Goal: Task Accomplishment & Management: Manage account settings

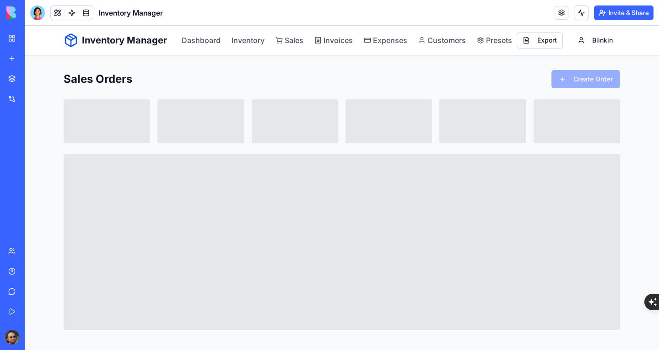
click at [637, 187] on div "Inventory Manager Dashboard Inventory Sales Invoices Expenses Customers Presets…" at bounding box center [342, 188] width 634 height 324
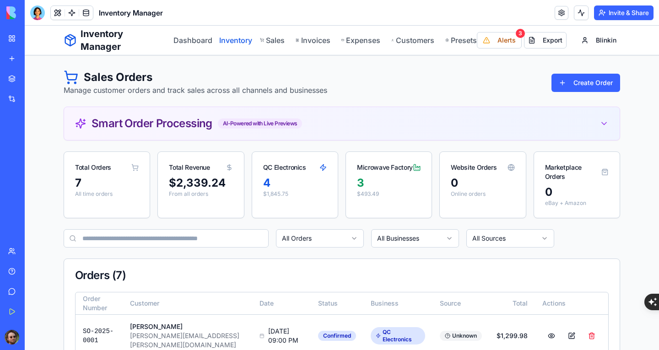
click at [228, 41] on link "Inventory" at bounding box center [234, 40] width 30 height 11
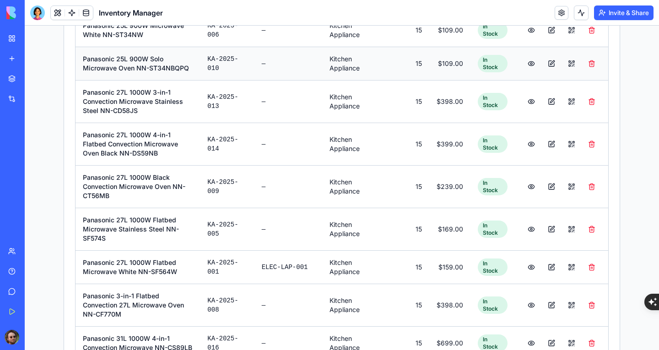
scroll to position [320, 0]
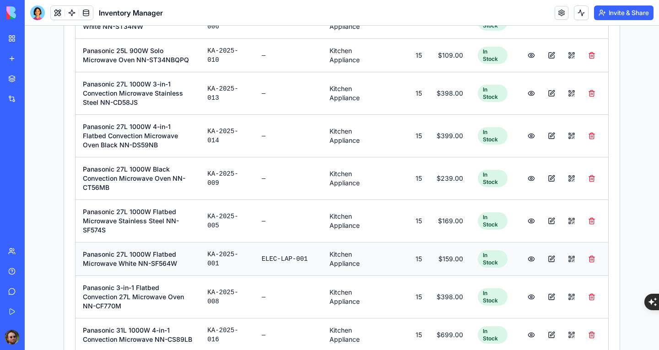
click at [548, 258] on button at bounding box center [551, 259] width 18 height 16
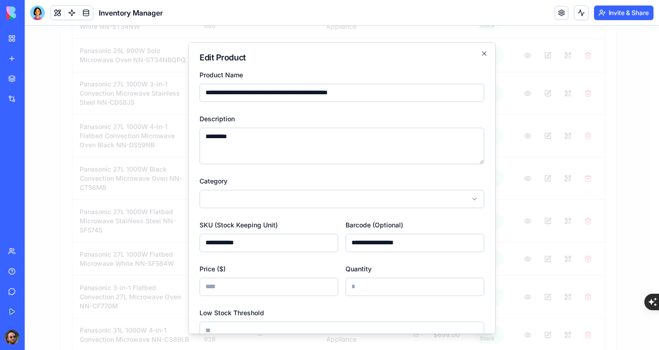
scroll to position [7, 0]
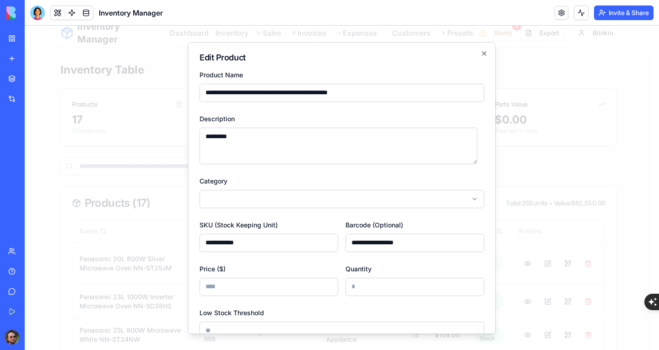
click at [289, 242] on input "**********" at bounding box center [268, 242] width 139 height 18
click at [285, 244] on input "**********" at bounding box center [268, 242] width 139 height 18
drag, startPoint x: 273, startPoint y: 242, endPoint x: 190, endPoint y: 229, distance: 83.4
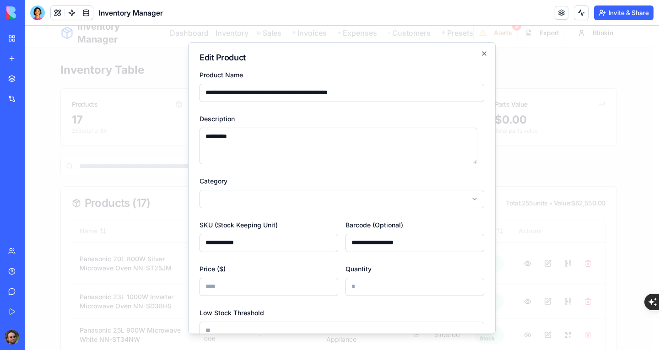
click at [190, 229] on div "**********" at bounding box center [341, 188] width 307 height 292
paste input "******"
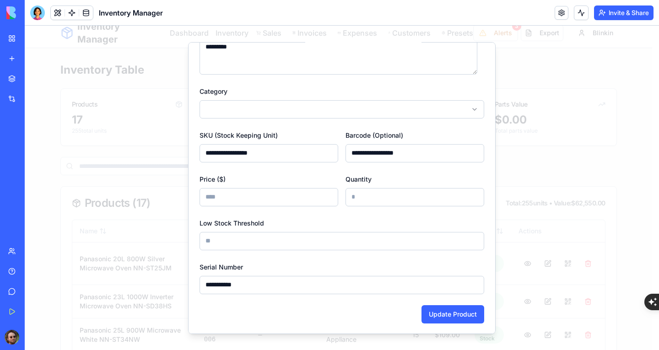
scroll to position [91, 0]
type input "**********"
click at [444, 313] on button "Update Product" at bounding box center [452, 313] width 63 height 18
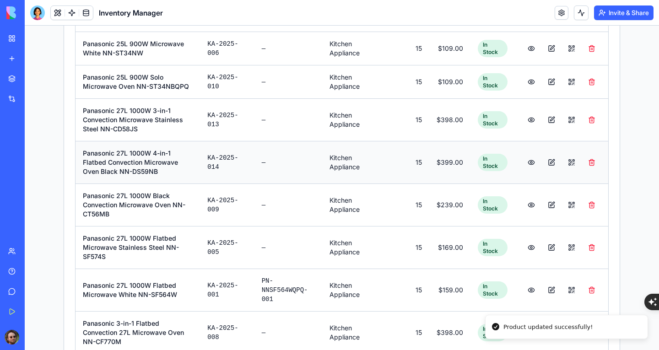
scroll to position [190, 0]
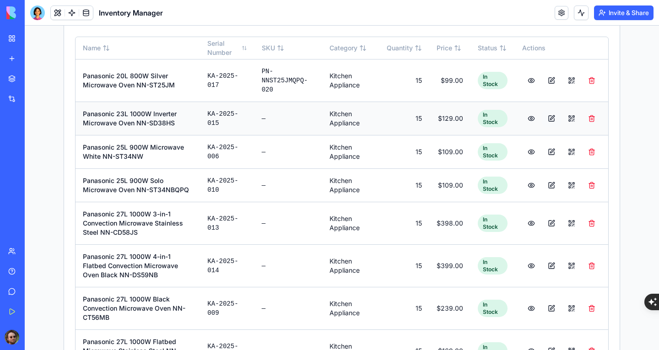
click at [544, 121] on button at bounding box center [551, 118] width 18 height 16
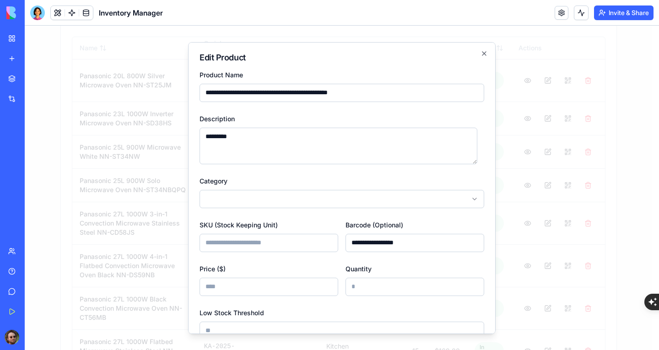
drag, startPoint x: 436, startPoint y: 247, endPoint x: 338, endPoint y: 240, distance: 98.6
click at [338, 240] on div "**********" at bounding box center [341, 235] width 285 height 33
click at [280, 237] on input "SKU (Stock Keeping Unit)" at bounding box center [268, 242] width 139 height 18
paste input "**********"
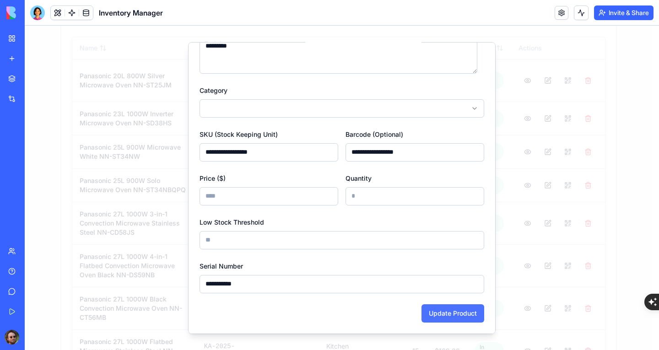
type input "**********"
click at [445, 307] on button "Update Product" at bounding box center [452, 313] width 63 height 18
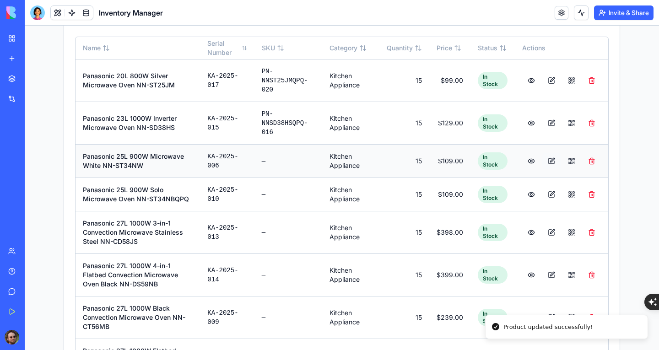
click at [548, 158] on button at bounding box center [551, 161] width 18 height 16
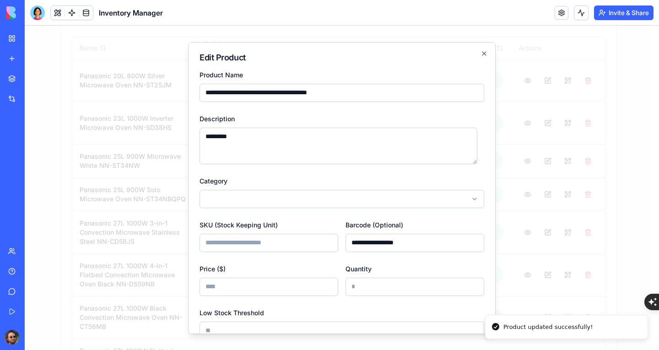
drag, startPoint x: 428, startPoint y: 251, endPoint x: 340, endPoint y: 248, distance: 87.9
click at [340, 248] on div "**********" at bounding box center [341, 235] width 285 height 33
click at [297, 238] on input "SKU (Stock Keeping Unit)" at bounding box center [268, 242] width 139 height 18
paste input "**********"
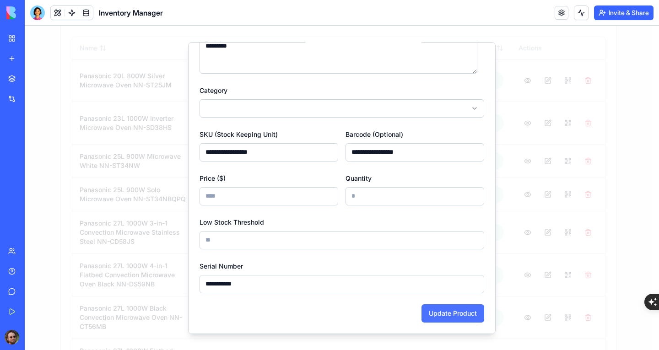
type input "**********"
click at [450, 310] on button "Update Product" at bounding box center [452, 313] width 63 height 18
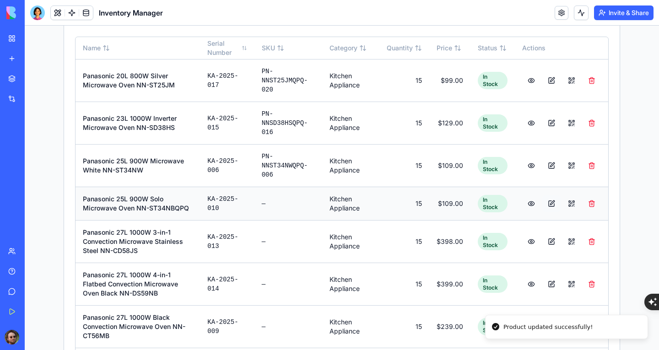
click at [549, 204] on button at bounding box center [551, 203] width 18 height 16
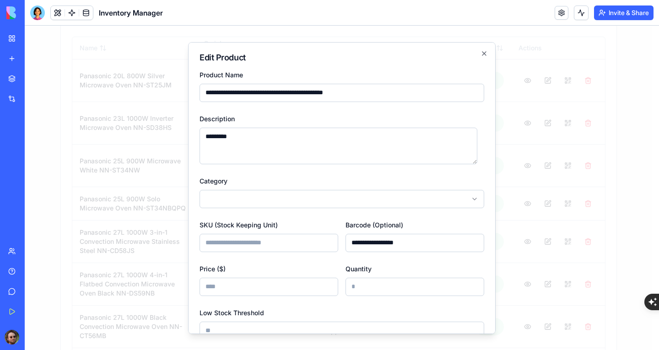
drag, startPoint x: 430, startPoint y: 243, endPoint x: 335, endPoint y: 237, distance: 94.9
click at [335, 237] on div "**********" at bounding box center [341, 235] width 285 height 33
click at [307, 235] on input "SKU (Stock Keeping Unit)" at bounding box center [268, 242] width 139 height 18
paste input "**********"
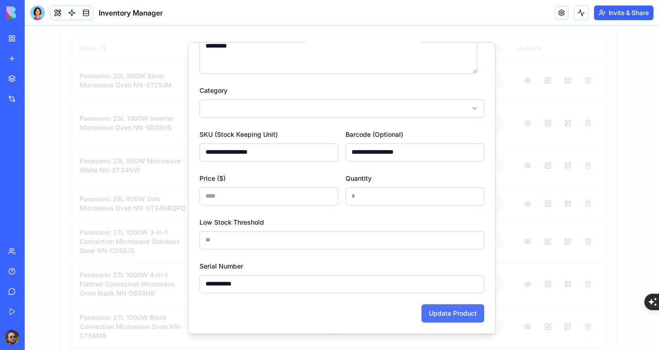
type input "**********"
click at [428, 313] on button "Update Product" at bounding box center [452, 313] width 63 height 18
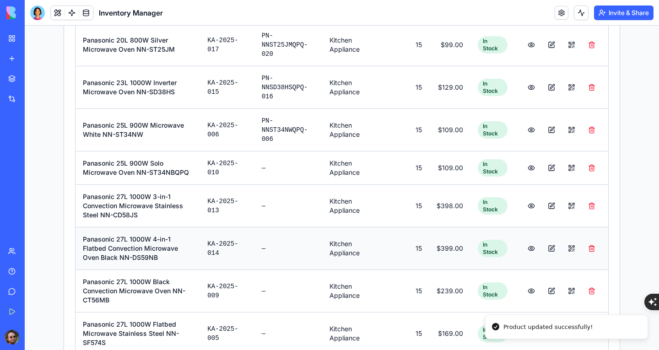
scroll to position [282, 0]
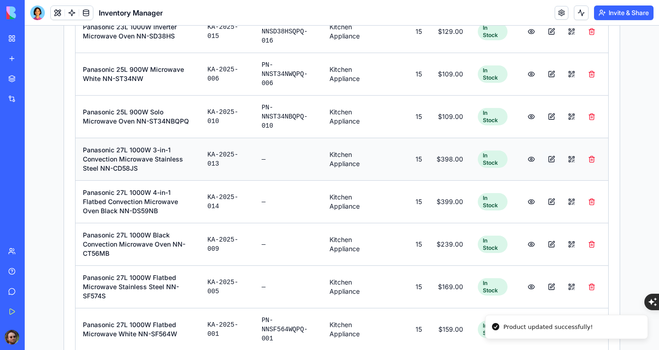
click at [548, 159] on button at bounding box center [551, 159] width 18 height 16
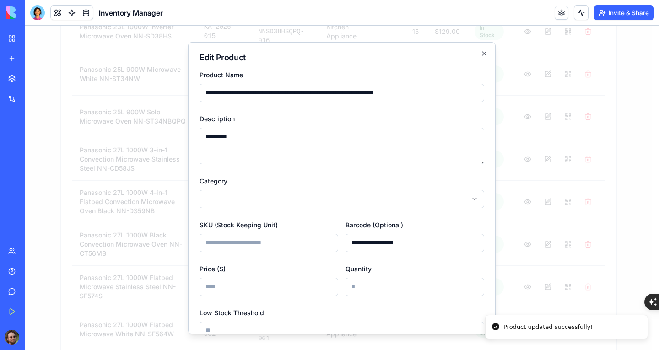
scroll to position [112, 0]
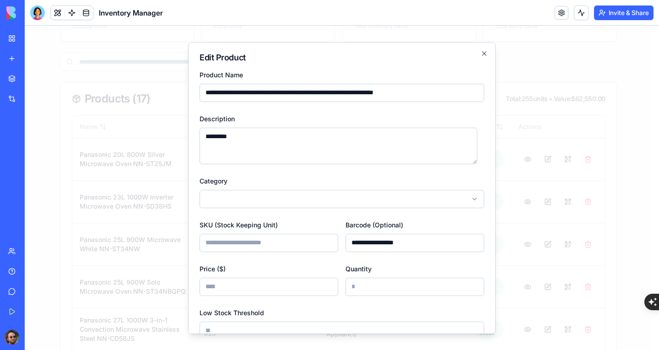
drag, startPoint x: 429, startPoint y: 239, endPoint x: 319, endPoint y: 235, distance: 110.3
click at [319, 236] on div "**********" at bounding box center [341, 235] width 285 height 33
click at [288, 237] on input "SKU (Stock Keeping Unit)" at bounding box center [268, 242] width 139 height 18
paste input "**********"
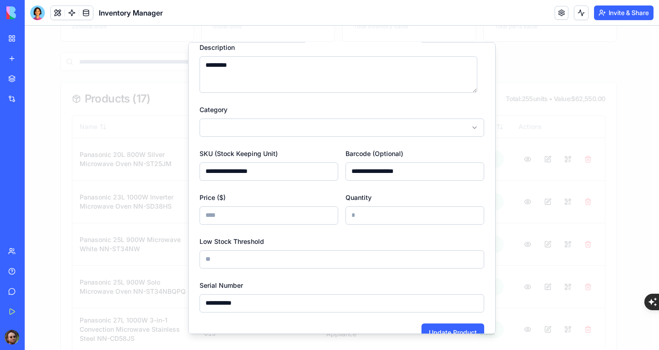
scroll to position [91, 0]
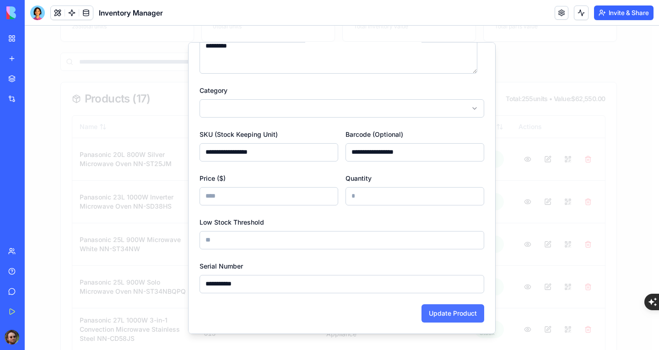
type input "**********"
drag, startPoint x: 434, startPoint y: 311, endPoint x: 437, endPoint y: 315, distance: 5.5
click at [435, 313] on button "Update Product" at bounding box center [452, 313] width 63 height 18
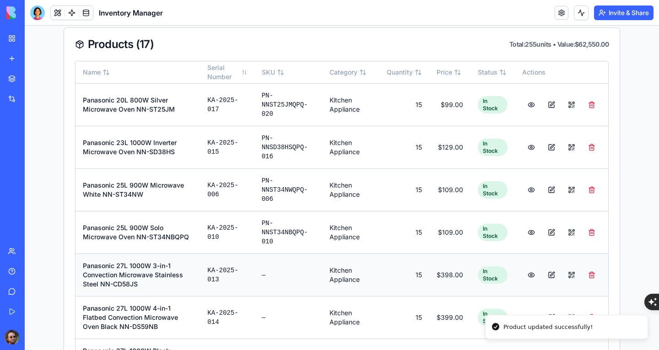
scroll to position [295, 0]
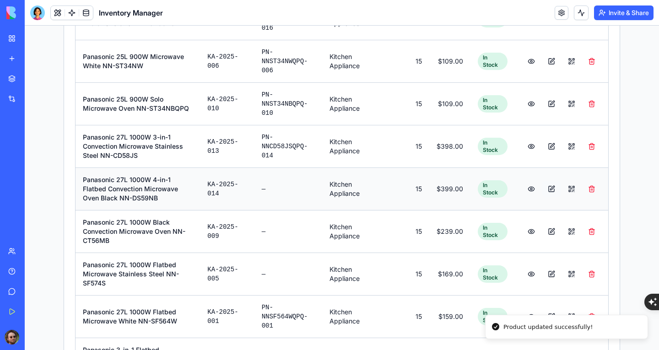
click at [547, 189] on button at bounding box center [551, 189] width 18 height 16
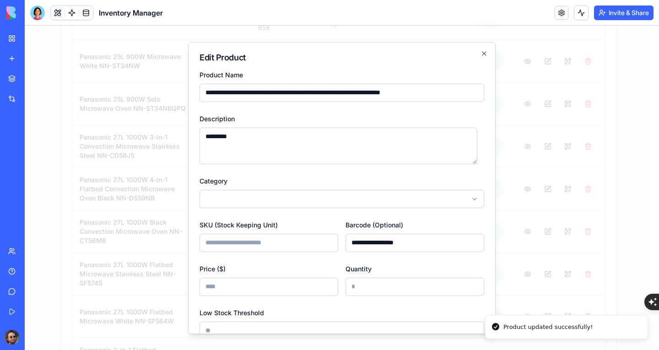
scroll to position [82, 0]
drag, startPoint x: 433, startPoint y: 241, endPoint x: 326, endPoint y: 232, distance: 107.4
click at [326, 232] on div "**********" at bounding box center [341, 235] width 285 height 33
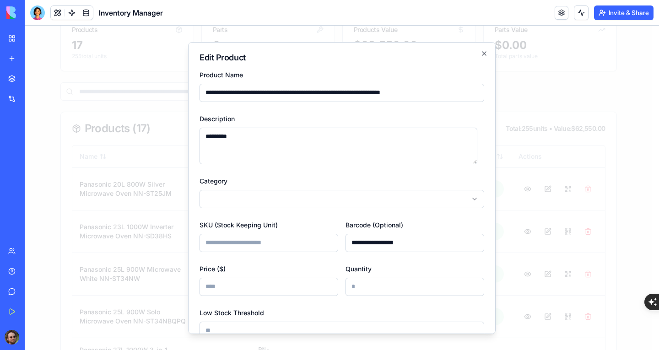
click at [239, 247] on input "SKU (Stock Keeping Unit)" at bounding box center [268, 242] width 139 height 18
paste input "**********"
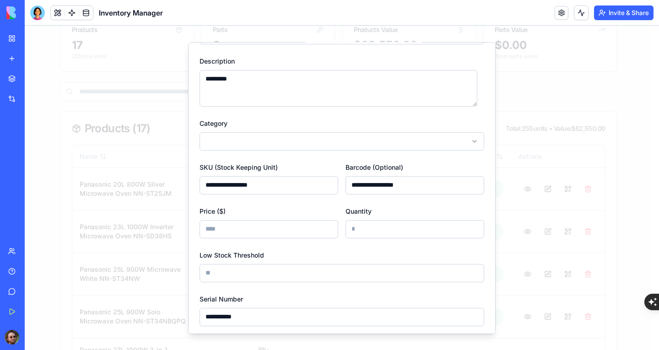
scroll to position [91, 0]
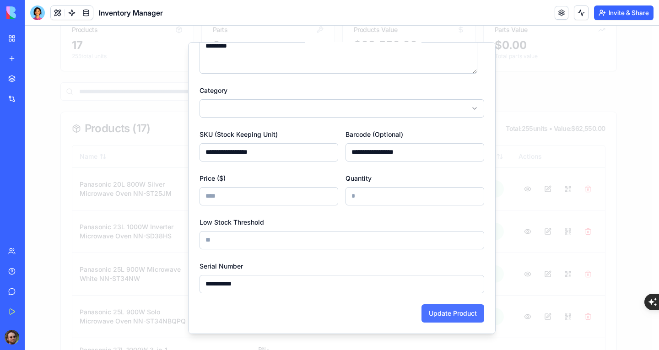
type input "**********"
click at [452, 307] on button "Update Product" at bounding box center [452, 313] width 63 height 18
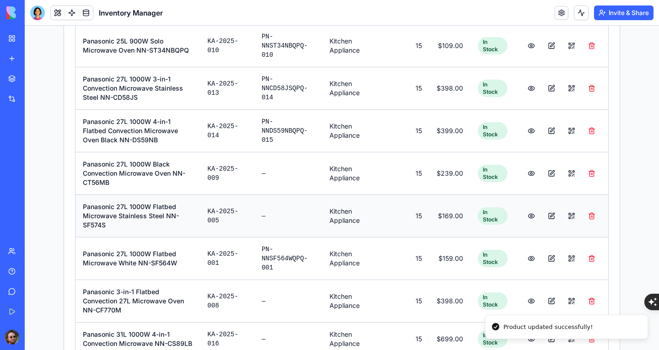
scroll to position [356, 0]
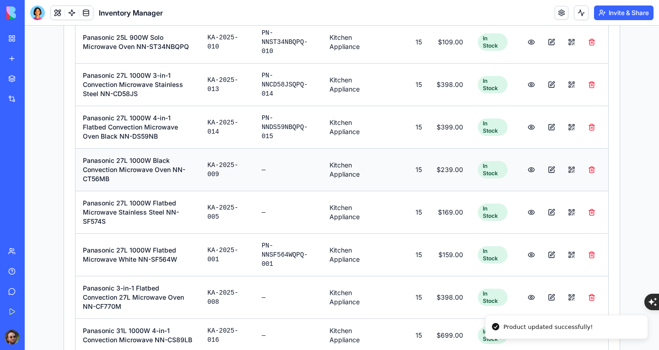
click at [545, 170] on button at bounding box center [551, 169] width 18 height 16
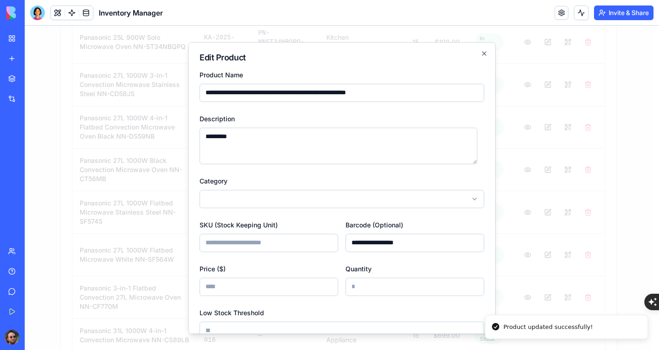
scroll to position [101, 0]
drag, startPoint x: 441, startPoint y: 242, endPoint x: 307, endPoint y: 231, distance: 133.7
click at [307, 231] on div "**********" at bounding box center [341, 235] width 285 height 33
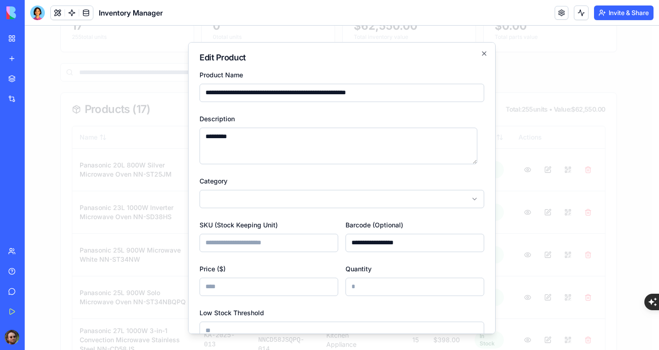
click at [275, 248] on input "SKU (Stock Keeping Unit)" at bounding box center [268, 242] width 139 height 18
paste input "**********"
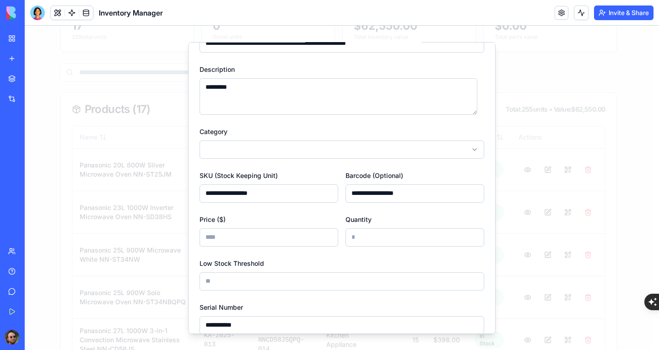
scroll to position [91, 0]
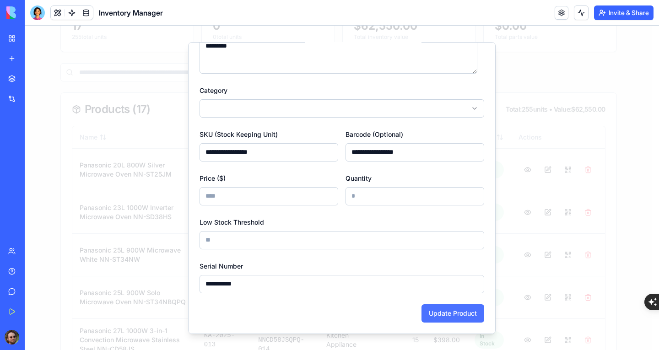
type input "**********"
click at [428, 305] on button "Update Product" at bounding box center [452, 313] width 63 height 18
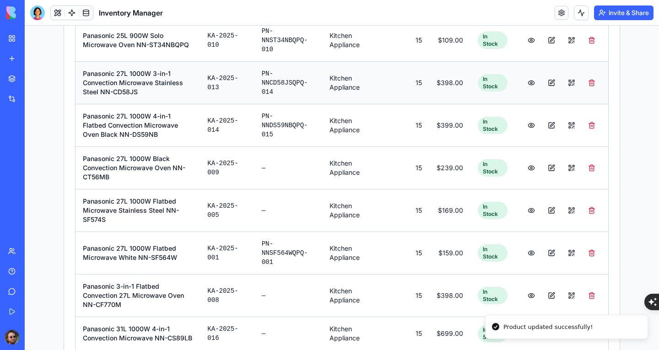
scroll to position [376, 0]
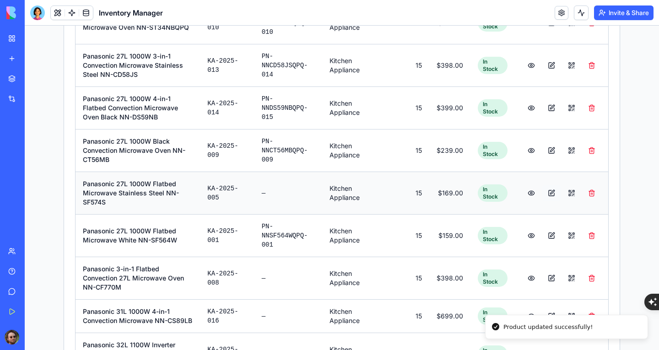
click at [548, 196] on button at bounding box center [551, 193] width 18 height 16
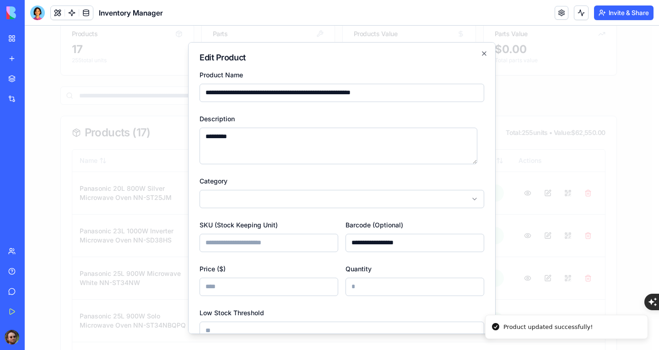
drag, startPoint x: 426, startPoint y: 247, endPoint x: 328, endPoint y: 244, distance: 98.9
click at [328, 244] on div "**********" at bounding box center [341, 235] width 285 height 33
click at [297, 247] on input "SKU (Stock Keeping Unit)" at bounding box center [268, 242] width 139 height 18
paste input "**********"
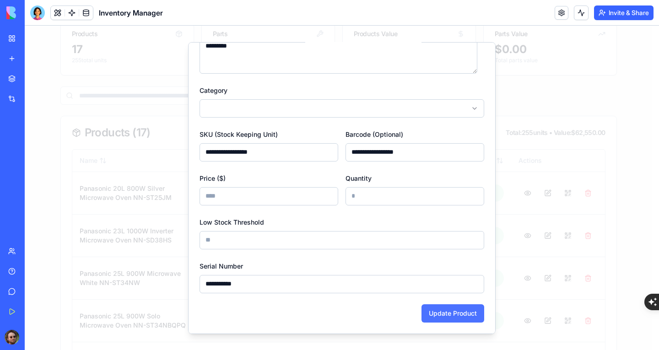
type input "**********"
click at [436, 305] on button "Update Product" at bounding box center [452, 313] width 63 height 18
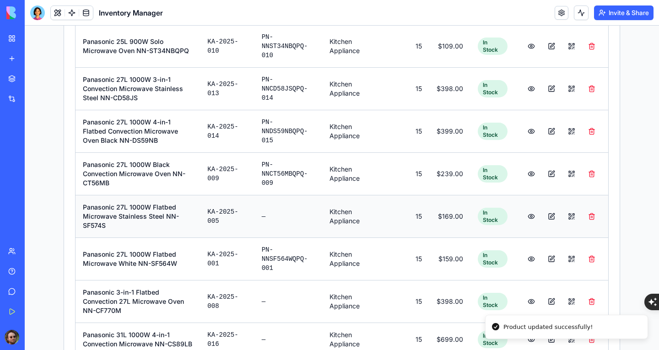
scroll to position [489, 0]
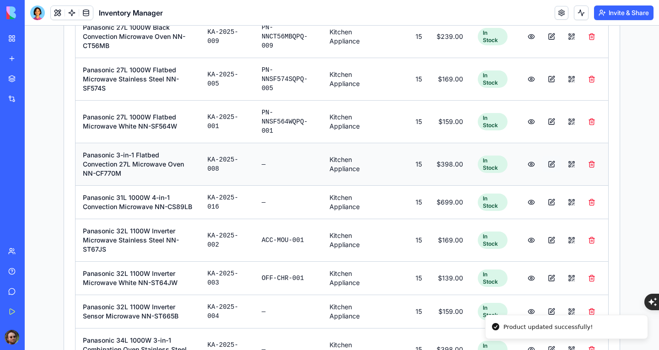
click at [546, 161] on button at bounding box center [551, 164] width 18 height 16
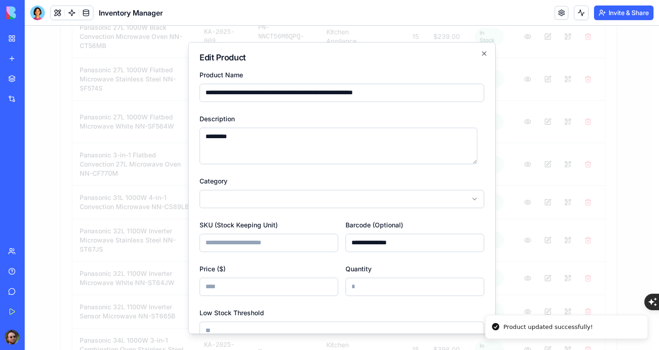
scroll to position [107, 0]
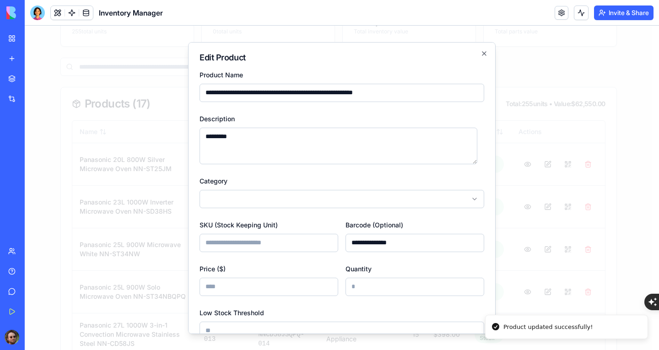
drag, startPoint x: 430, startPoint y: 237, endPoint x: 308, endPoint y: 237, distance: 122.1
click at [309, 237] on div "**********" at bounding box center [341, 235] width 285 height 33
click at [278, 237] on input "SKU (Stock Keeping Unit)" at bounding box center [268, 242] width 139 height 18
paste input "**********"
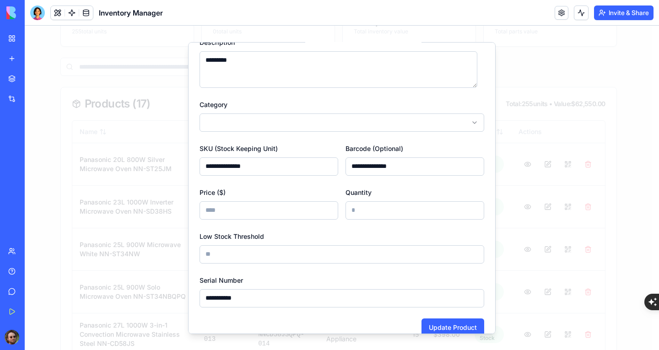
scroll to position [91, 0]
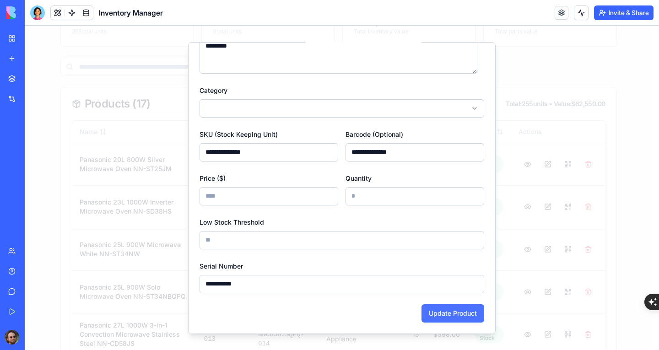
type input "**********"
click at [435, 304] on button "Update Product" at bounding box center [452, 313] width 63 height 18
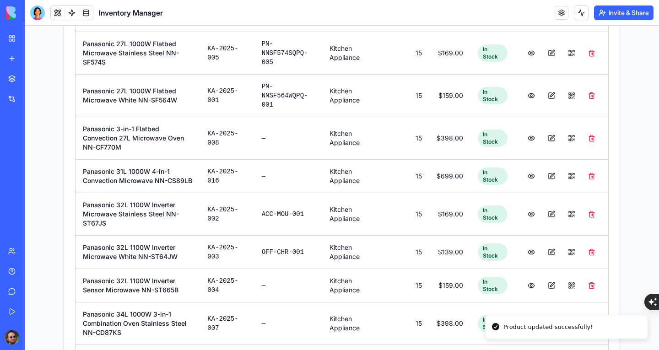
scroll to position [518, 0]
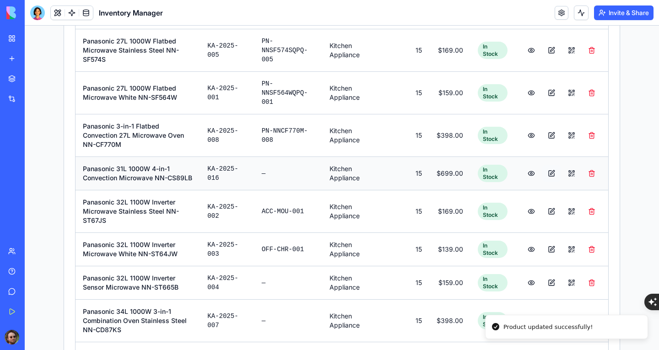
click at [550, 167] on button at bounding box center [551, 173] width 18 height 16
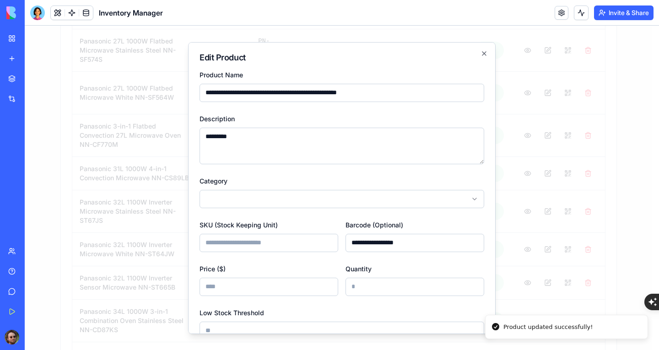
scroll to position [102, 0]
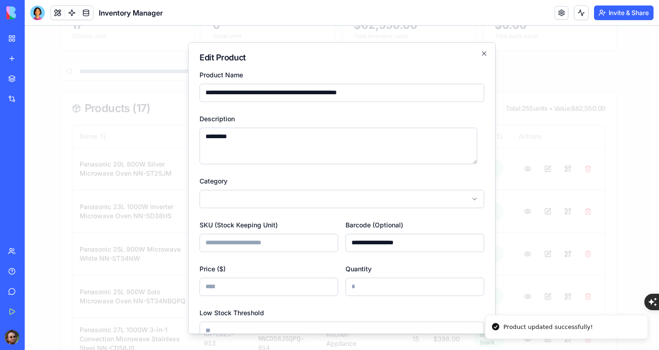
drag, startPoint x: 427, startPoint y: 245, endPoint x: 320, endPoint y: 242, distance: 107.5
click at [320, 242] on div "**********" at bounding box center [341, 235] width 285 height 33
drag, startPoint x: 280, startPoint y: 243, endPoint x: 286, endPoint y: 241, distance: 6.4
click at [280, 243] on input "SKU (Stock Keeping Unit)" at bounding box center [268, 242] width 139 height 18
paste input "**********"
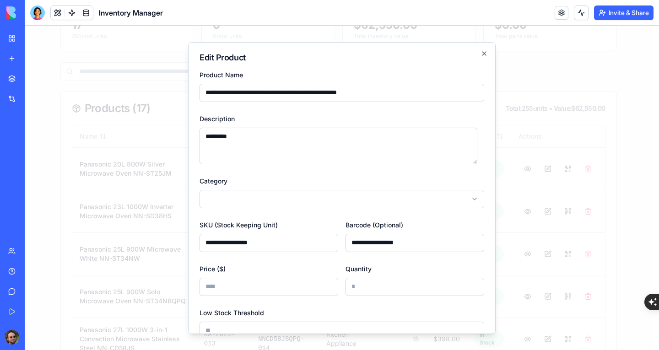
scroll to position [91, 0]
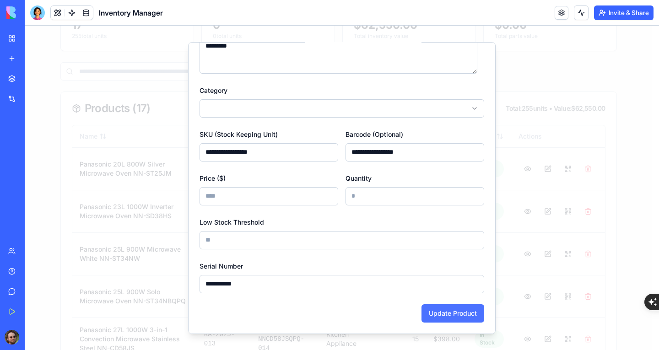
type input "**********"
click at [463, 312] on button "Update Product" at bounding box center [452, 313] width 63 height 18
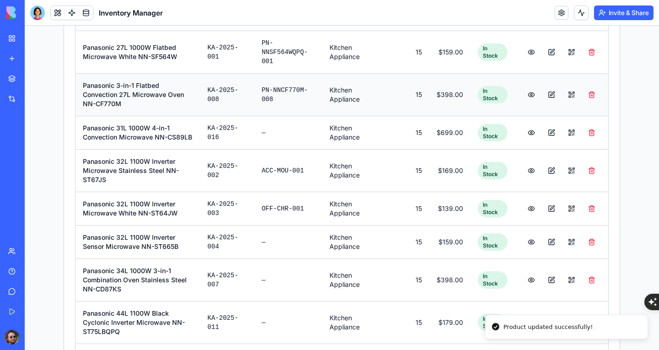
scroll to position [559, 0]
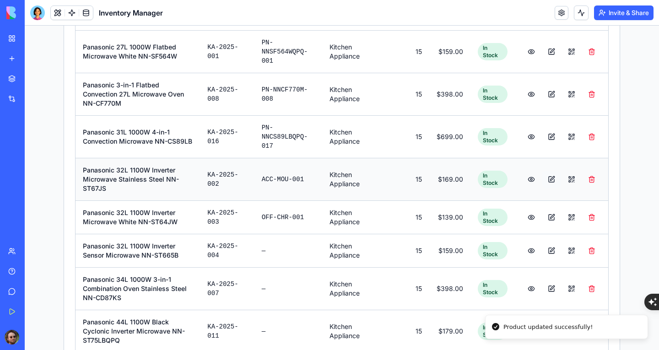
click at [549, 171] on button at bounding box center [551, 179] width 18 height 16
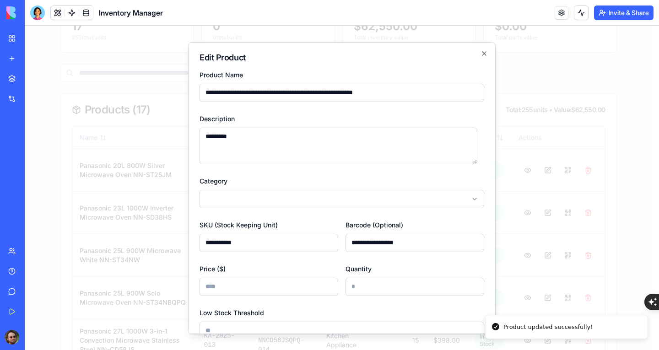
drag, startPoint x: 424, startPoint y: 237, endPoint x: 339, endPoint y: 236, distance: 85.1
click at [339, 236] on div "**********" at bounding box center [341, 235] width 285 height 33
click at [297, 243] on input "**********" at bounding box center [268, 242] width 139 height 18
click at [297, 241] on input "**********" at bounding box center [268, 242] width 139 height 18
drag, startPoint x: 291, startPoint y: 245, endPoint x: 168, endPoint y: 231, distance: 124.3
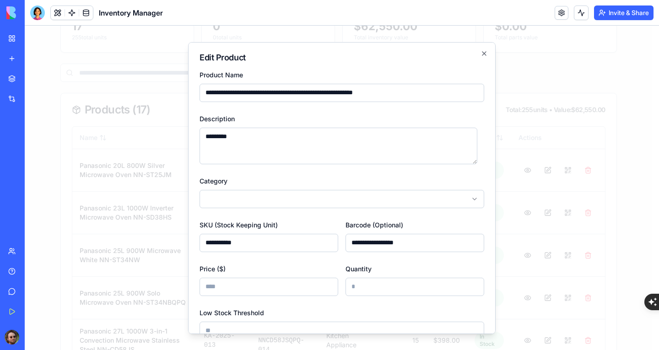
paste input "*******"
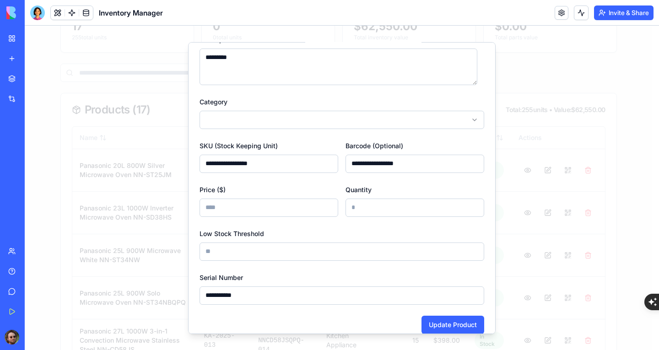
scroll to position [91, 0]
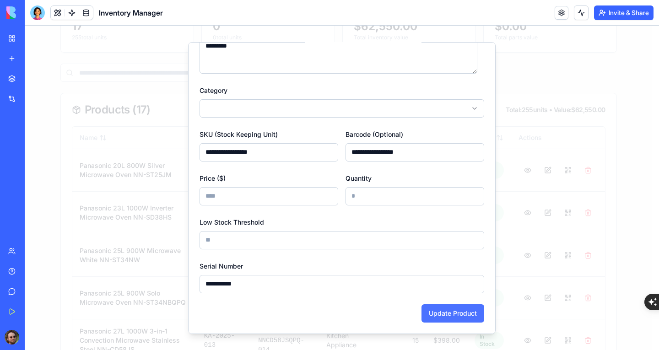
type input "**********"
click at [446, 309] on button "Update Product" at bounding box center [452, 313] width 63 height 18
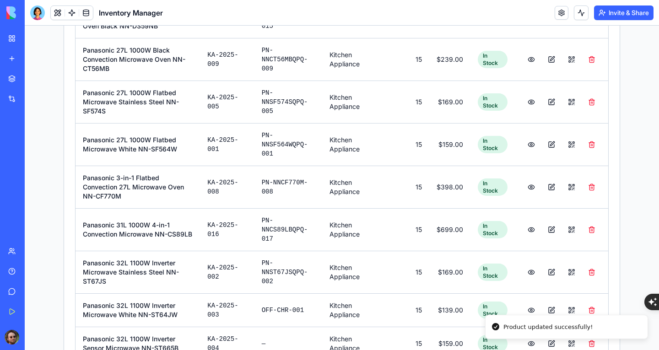
scroll to position [558, 0]
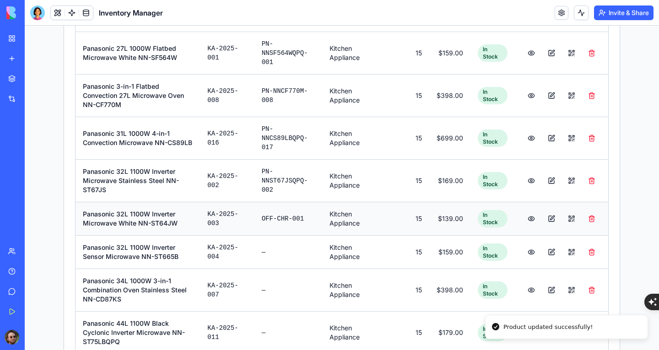
click at [549, 210] on button at bounding box center [551, 218] width 18 height 16
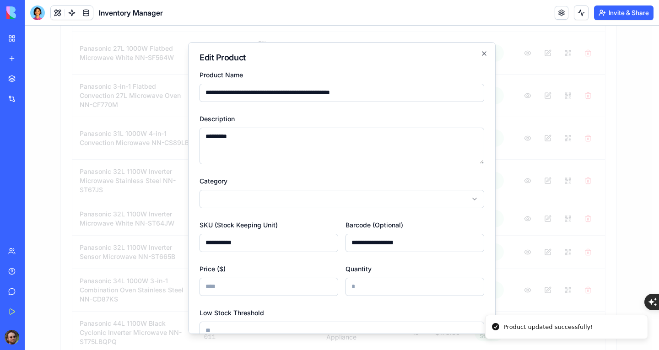
scroll to position [57, 0]
drag, startPoint x: 426, startPoint y: 244, endPoint x: 294, endPoint y: 241, distance: 132.7
click at [294, 241] on div "**********" at bounding box center [341, 235] width 285 height 33
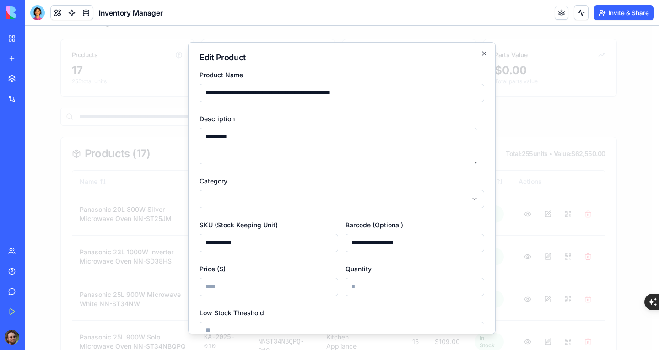
drag, startPoint x: 269, startPoint y: 247, endPoint x: 178, endPoint y: 232, distance: 92.2
paste input "*******"
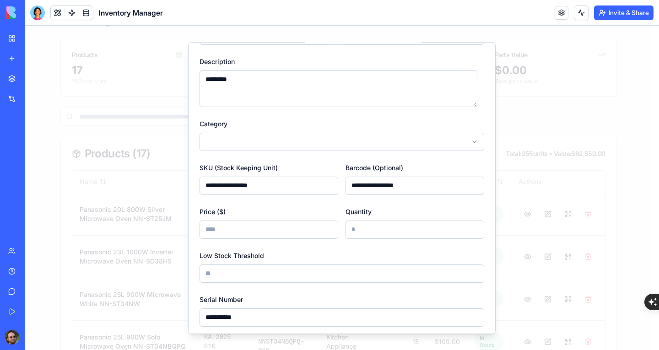
scroll to position [91, 0]
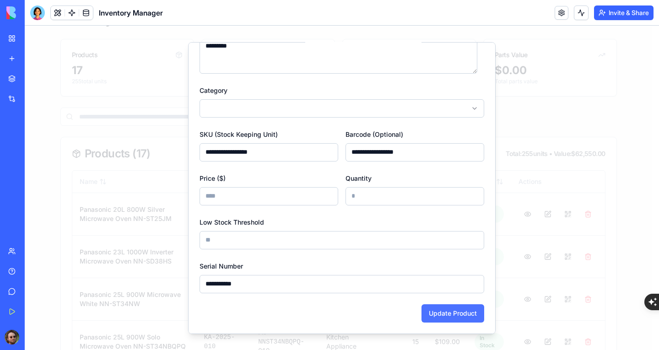
type input "**********"
click at [439, 308] on button "Update Product" at bounding box center [452, 313] width 63 height 18
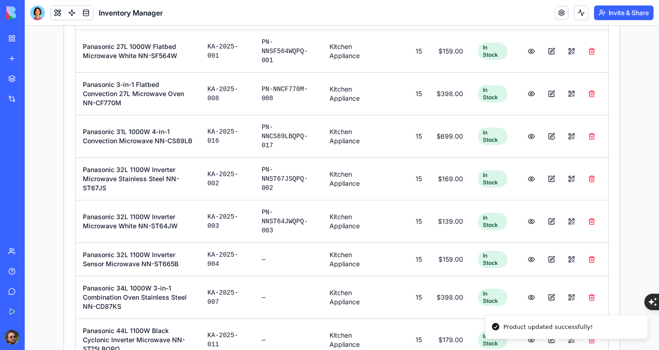
scroll to position [651, 0]
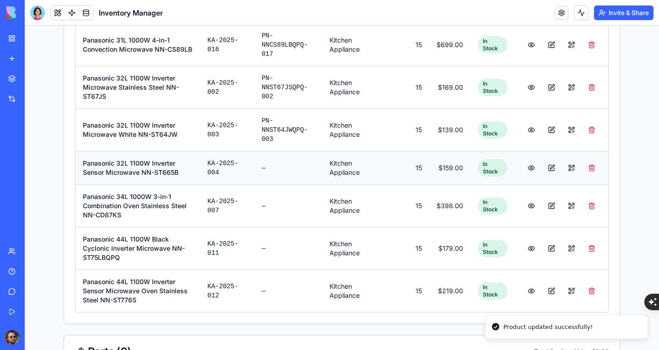
click at [548, 161] on button at bounding box center [551, 168] width 18 height 16
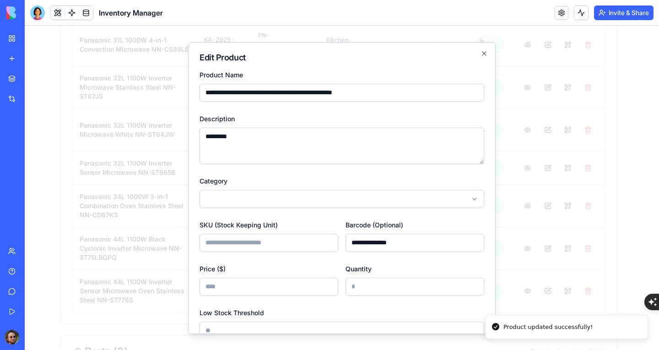
scroll to position [108, 0]
drag, startPoint x: 417, startPoint y: 245, endPoint x: 310, endPoint y: 251, distance: 106.8
click at [310, 250] on div "**********" at bounding box center [341, 235] width 285 height 33
click at [280, 246] on input "SKU (Stock Keeping Unit)" at bounding box center [268, 242] width 139 height 18
paste input "**********"
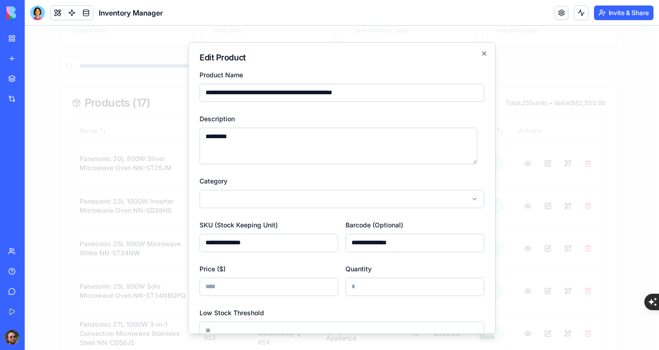
scroll to position [91, 0]
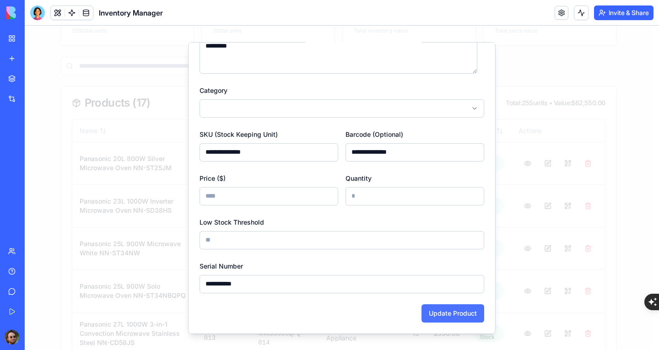
type input "**********"
click at [429, 308] on button "Update Product" at bounding box center [452, 313] width 63 height 18
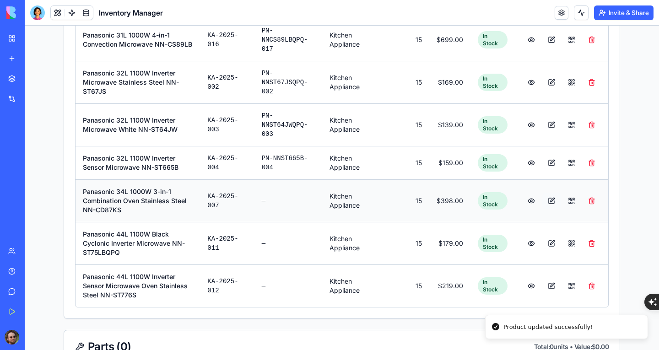
click at [545, 195] on button at bounding box center [551, 201] width 18 height 16
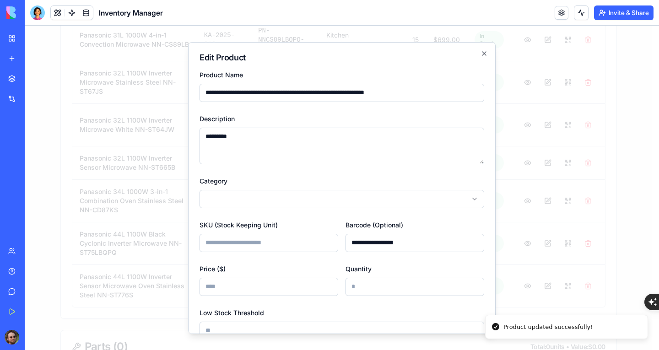
scroll to position [79, 0]
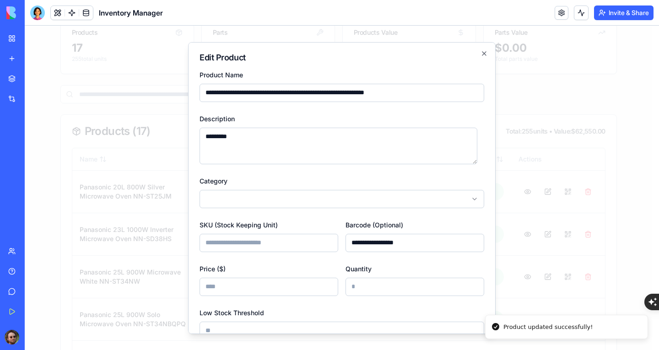
drag, startPoint x: 435, startPoint y: 246, endPoint x: 315, endPoint y: 240, distance: 119.5
click at [315, 240] on div "**********" at bounding box center [341, 235] width 285 height 33
click at [303, 248] on input "SKU (Stock Keeping Unit)" at bounding box center [268, 242] width 139 height 18
paste input "**********"
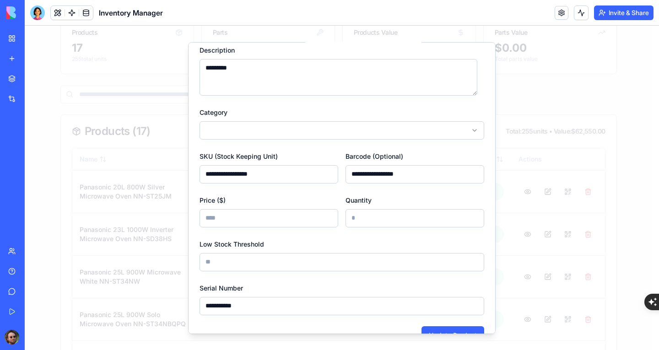
scroll to position [91, 0]
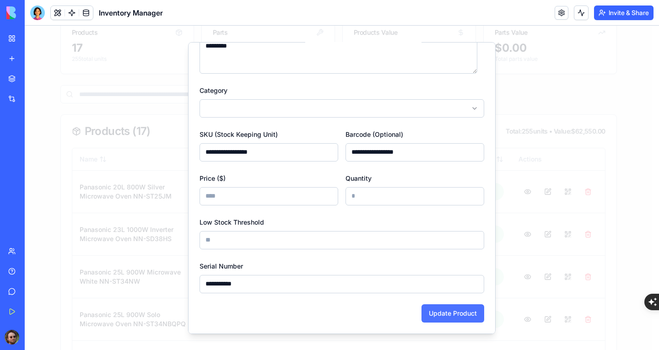
type input "**********"
click at [458, 306] on button "Update Product" at bounding box center [452, 313] width 63 height 18
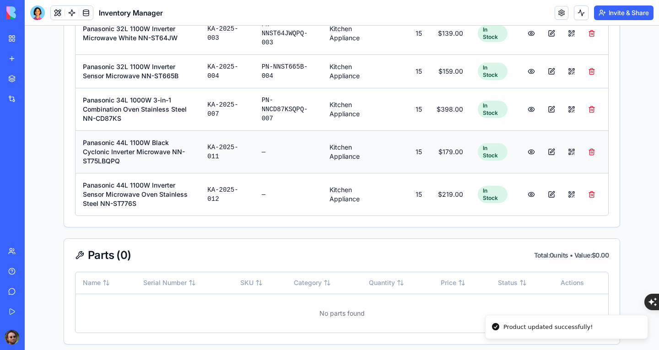
click at [545, 145] on button at bounding box center [551, 152] width 18 height 16
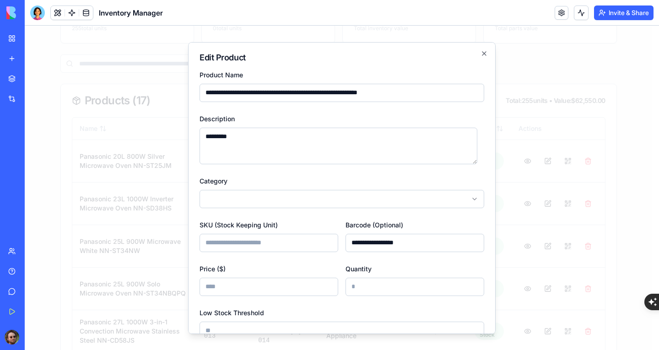
drag, startPoint x: 425, startPoint y: 240, endPoint x: 317, endPoint y: 237, distance: 108.9
click at [317, 237] on div "**********" at bounding box center [341, 235] width 285 height 33
click at [285, 241] on input "SKU (Stock Keeping Unit)" at bounding box center [268, 242] width 139 height 18
paste input "**********"
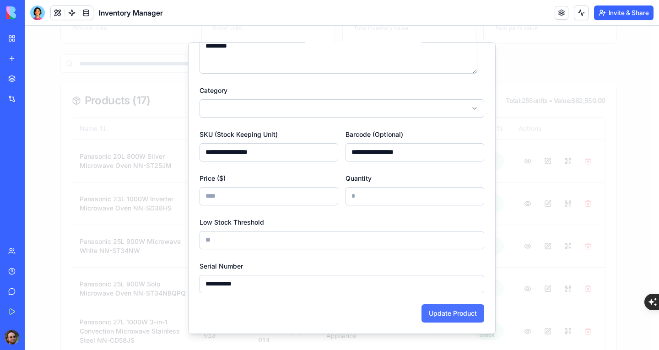
type input "**********"
click at [440, 308] on button "Update Product" at bounding box center [452, 313] width 63 height 18
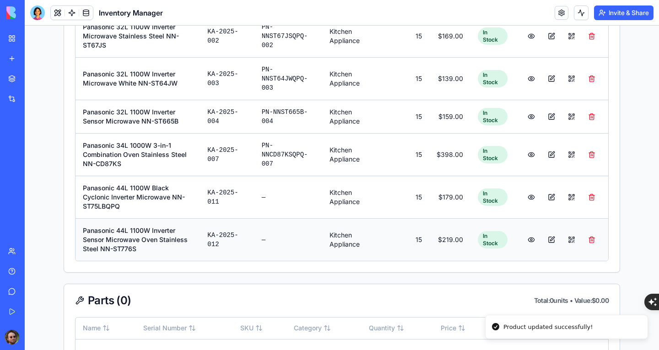
scroll to position [704, 0]
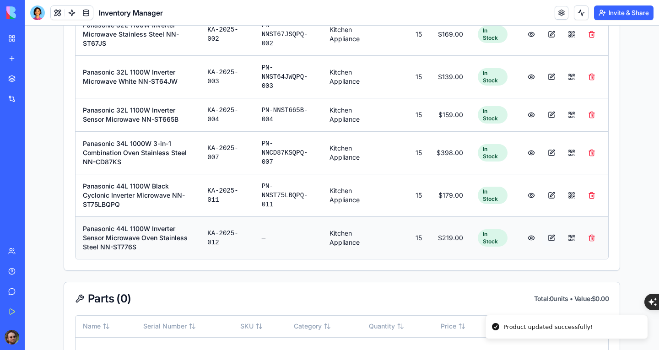
click at [548, 230] on button at bounding box center [551, 238] width 18 height 16
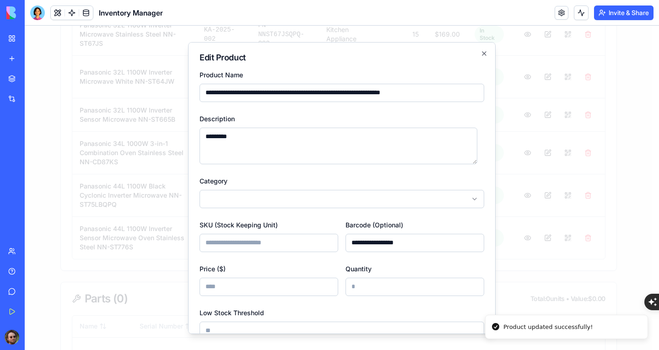
scroll to position [42, 0]
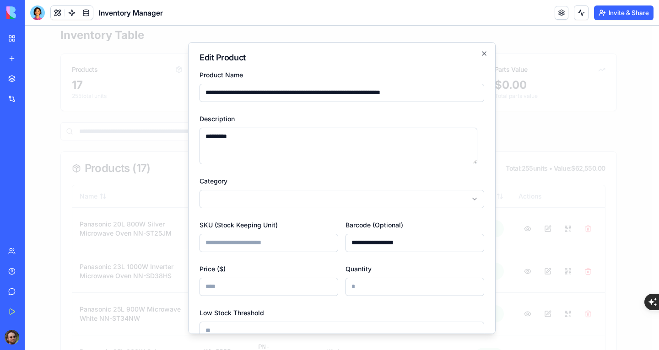
drag, startPoint x: 422, startPoint y: 244, endPoint x: 304, endPoint y: 243, distance: 118.0
click at [304, 243] on div "**********" at bounding box center [341, 235] width 285 height 33
click at [258, 247] on input "SKU (Stock Keeping Unit)" at bounding box center [268, 242] width 139 height 18
paste input "**********"
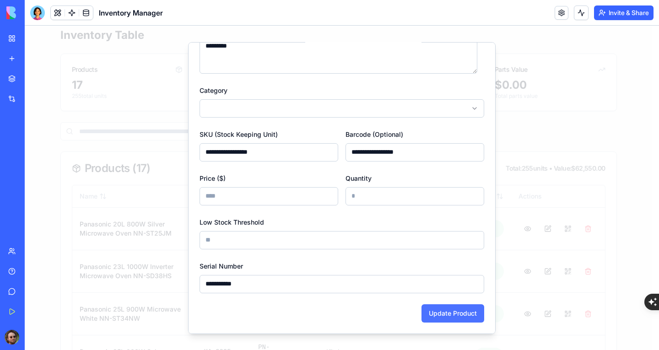
type input "**********"
click at [432, 309] on button "Update Product" at bounding box center [452, 313] width 63 height 18
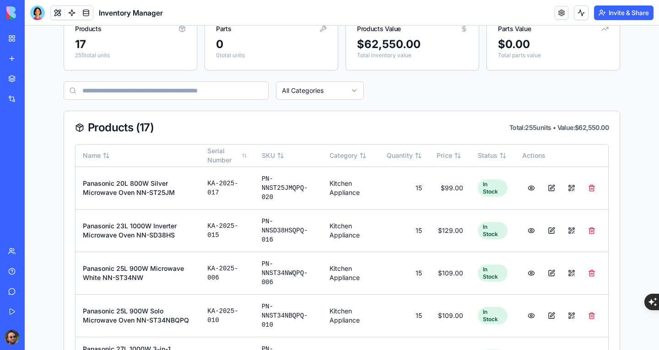
scroll to position [0, 0]
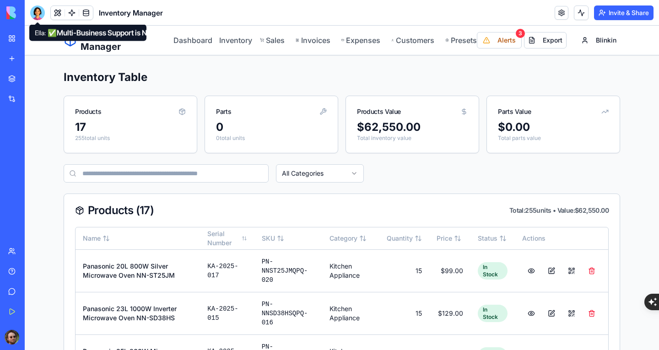
click at [36, 17] on div at bounding box center [37, 12] width 15 height 15
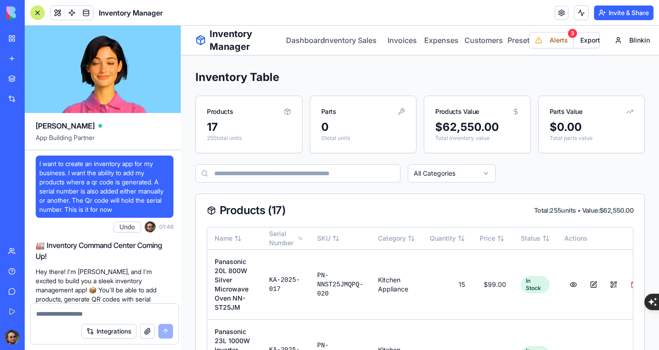
scroll to position [27974, 0]
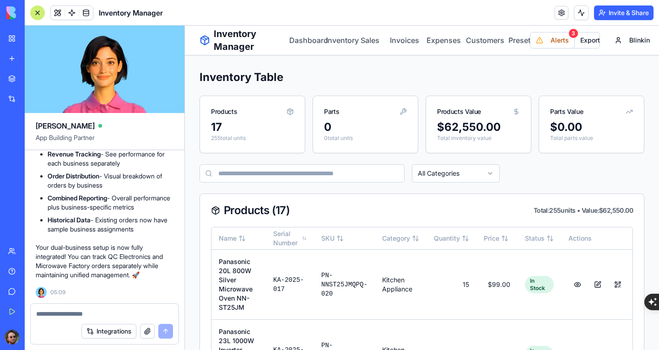
click at [80, 312] on textarea at bounding box center [104, 313] width 137 height 9
click at [93, 313] on textarea at bounding box center [104, 313] width 137 height 9
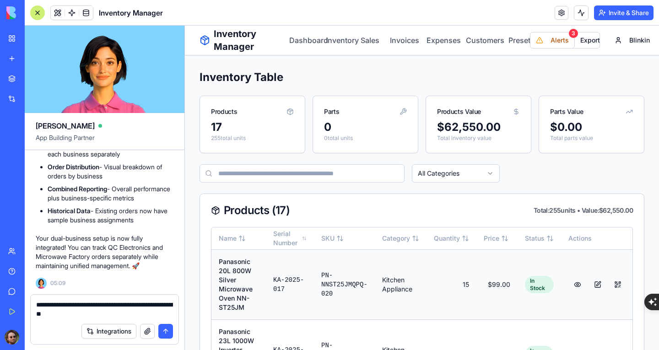
type textarea "**********"
drag, startPoint x: 124, startPoint y: 314, endPoint x: 32, endPoint y: 305, distance: 91.9
click at [32, 305] on div "**********" at bounding box center [105, 307] width 148 height 24
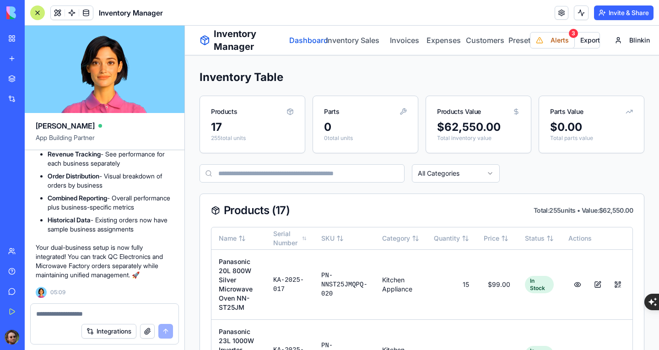
click at [297, 42] on link "Dashboard" at bounding box center [302, 40] width 26 height 11
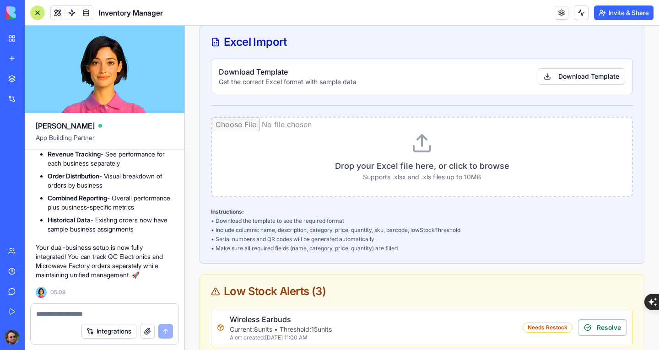
scroll to position [46, 0]
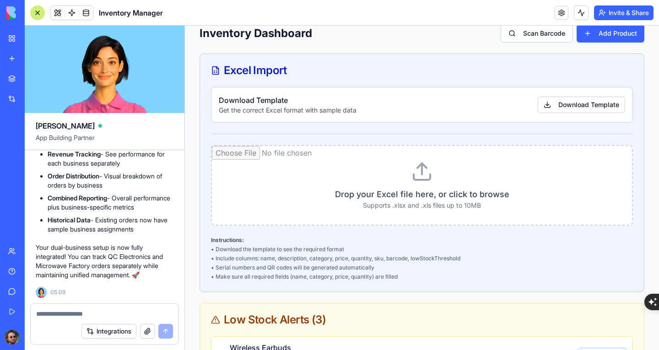
click at [78, 312] on textarea at bounding box center [104, 313] width 137 height 9
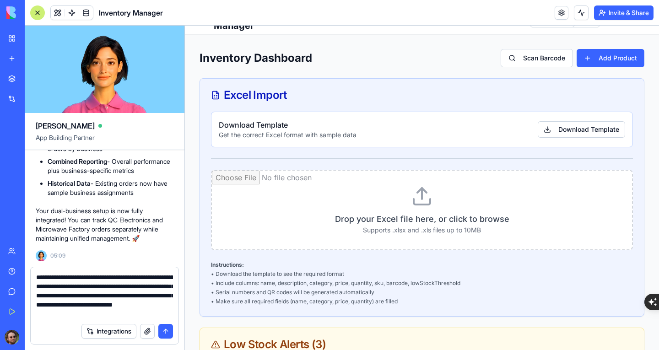
scroll to position [0, 0]
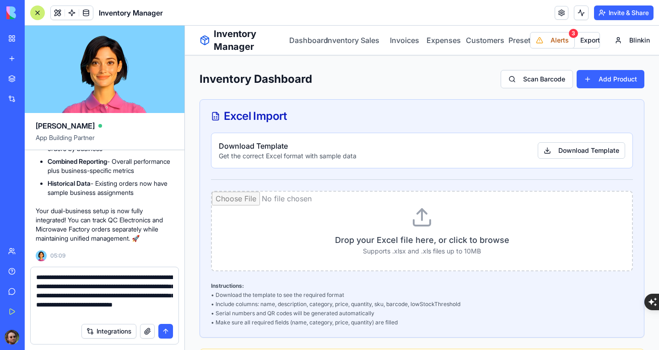
type textarea "**********"
click at [161, 331] on button "submit" at bounding box center [165, 331] width 15 height 15
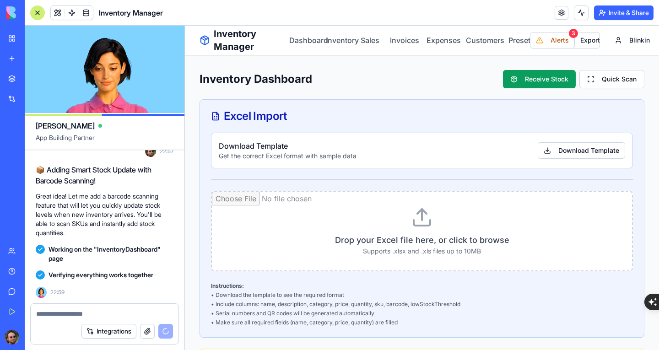
scroll to position [28908, 0]
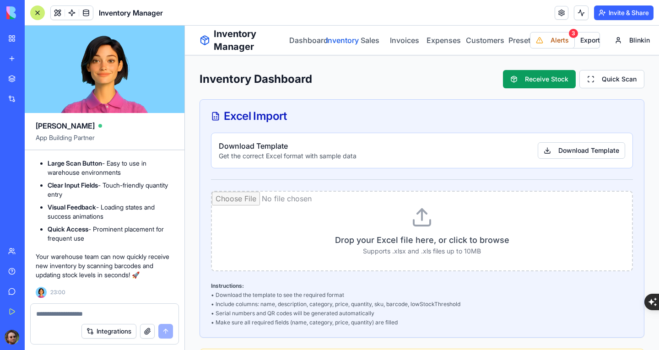
click at [331, 41] on link "Inventory" at bounding box center [337, 40] width 22 height 11
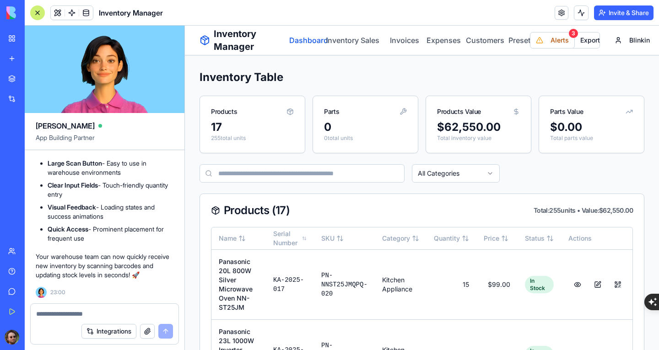
click at [307, 42] on link "Dashboard" at bounding box center [302, 40] width 26 height 11
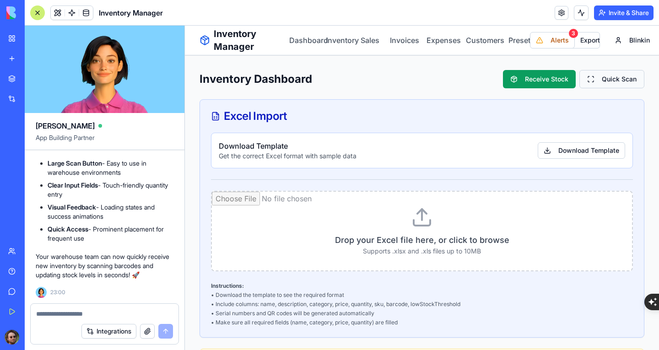
click at [581, 79] on button "Quick Scan" at bounding box center [611, 79] width 65 height 18
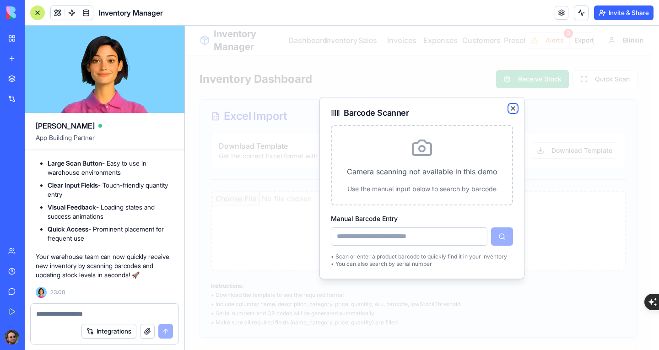
click at [513, 108] on icon "button" at bounding box center [513, 109] width 4 height 4
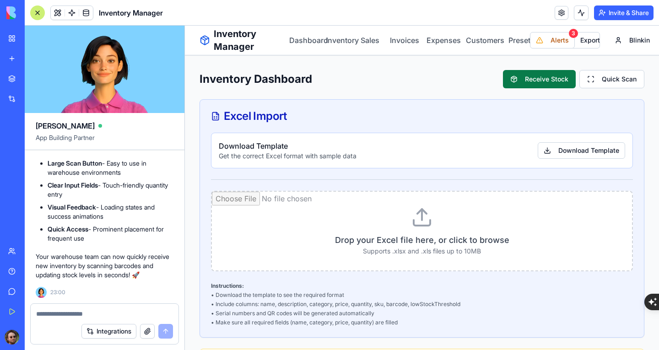
click at [529, 83] on button "Receive Stock" at bounding box center [539, 79] width 73 height 18
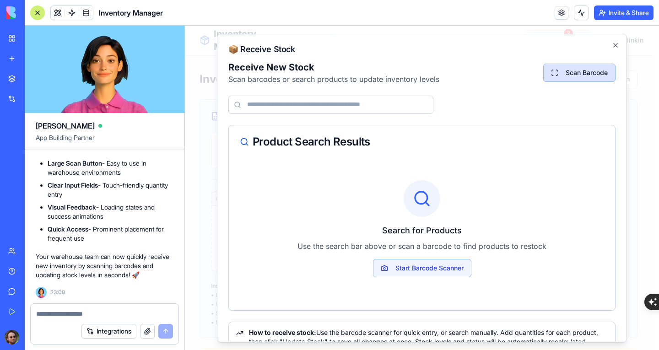
click at [576, 66] on button "Scan Barcode" at bounding box center [579, 73] width 72 height 18
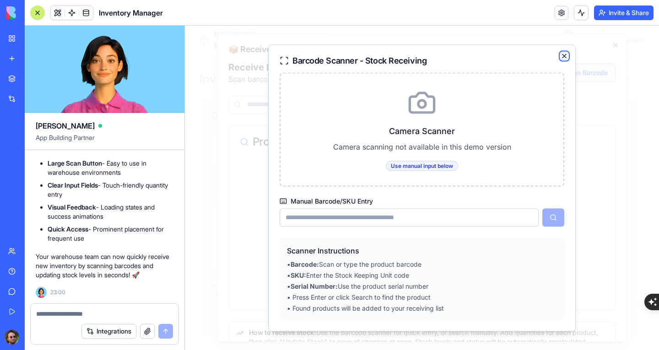
click at [565, 53] on icon "button" at bounding box center [563, 55] width 7 height 7
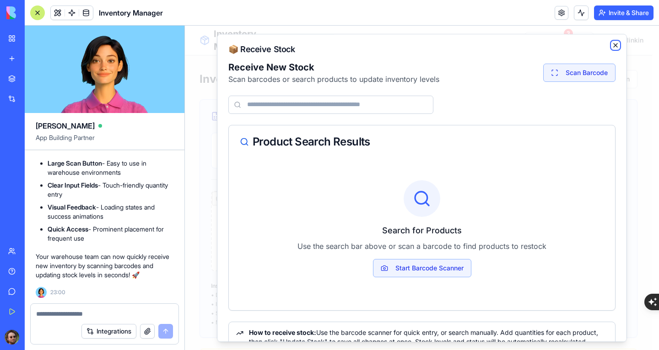
click at [612, 44] on icon "button" at bounding box center [615, 45] width 7 height 7
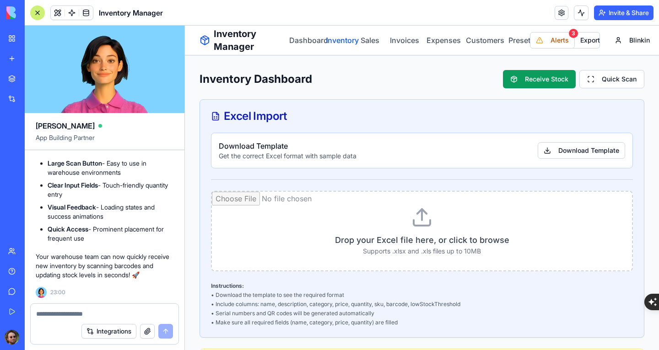
click at [346, 38] on link "Inventory" at bounding box center [337, 40] width 22 height 11
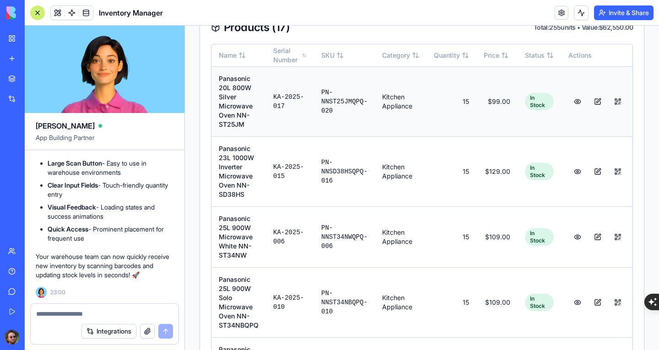
scroll to position [91, 0]
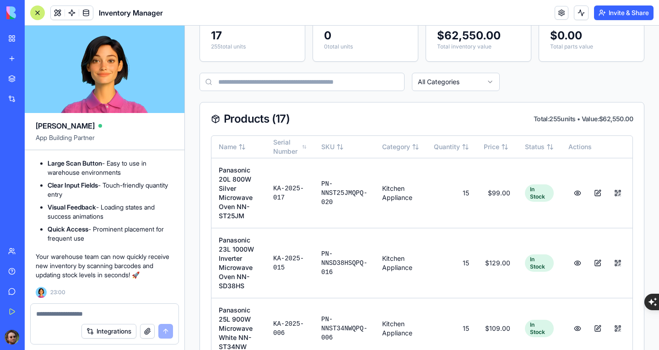
click at [72, 308] on div at bounding box center [105, 311] width 148 height 15
drag, startPoint x: 82, startPoint y: 311, endPoint x: 91, endPoint y: 308, distance: 9.4
click at [82, 311] on textarea at bounding box center [104, 313] width 137 height 9
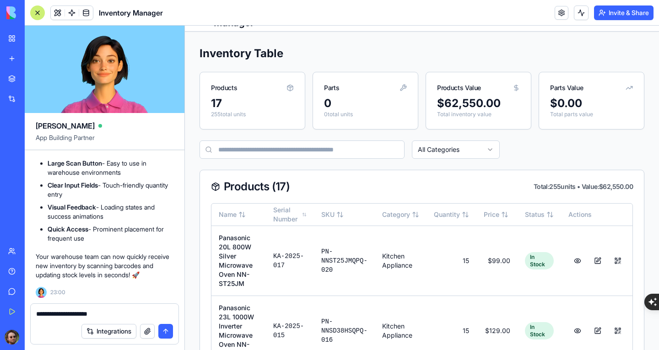
scroll to position [0, 0]
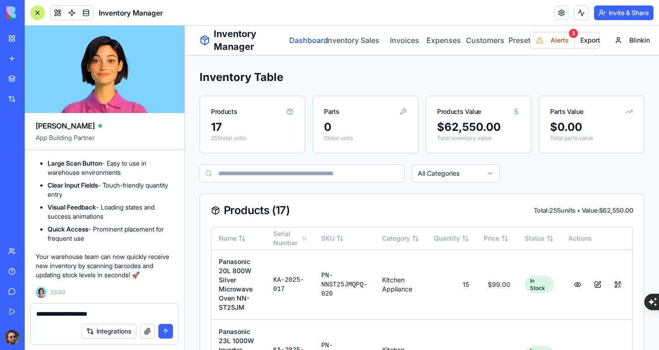
type textarea "**********"
click at [312, 41] on link "Dashboard" at bounding box center [302, 40] width 26 height 11
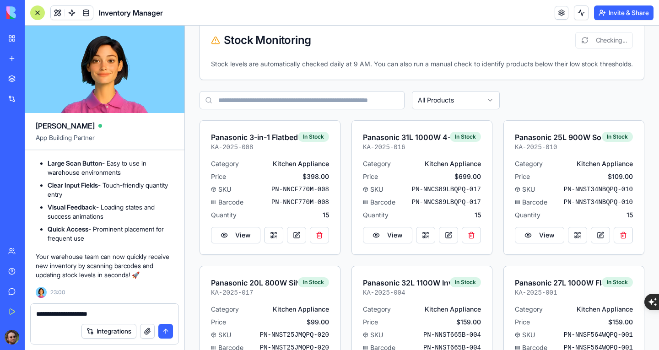
scroll to position [549, 0]
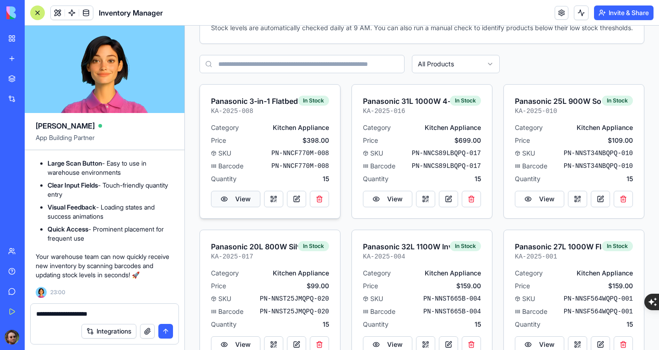
click at [237, 207] on button "View" at bounding box center [235, 199] width 49 height 16
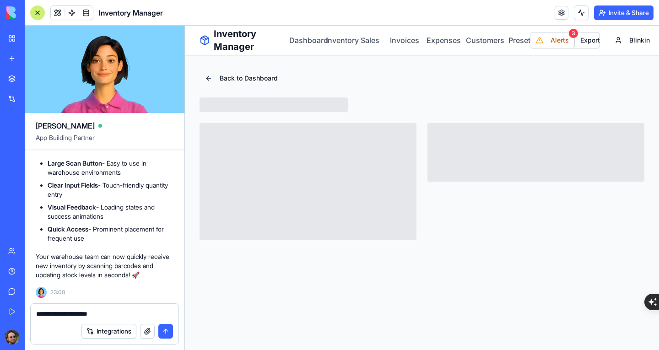
scroll to position [0, 0]
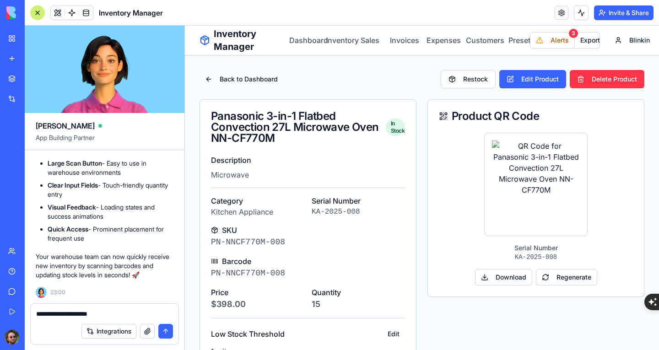
click at [210, 78] on button "Back to Dashboard" at bounding box center [241, 79] width 84 height 16
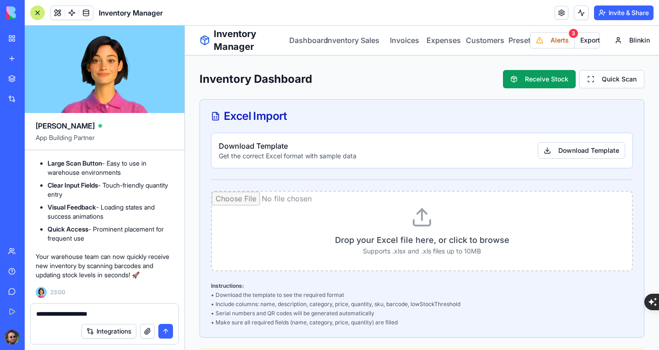
drag, startPoint x: 108, startPoint y: 312, endPoint x: 71, endPoint y: 321, distance: 38.2
click at [22, 312] on div "BETA My Workspace New app Marketplace Integrations Recent Inventory Manager Who…" at bounding box center [329, 175] width 659 height 350
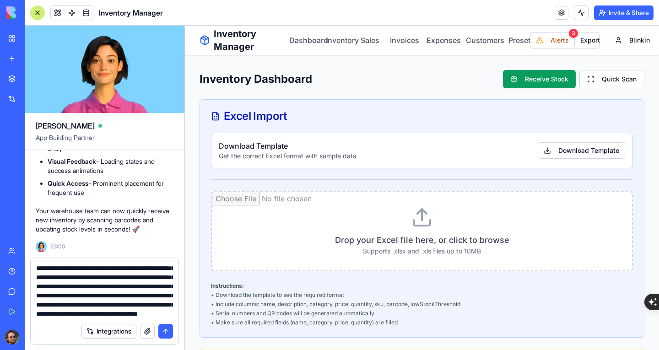
scroll to position [46, 0]
click at [152, 286] on textarea "**********" at bounding box center [104, 290] width 137 height 55
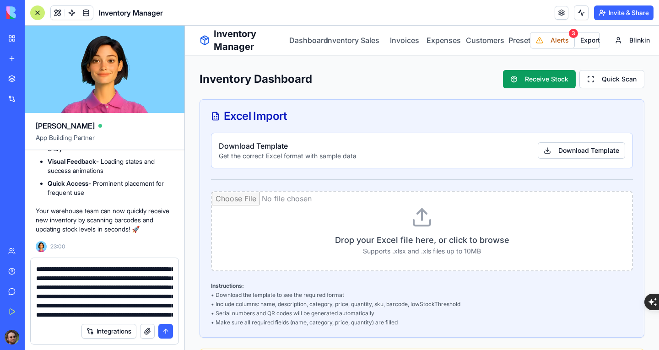
scroll to position [91, 0]
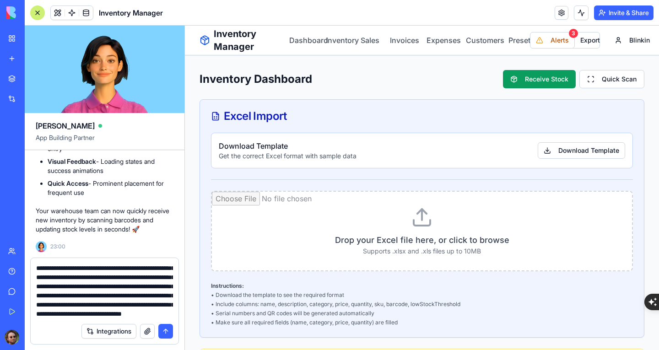
click at [84, 315] on textarea "**********" at bounding box center [104, 290] width 137 height 55
type textarea "**********"
click at [163, 326] on button "submit" at bounding box center [165, 331] width 15 height 15
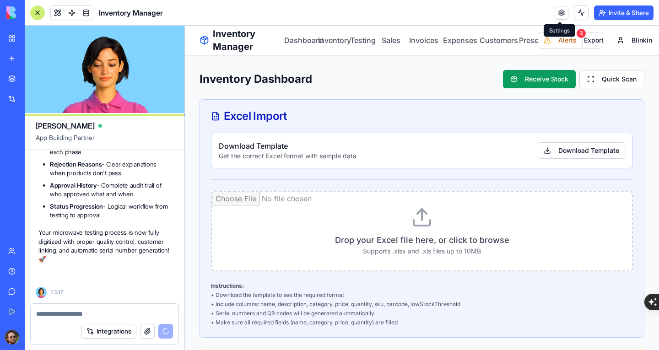
scroll to position [30177, 0]
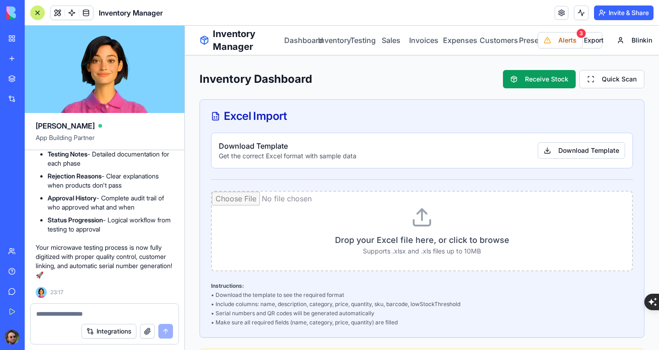
click at [39, 13] on div at bounding box center [37, 12] width 15 height 15
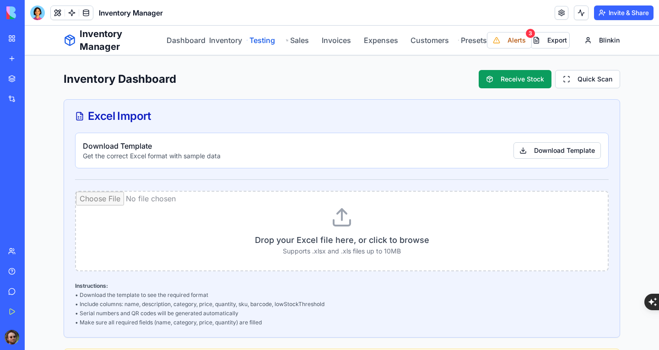
click at [253, 43] on link "Testing" at bounding box center [261, 40] width 28 height 11
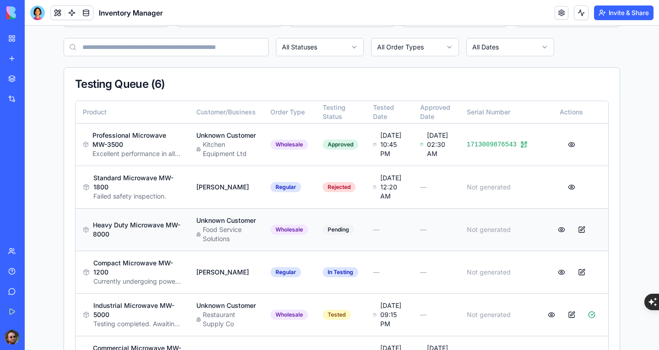
scroll to position [228, 0]
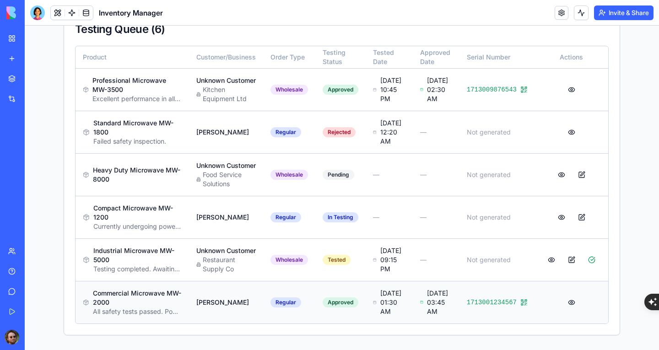
click at [568, 299] on button at bounding box center [571, 302] width 18 height 16
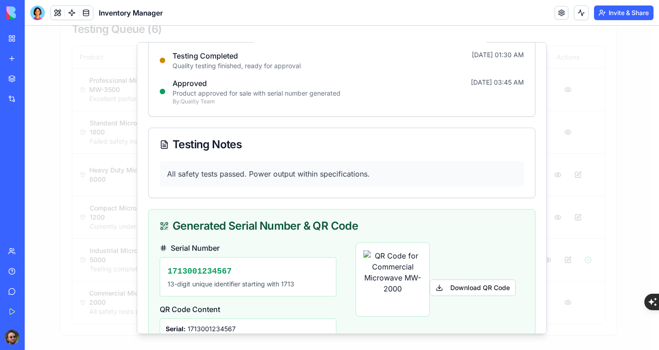
scroll to position [264, 0]
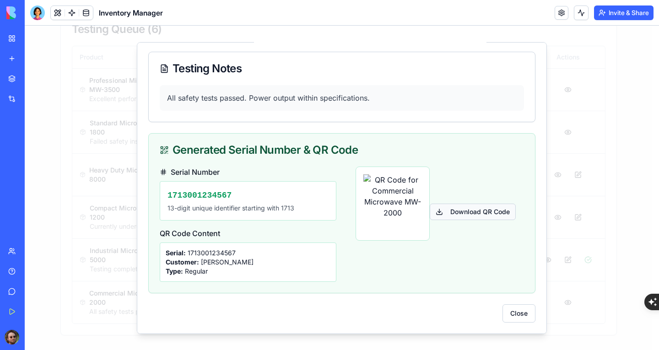
click at [446, 220] on button "Download QR Code" at bounding box center [473, 211] width 86 height 16
click at [503, 307] on button "Close" at bounding box center [518, 313] width 33 height 18
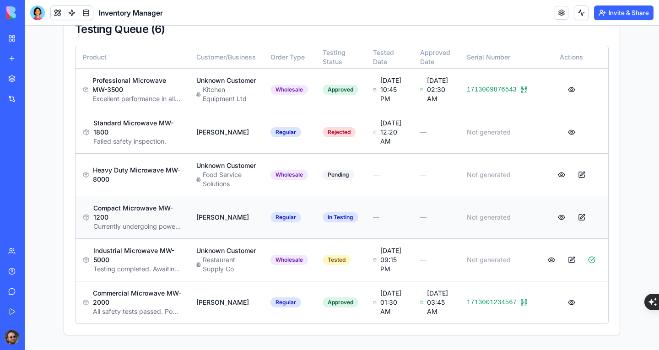
scroll to position [137, 0]
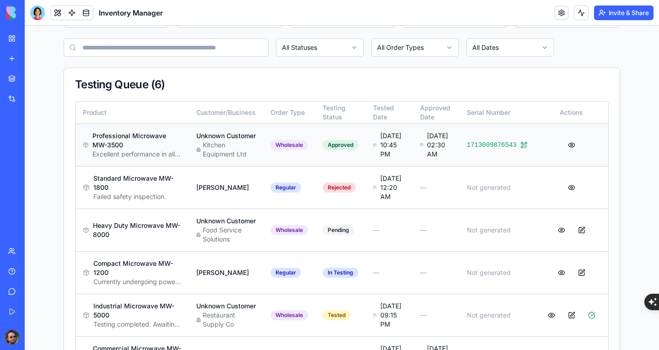
click at [583, 147] on div at bounding box center [571, 145] width 59 height 16
click at [520, 149] on icon at bounding box center [523, 144] width 7 height 7
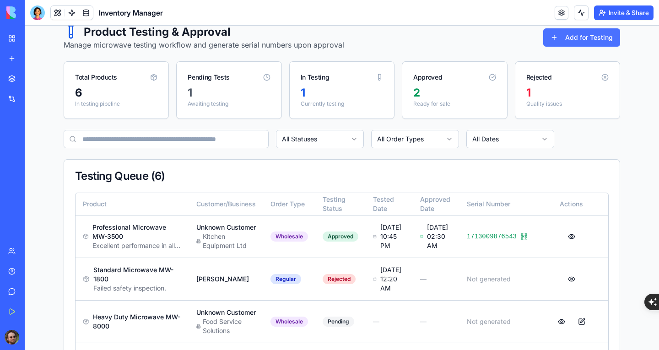
click at [569, 43] on button "Add for Testing" at bounding box center [581, 37] width 77 height 18
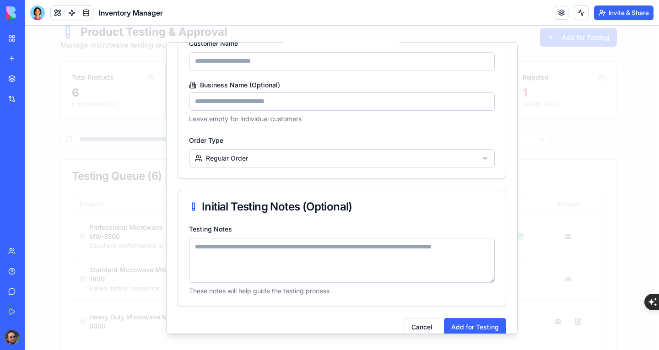
scroll to position [167, 0]
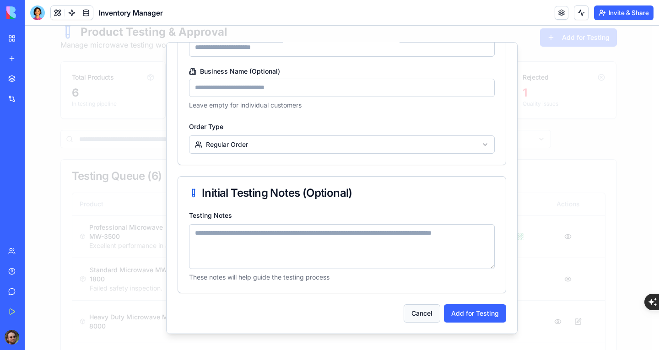
click at [412, 307] on button "Cancel" at bounding box center [421, 313] width 37 height 18
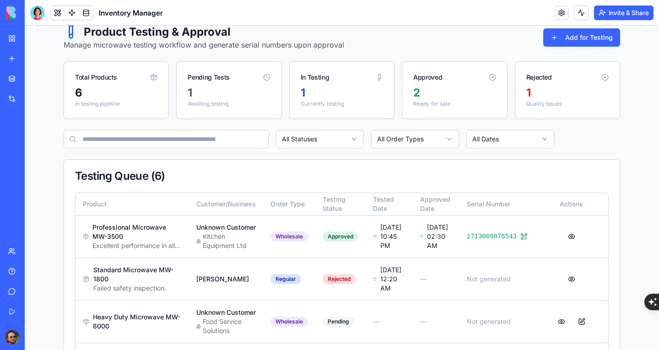
scroll to position [228, 0]
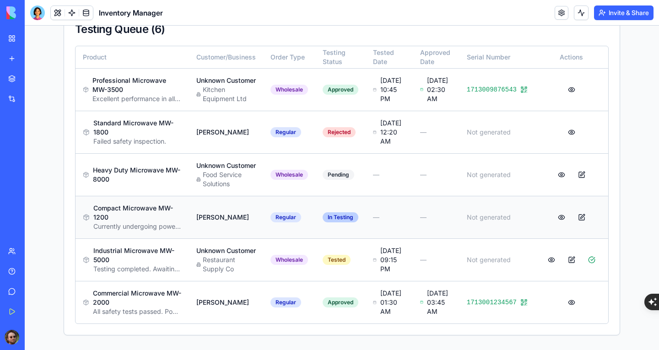
click at [331, 212] on div "In Testing" at bounding box center [341, 217] width 36 height 10
click at [279, 212] on div "Regular" at bounding box center [285, 217] width 31 height 10
click at [577, 209] on button at bounding box center [581, 217] width 18 height 16
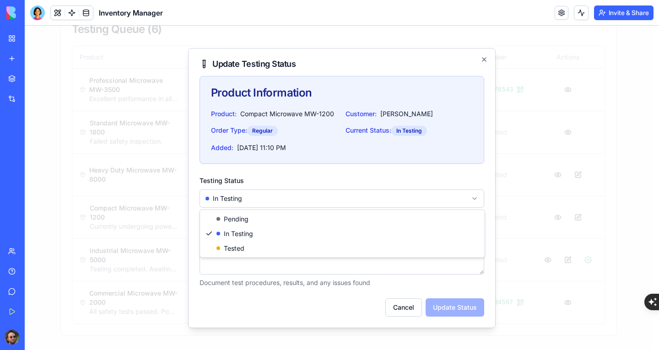
click at [357, 200] on body "Inventory Manager Dashboard Inventory Testing Sales Invoices Expenses Customers…" at bounding box center [338, 91] width 627 height 516
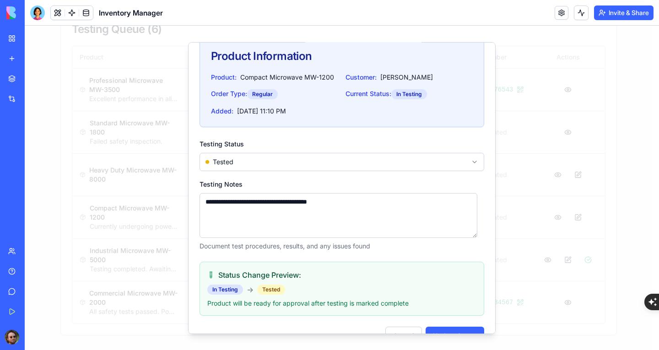
scroll to position [53, 0]
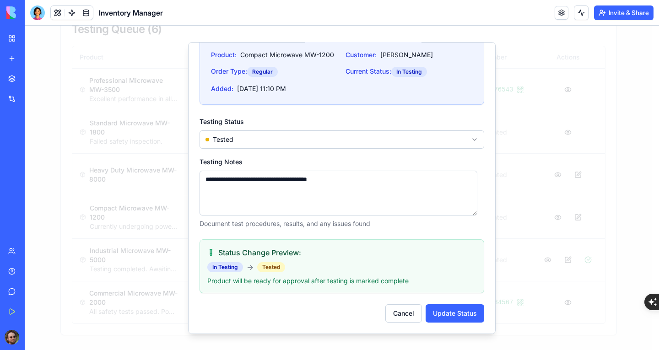
click at [456, 311] on button "Update Status" at bounding box center [454, 313] width 59 height 18
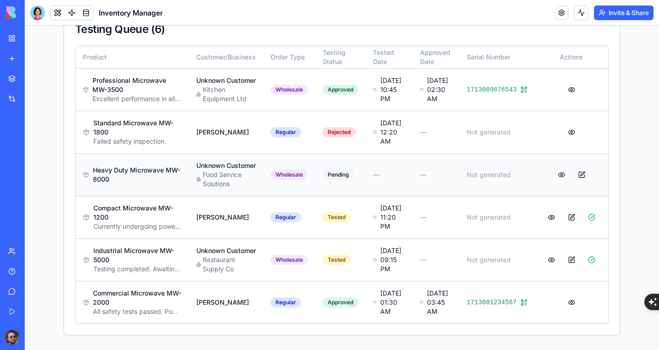
scroll to position [137, 0]
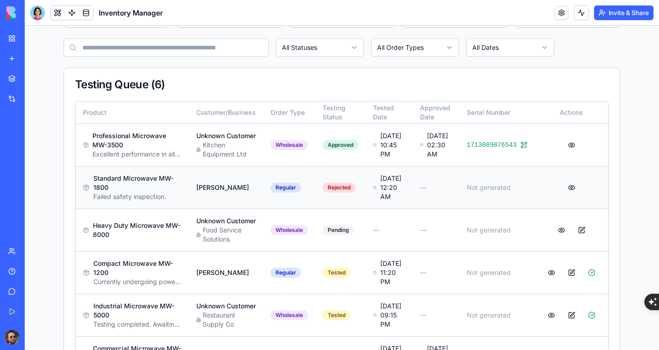
click at [569, 196] on button at bounding box center [571, 187] width 18 height 16
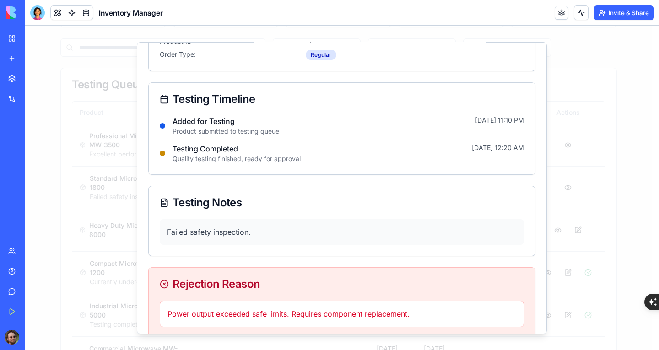
scroll to position [141, 0]
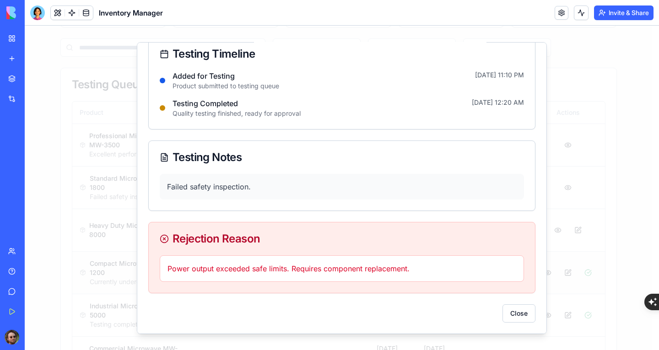
click at [508, 315] on button "Close" at bounding box center [518, 313] width 33 height 18
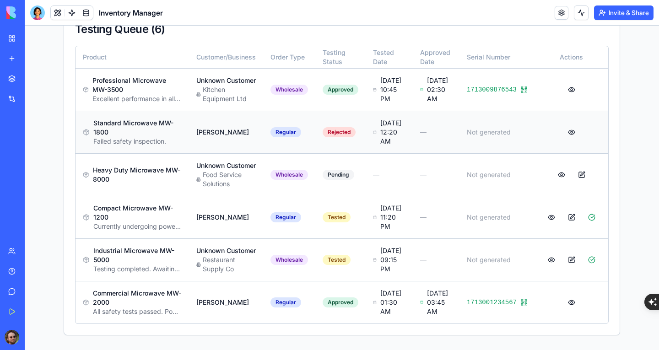
scroll to position [237, 0]
click at [500, 298] on span "1713001234567" at bounding box center [492, 302] width 50 height 9
click at [567, 295] on button at bounding box center [571, 302] width 18 height 16
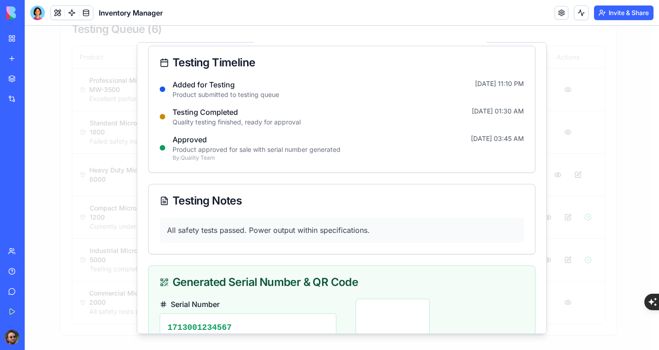
scroll to position [264, 0]
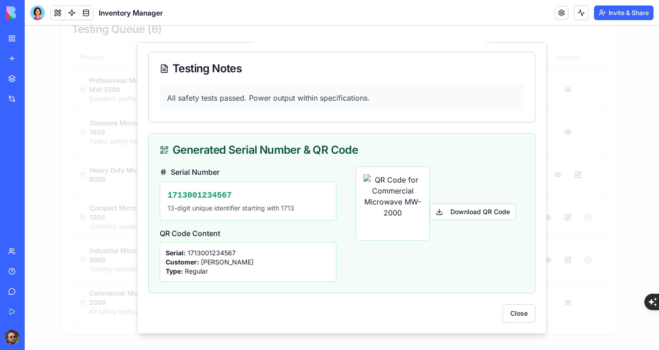
click at [368, 199] on img at bounding box center [392, 203] width 59 height 59
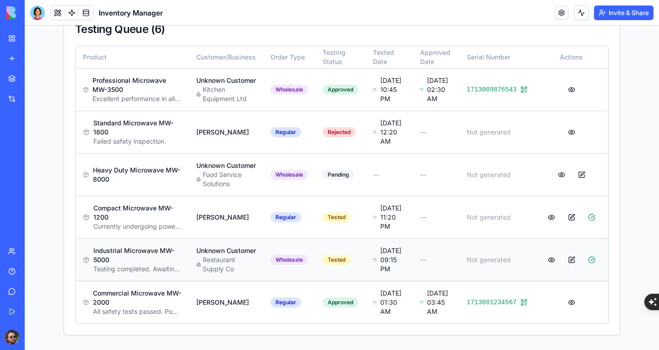
scroll to position [237, 0]
click at [565, 299] on button at bounding box center [571, 302] width 18 height 16
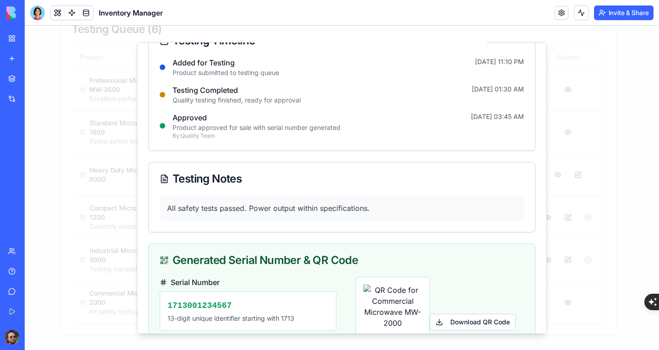
scroll to position [264, 0]
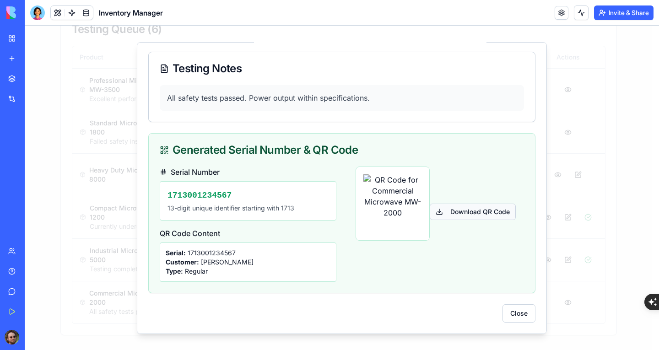
click at [472, 212] on button "Download QR Code" at bounding box center [473, 211] width 86 height 16
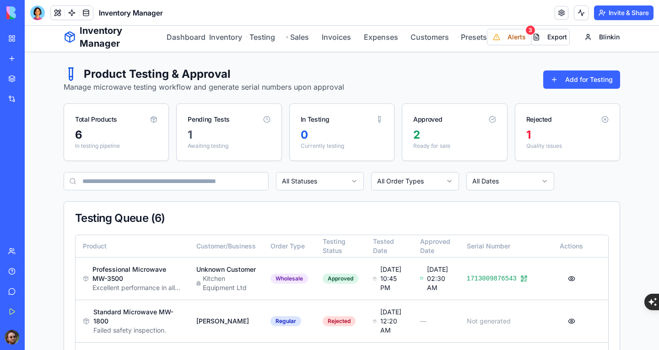
scroll to position [0, 0]
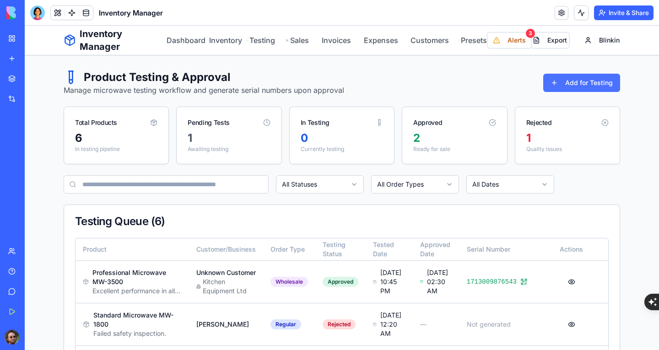
click at [557, 85] on button "Add for Testing" at bounding box center [581, 83] width 77 height 18
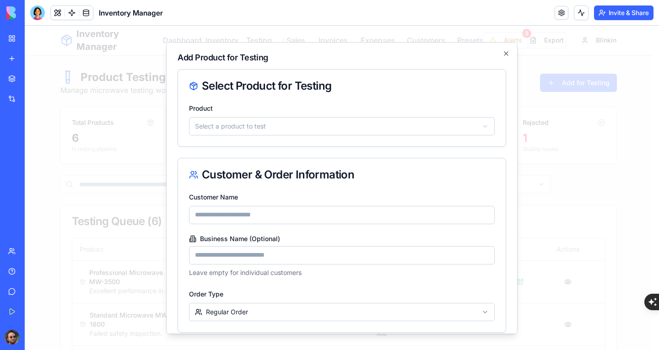
click at [390, 131] on body "Inventory Manager Dashboard Inventory Testing Sales Invoices Expenses Customers…" at bounding box center [338, 284] width 627 height 516
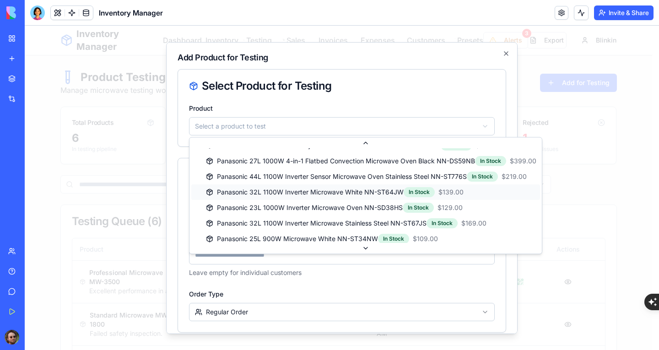
scroll to position [163, 0]
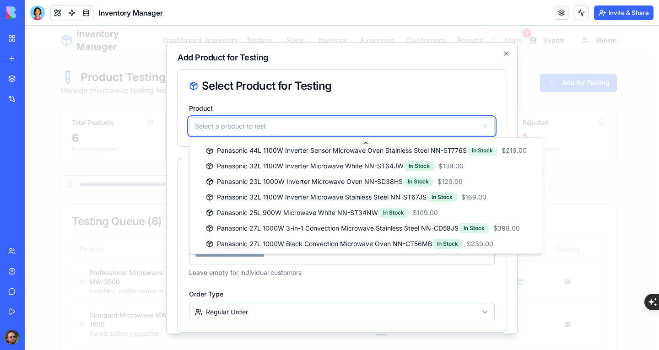
click at [176, 167] on body "Inventory Manager Dashboard Inventory Testing Sales Invoices Expenses Customers…" at bounding box center [338, 284] width 627 height 516
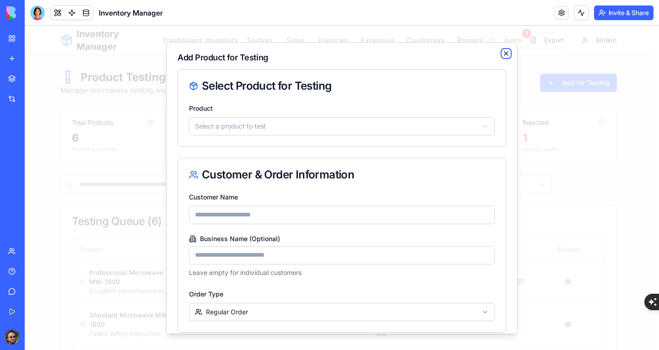
click at [502, 54] on icon "button" at bounding box center [505, 52] width 7 height 7
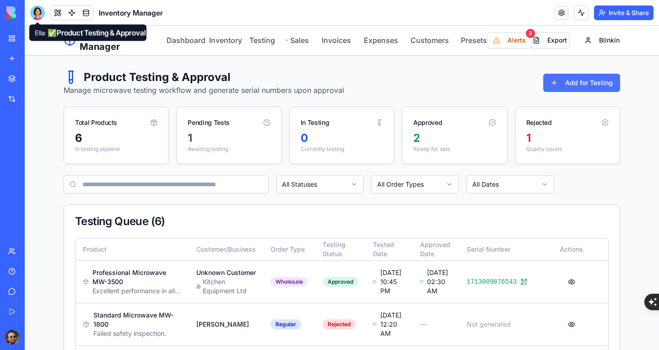
click at [600, 87] on button "Add for Testing" at bounding box center [581, 83] width 77 height 18
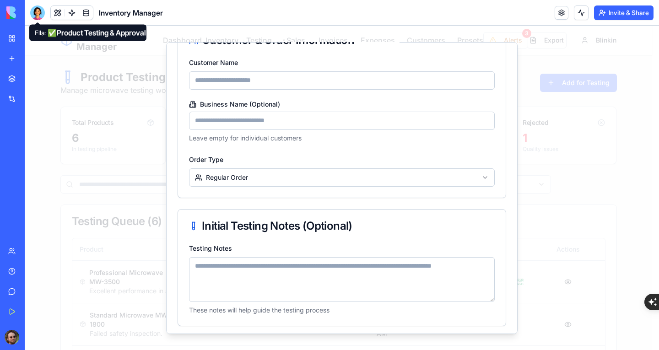
scroll to position [122, 0]
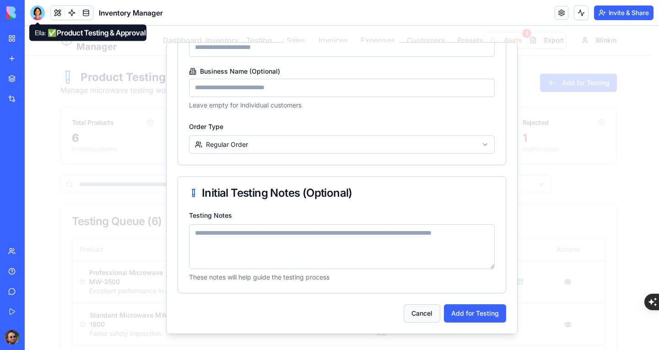
click at [420, 316] on button "Cancel" at bounding box center [421, 313] width 37 height 18
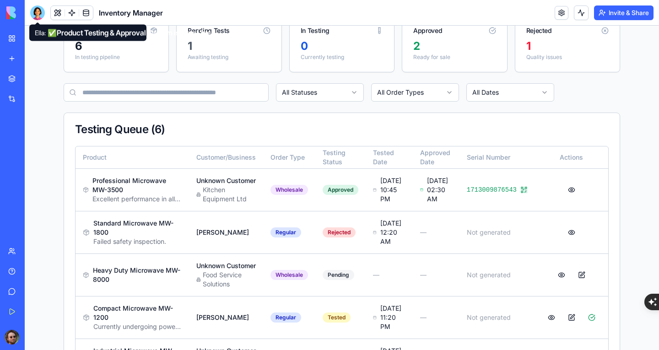
scroll to position [46, 0]
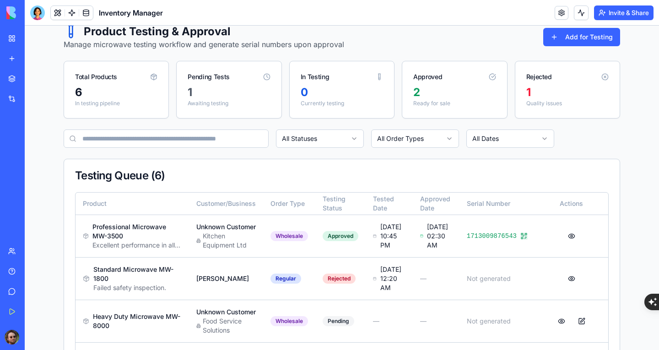
click at [38, 11] on div at bounding box center [37, 12] width 15 height 15
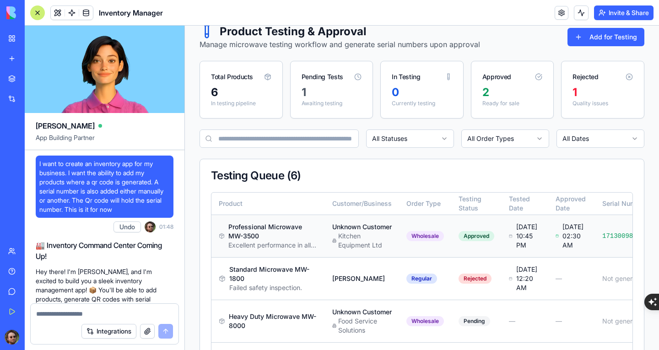
scroll to position [30177, 0]
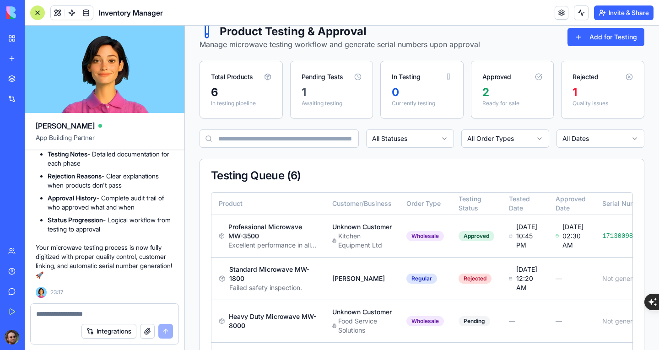
click at [130, 316] on textarea at bounding box center [104, 313] width 137 height 9
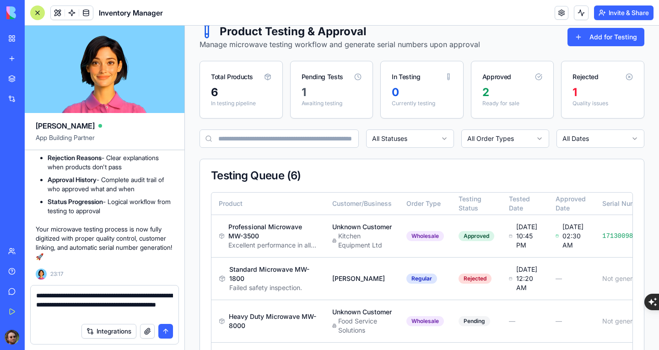
click at [144, 302] on textarea "**********" at bounding box center [104, 304] width 137 height 27
click at [134, 308] on textarea "**********" at bounding box center [104, 304] width 137 height 27
click at [123, 317] on textarea "**********" at bounding box center [104, 304] width 137 height 27
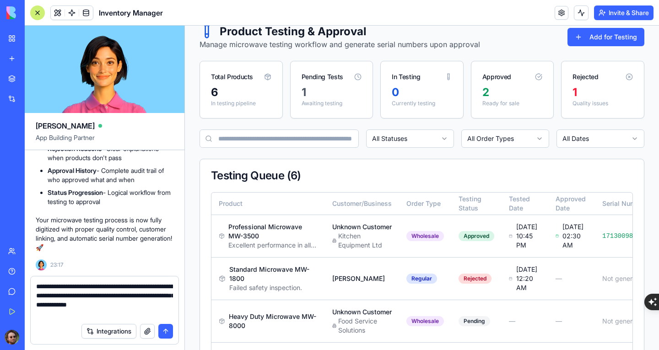
type textarea "**********"
click at [167, 327] on button "submit" at bounding box center [165, 331] width 15 height 15
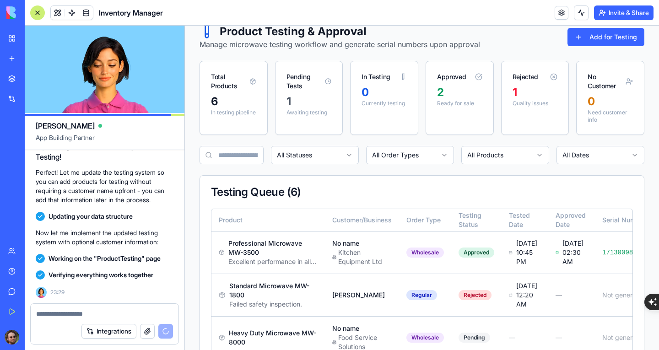
scroll to position [30924, 0]
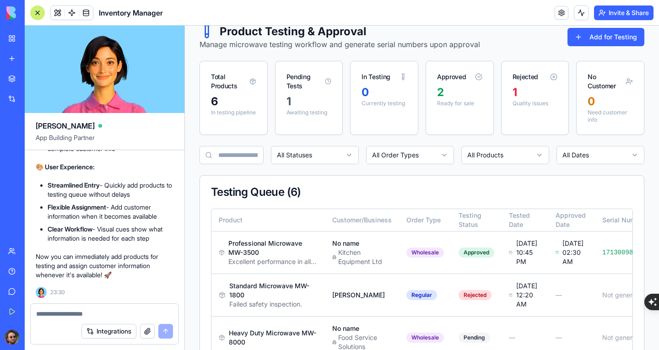
click at [38, 11] on div at bounding box center [37, 12] width 15 height 15
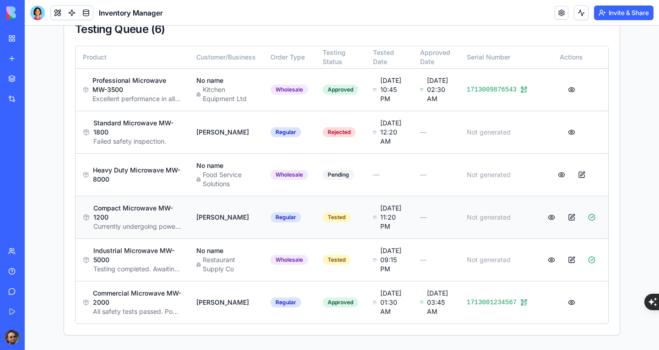
scroll to position [229, 0]
click at [583, 167] on button at bounding box center [581, 175] width 18 height 16
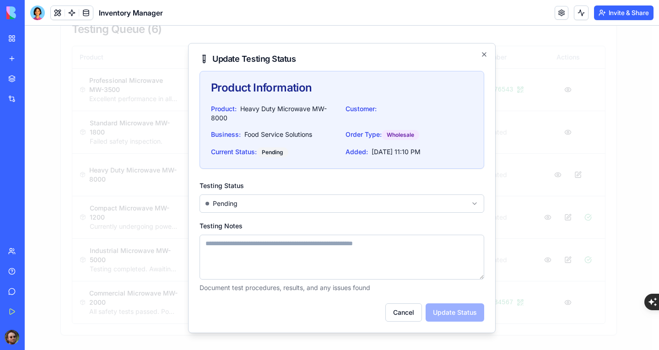
click at [340, 193] on body "Inventory Manager Dashboard Inventory Testing Sales Invoices Expenses Customers…" at bounding box center [338, 91] width 627 height 516
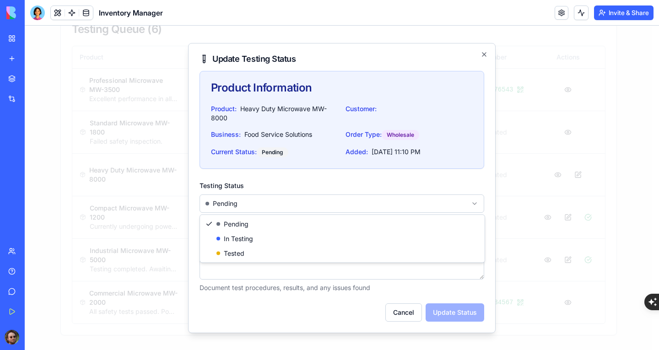
click at [327, 210] on body "Inventory Manager Dashboard Inventory Testing Sales Invoices Expenses Customers…" at bounding box center [338, 91] width 627 height 516
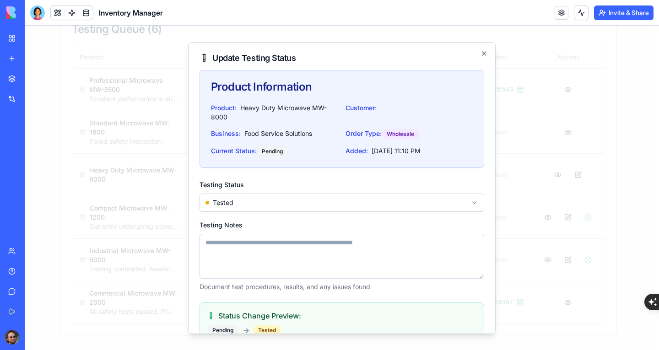
scroll to position [63, 0]
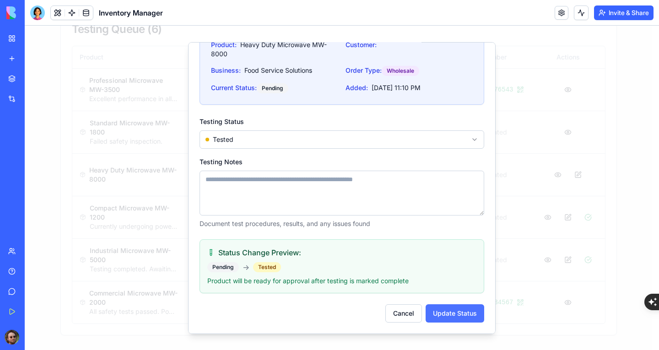
click at [452, 314] on button "Update Status" at bounding box center [454, 313] width 59 height 18
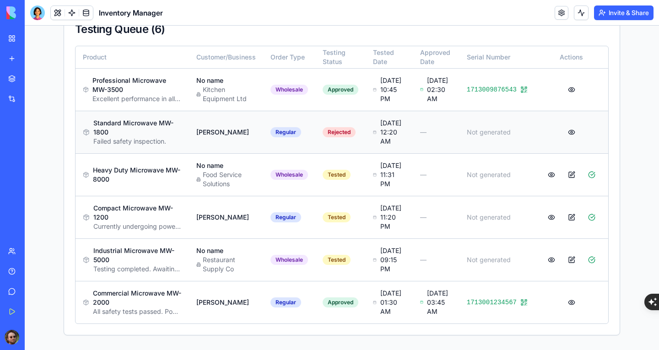
scroll to position [192, 0]
click at [587, 183] on button at bounding box center [591, 175] width 18 height 16
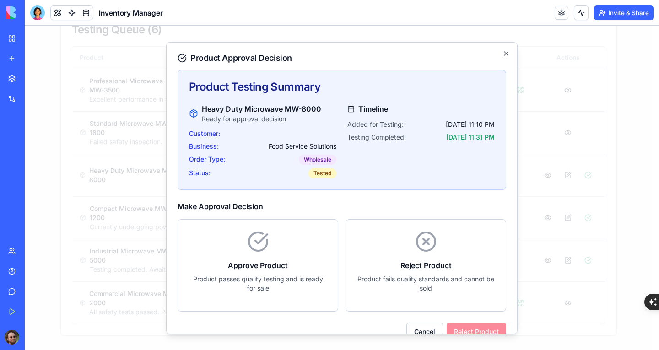
scroll to position [18, 0]
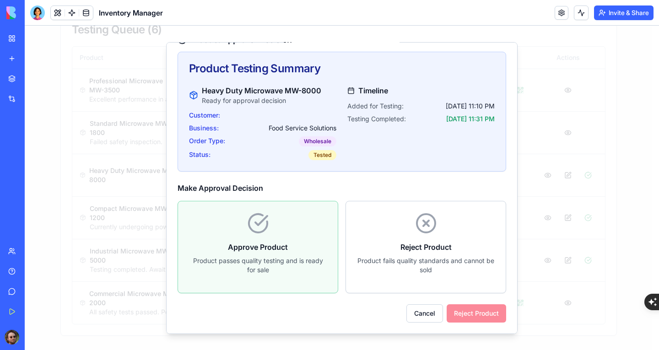
click at [264, 252] on h4 "Approve Product" at bounding box center [258, 246] width 138 height 11
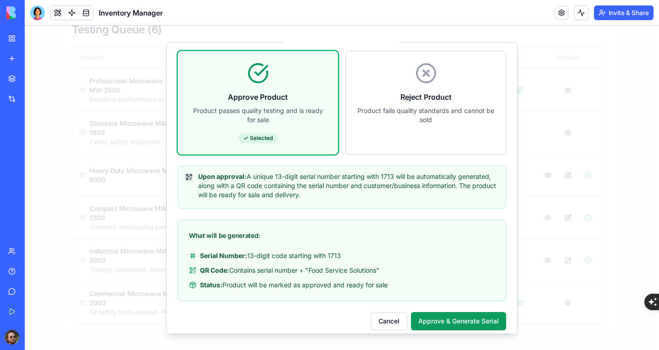
scroll to position [176, 0]
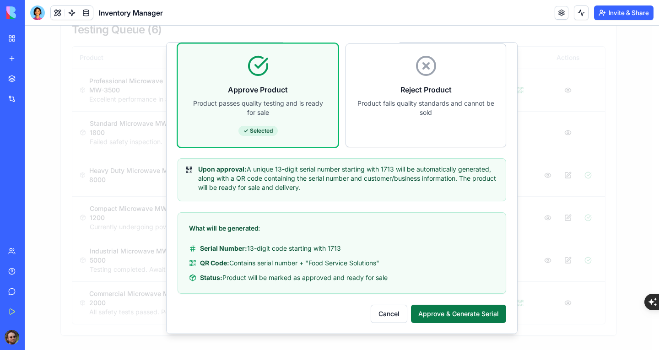
click at [459, 309] on button "Approve & Generate Serial" at bounding box center [458, 313] width 95 height 18
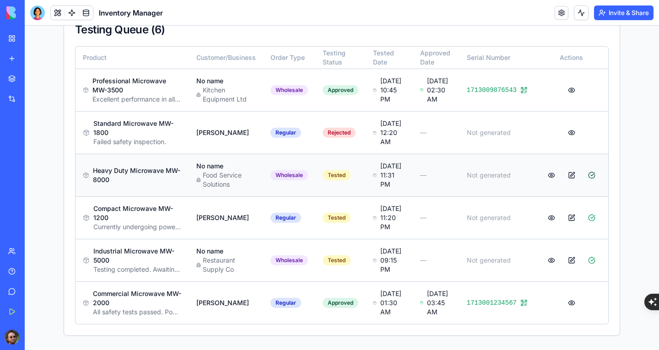
click at [591, 183] on button at bounding box center [591, 175] width 18 height 16
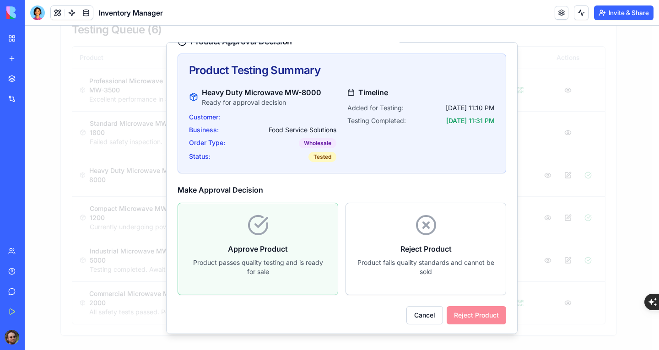
scroll to position [18, 0]
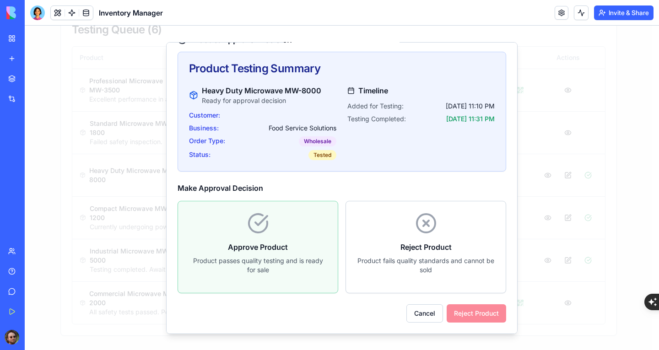
click at [262, 236] on div "Approve Product Product passes quality testing and is ready for sale" at bounding box center [258, 246] width 160 height 91
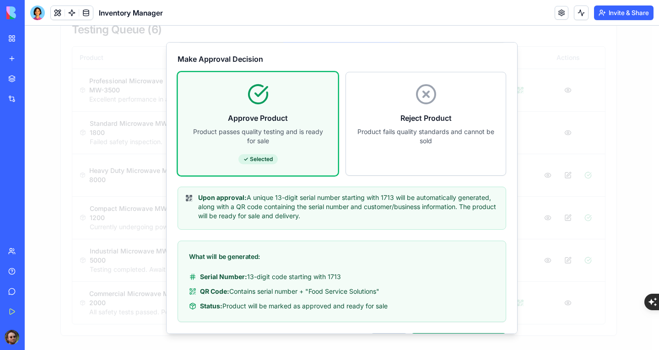
scroll to position [176, 0]
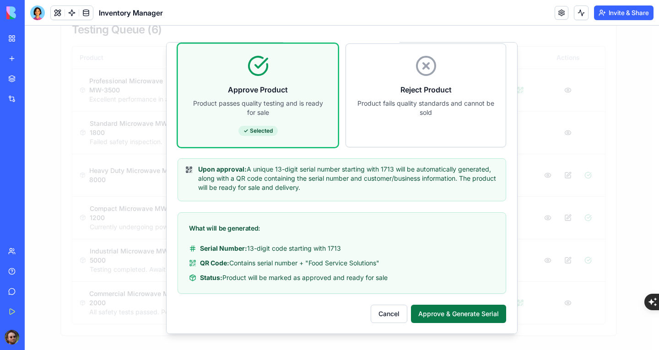
click at [457, 305] on button "Approve & Generate Serial" at bounding box center [458, 313] width 95 height 18
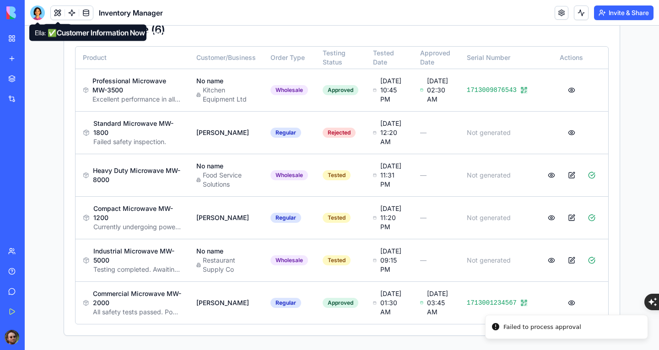
drag, startPoint x: 36, startPoint y: 14, endPoint x: 38, endPoint y: 24, distance: 10.8
click at [36, 14] on div at bounding box center [37, 12] width 15 height 15
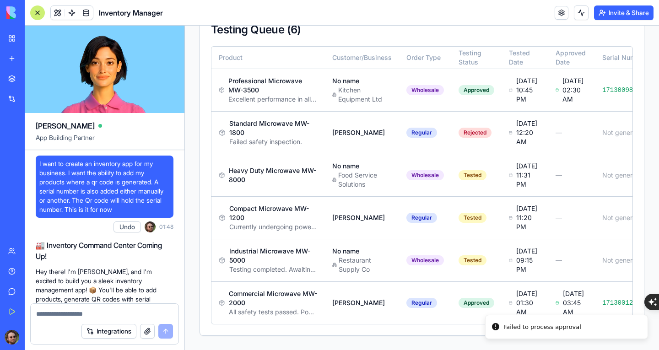
scroll to position [30924, 0]
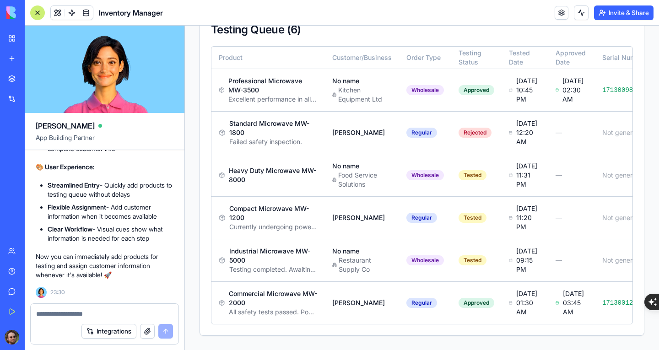
click at [110, 307] on div at bounding box center [105, 311] width 148 height 15
click at [108, 310] on textarea at bounding box center [104, 313] width 137 height 9
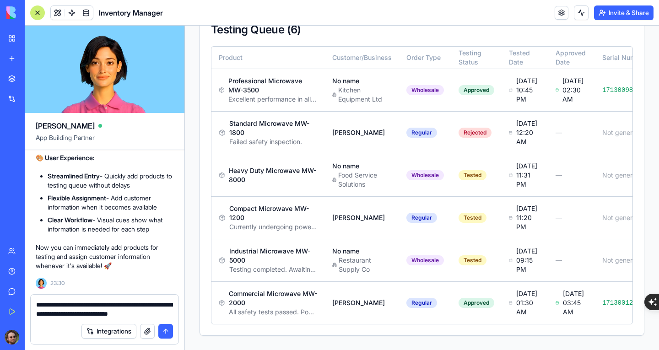
type textarea "**********"
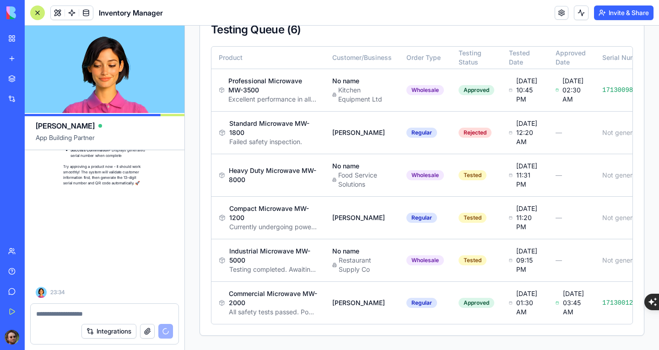
scroll to position [31607, 0]
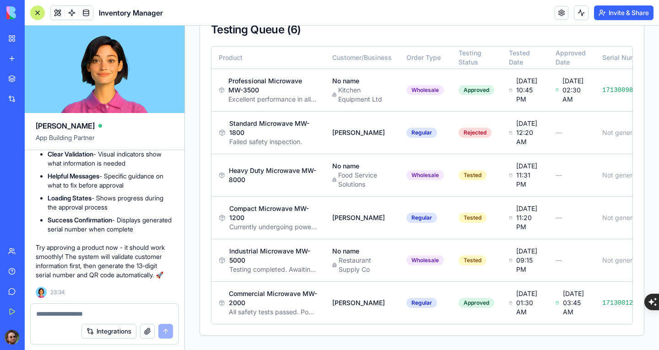
click at [43, 17] on div at bounding box center [37, 12] width 15 height 15
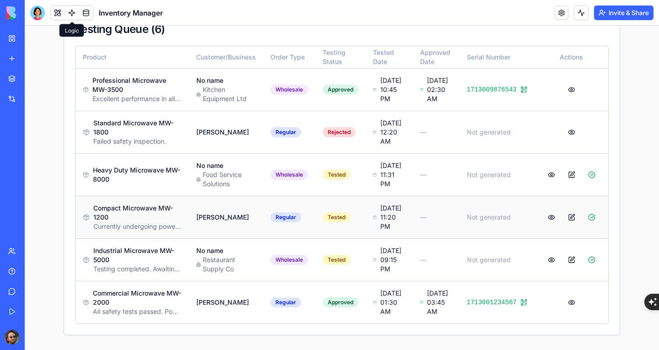
scroll to position [208, 0]
click at [590, 224] on button at bounding box center [591, 217] width 18 height 16
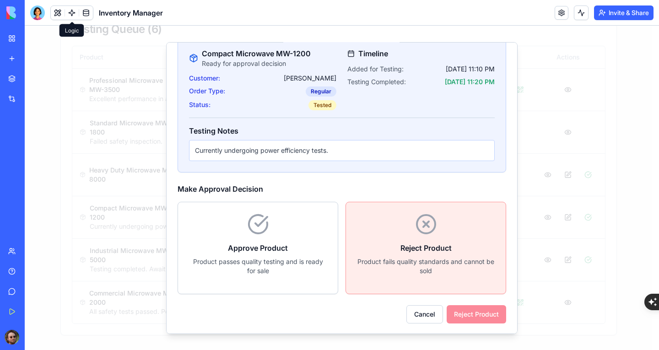
scroll to position [56, 0]
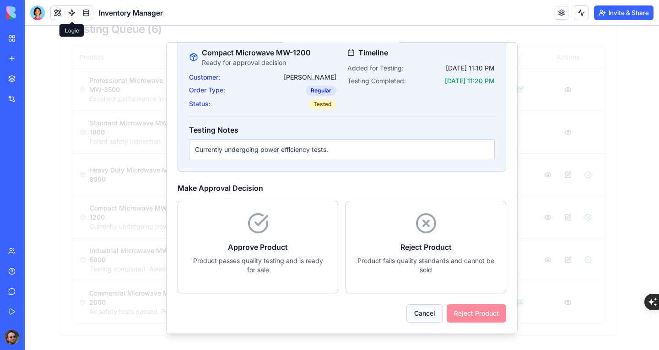
click at [406, 312] on button "Cancel" at bounding box center [424, 313] width 37 height 18
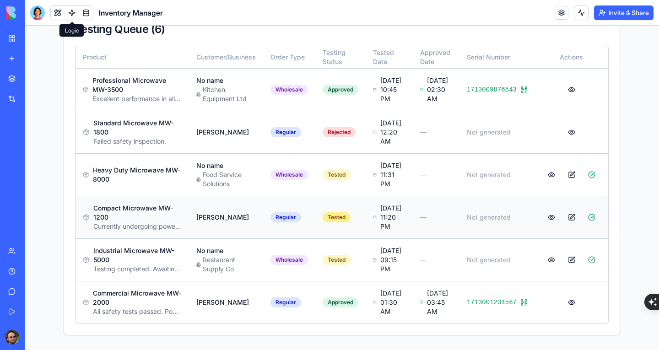
click at [332, 220] on div "Tested" at bounding box center [337, 217] width 28 height 10
click at [334, 222] on div "Tested" at bounding box center [337, 217] width 28 height 10
click at [565, 225] on button at bounding box center [571, 217] width 18 height 16
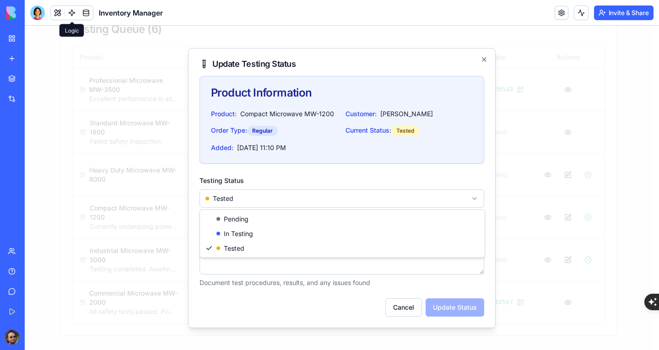
click at [396, 197] on body "Inventory Manager Dashboard Inventory Testing Sales Invoices Expenses Customers…" at bounding box center [338, 91] width 627 height 516
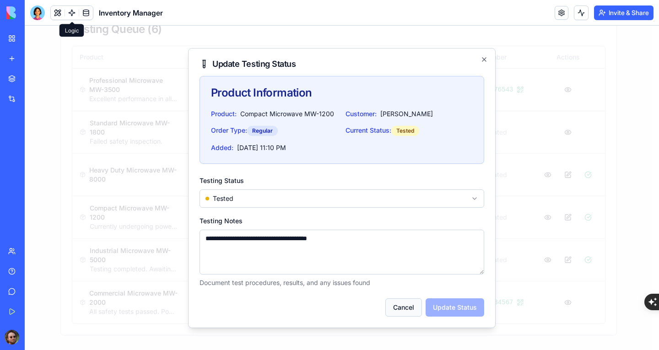
click at [393, 305] on button "Cancel" at bounding box center [403, 307] width 37 height 18
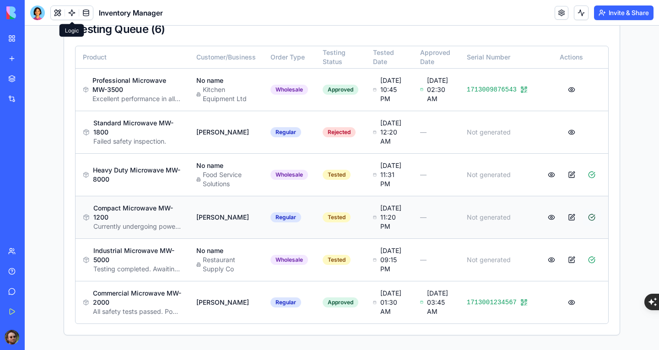
click at [590, 225] on button at bounding box center [591, 217] width 18 height 16
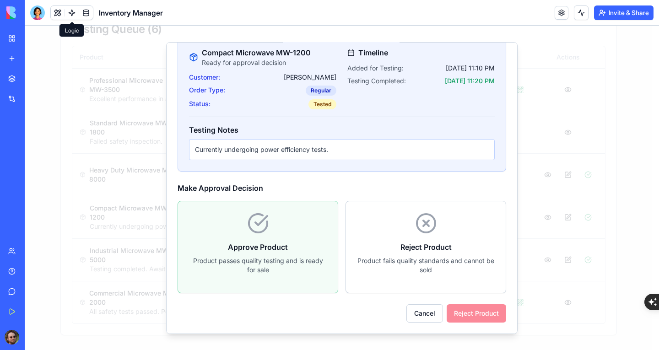
click at [263, 227] on icon at bounding box center [258, 223] width 18 height 18
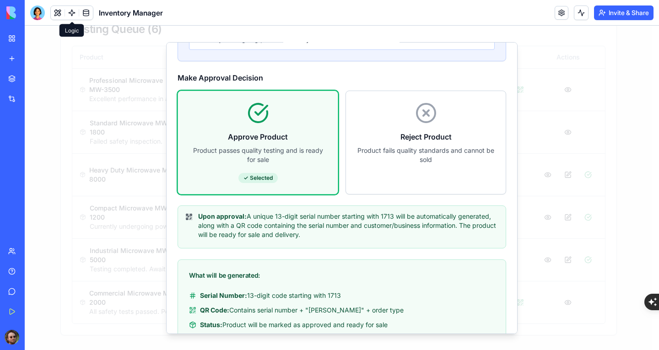
scroll to position [214, 0]
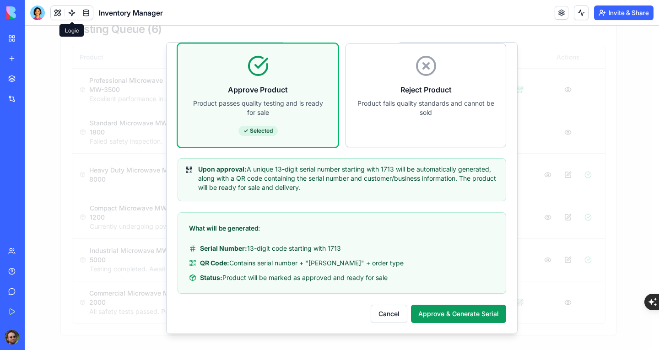
click at [460, 312] on button "Approve & Generate Serial" at bounding box center [458, 313] width 95 height 18
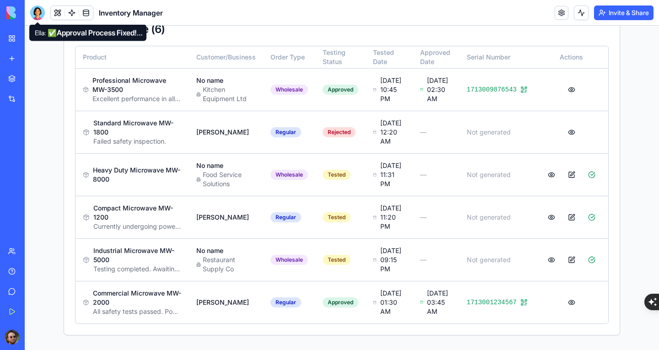
drag, startPoint x: 38, startPoint y: 5, endPoint x: 48, endPoint y: 25, distance: 22.1
click at [38, 5] on div at bounding box center [37, 12] width 15 height 15
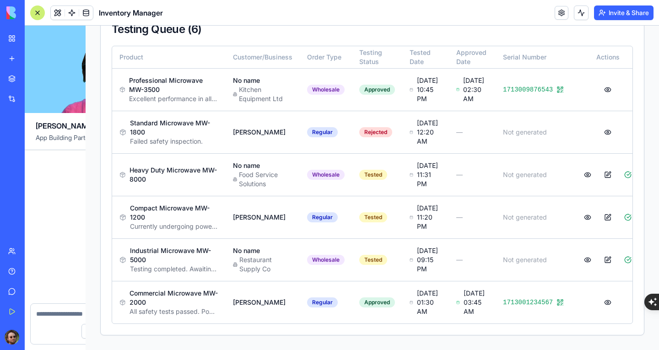
scroll to position [31607, 0]
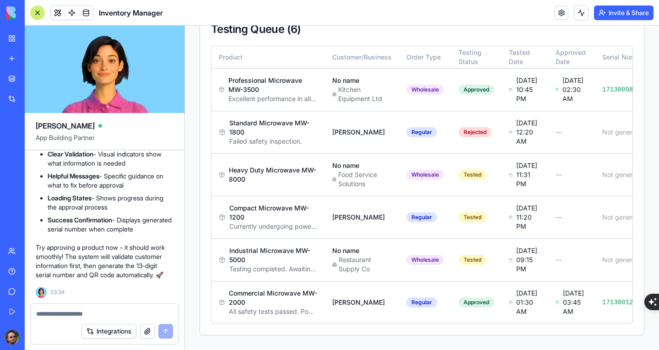
click at [89, 313] on textarea at bounding box center [104, 313] width 137 height 9
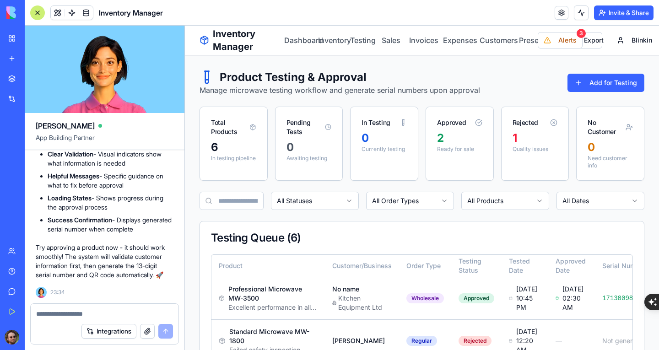
scroll to position [225, 0]
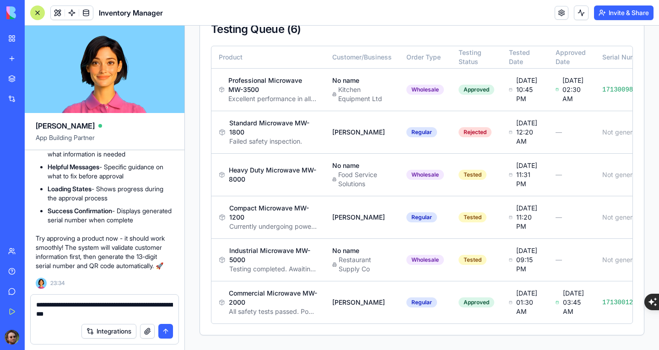
type textarea "**********"
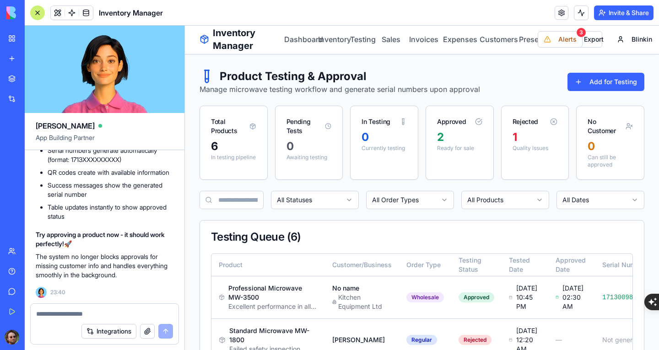
scroll to position [0, 0]
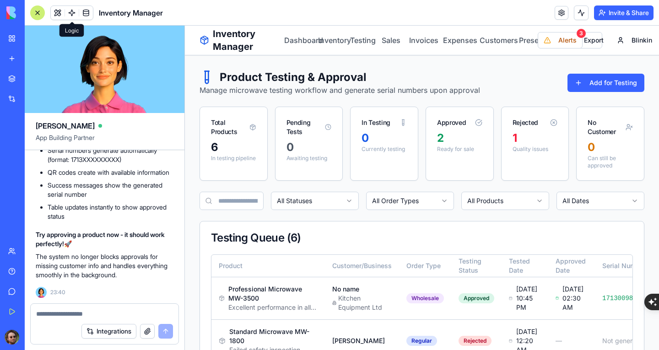
click at [36, 16] on div at bounding box center [37, 12] width 15 height 15
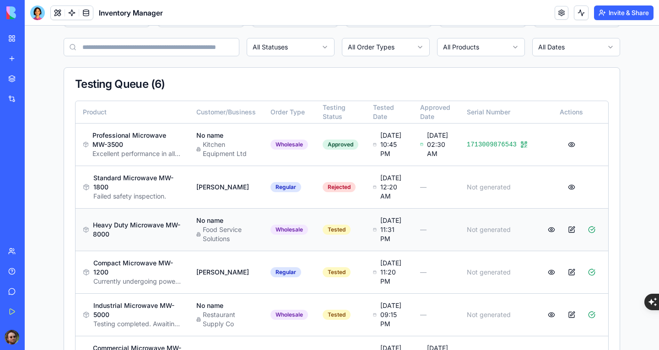
scroll to position [229, 0]
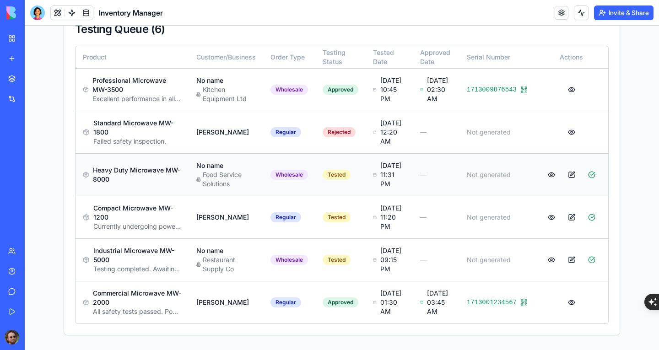
click at [566, 167] on button at bounding box center [571, 175] width 18 height 16
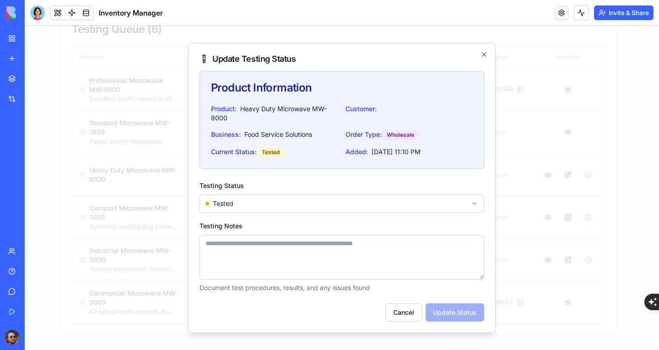
click at [484, 59] on div "Update Testing Status Product Information Product: Heavy Duty Microwave MW-8000…" at bounding box center [341, 188] width 307 height 290
click at [485, 53] on icon "button" at bounding box center [484, 55] width 4 height 4
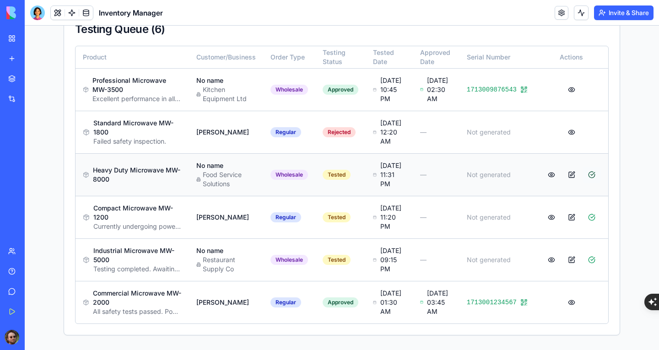
click at [586, 167] on button at bounding box center [591, 175] width 18 height 16
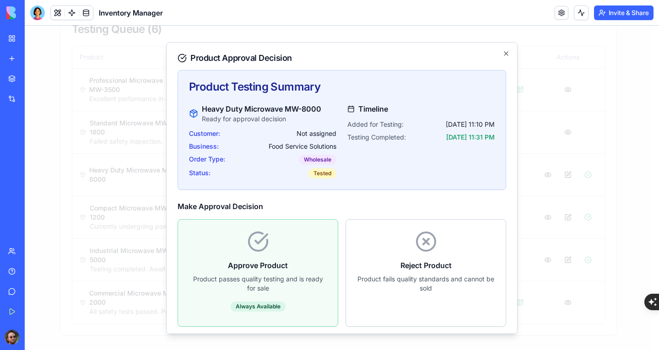
scroll to position [33, 0]
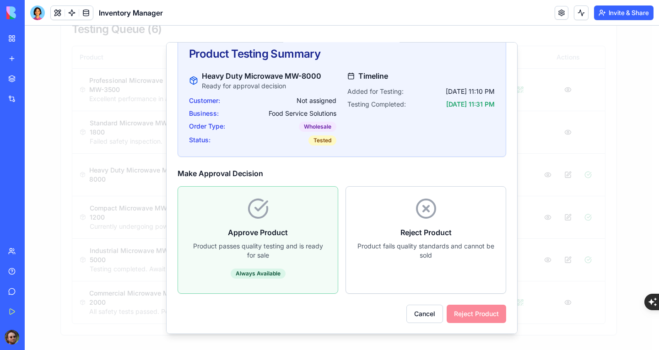
click at [291, 223] on div "Approve Product Product passes quality testing and is ready for sale Always Ava…" at bounding box center [258, 239] width 160 height 107
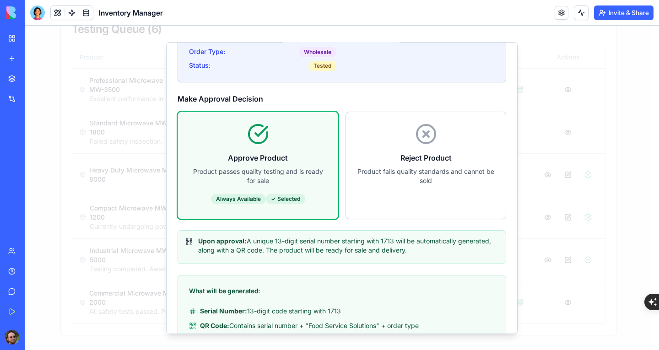
scroll to position [170, 0]
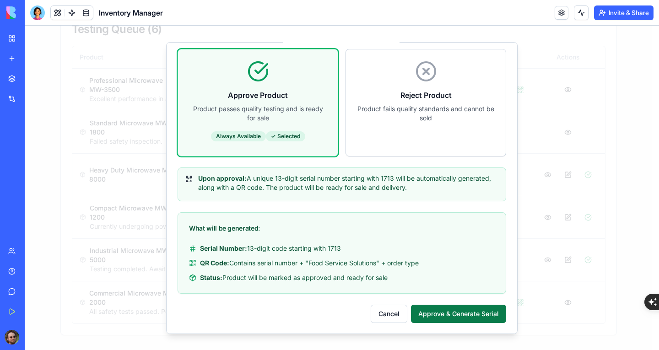
click at [457, 304] on button "Approve & Generate Serial" at bounding box center [458, 313] width 95 height 18
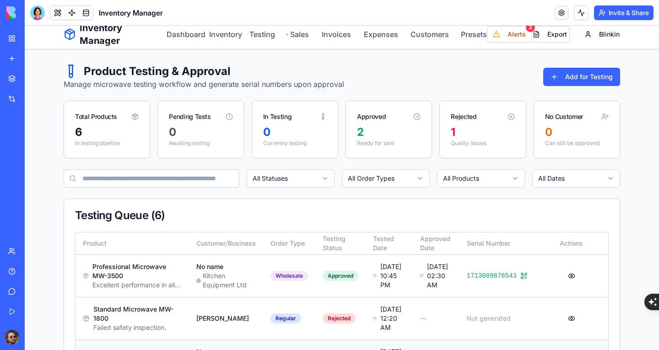
scroll to position [0, 0]
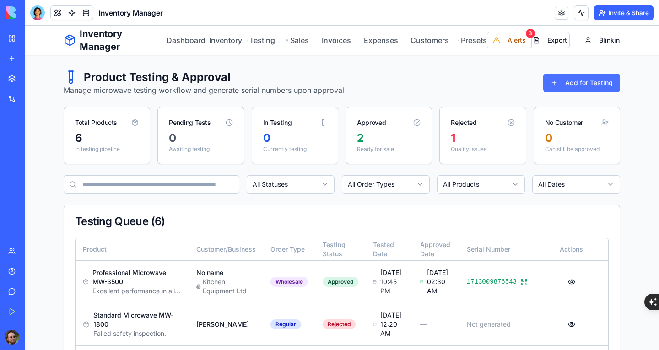
click at [557, 84] on button "Add for Testing" at bounding box center [581, 83] width 77 height 18
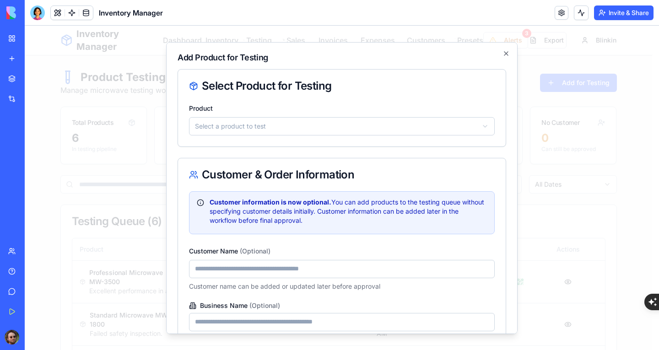
click at [348, 127] on body "Inventory Manager Dashboard Inventory Testing Sales Invoices Expenses Customers…" at bounding box center [338, 284] width 627 height 516
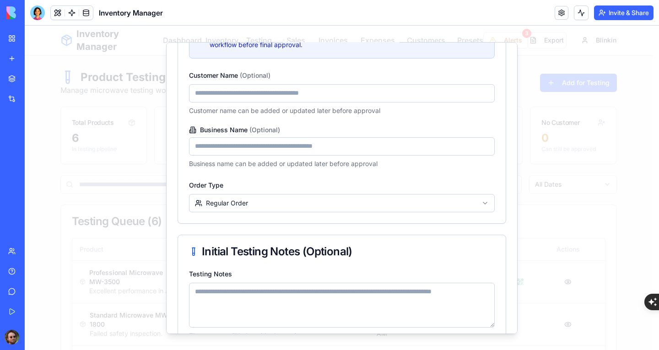
scroll to position [274, 0]
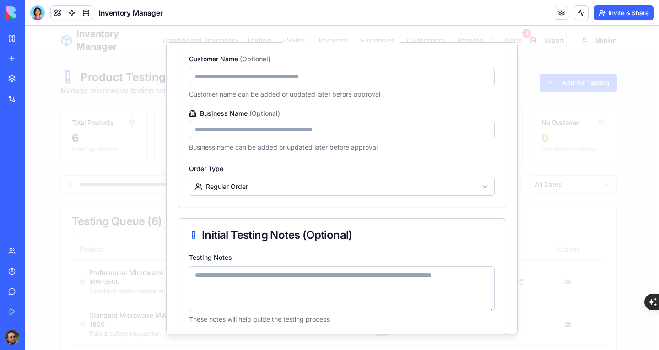
click at [342, 181] on body "Inventory Manager Dashboard Inventory Testing Sales Invoices Expenses Customers…" at bounding box center [338, 284] width 627 height 516
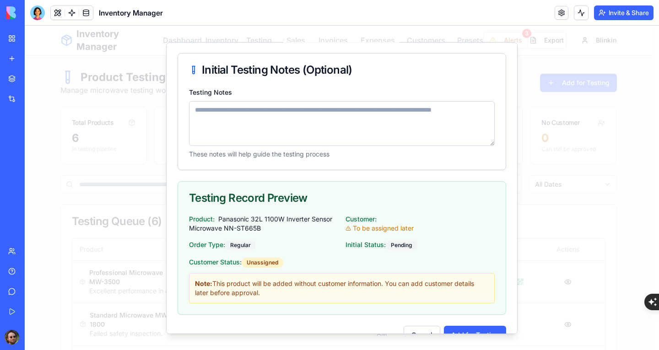
scroll to position [461, 0]
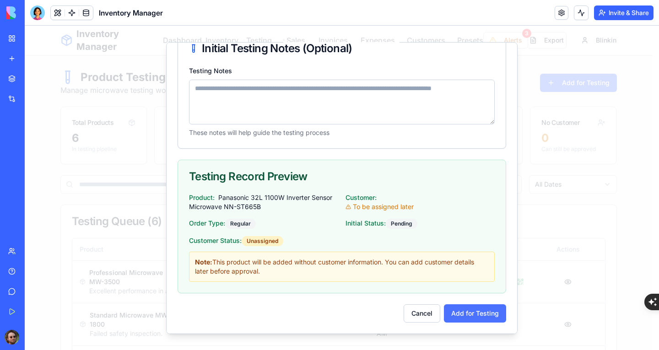
click at [463, 312] on button "Add for Testing" at bounding box center [475, 313] width 62 height 18
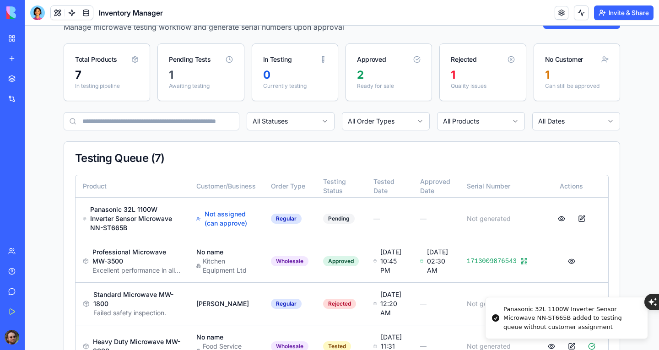
scroll to position [137, 0]
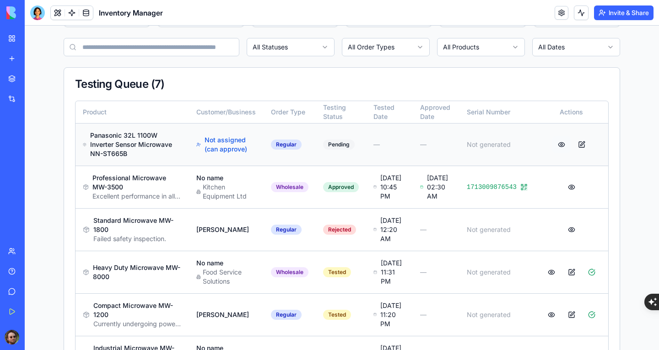
click at [558, 141] on button at bounding box center [561, 144] width 18 height 16
click at [578, 142] on button at bounding box center [581, 144] width 18 height 16
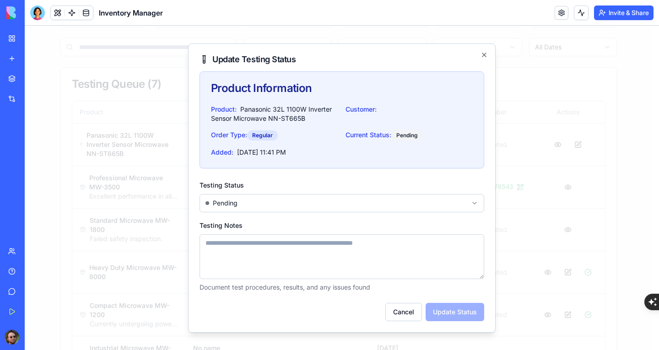
click at [379, 199] on body "Inventory Manager Dashboard Inventory Testing Sales Invoices Expenses Customers…" at bounding box center [338, 167] width 627 height 559
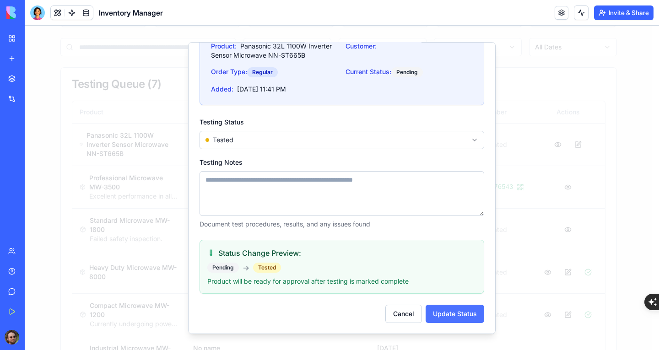
scroll to position [62, 0]
click at [448, 309] on button "Update Status" at bounding box center [454, 313] width 59 height 18
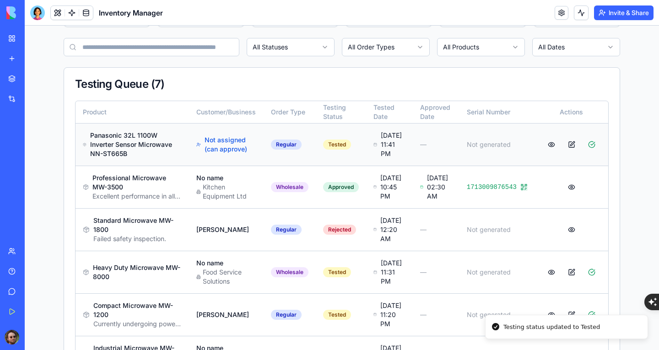
click at [219, 151] on span "Not assigned (can approve)" at bounding box center [230, 144] width 52 height 18
click at [200, 145] on line at bounding box center [199, 144] width 1 height 1
click at [588, 147] on button at bounding box center [591, 144] width 18 height 16
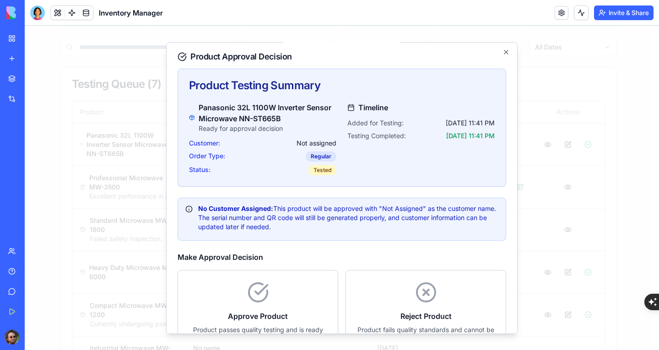
scroll to position [0, 0]
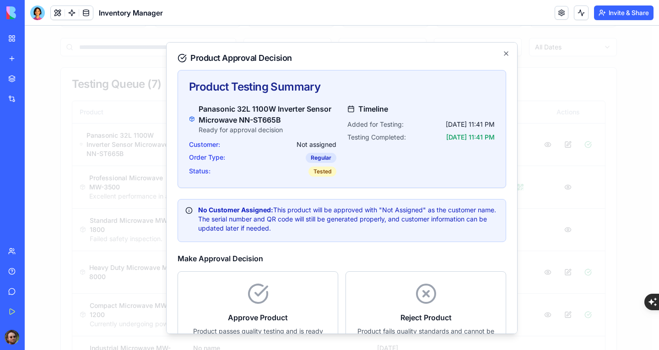
click at [500, 58] on div "Product Approval Decision Product Testing Summary Panasonic 32L 1100W Inverter …" at bounding box center [341, 188] width 351 height 292
click at [504, 53] on icon "button" at bounding box center [506, 53] width 4 height 4
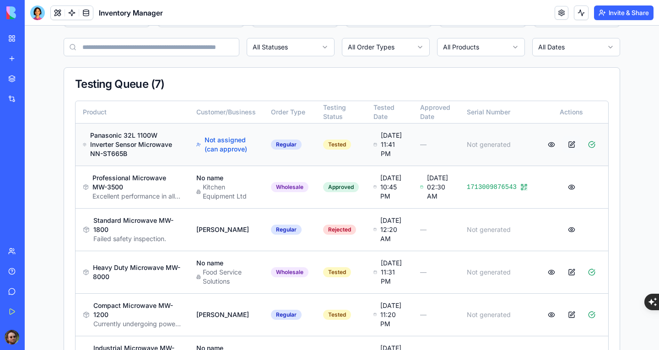
click at [569, 149] on button at bounding box center [571, 144] width 18 height 16
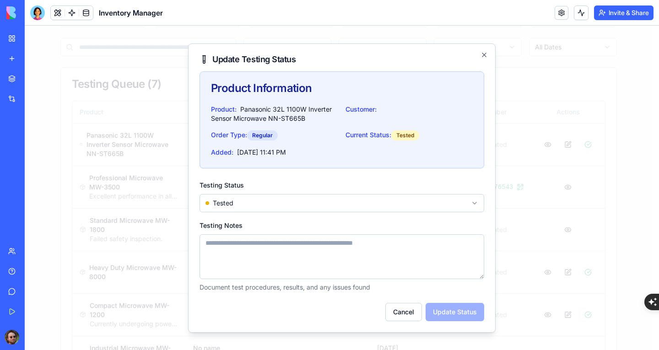
click at [350, 133] on span "Current Status:" at bounding box center [368, 135] width 46 height 8
click at [393, 308] on button "Cancel" at bounding box center [403, 312] width 37 height 18
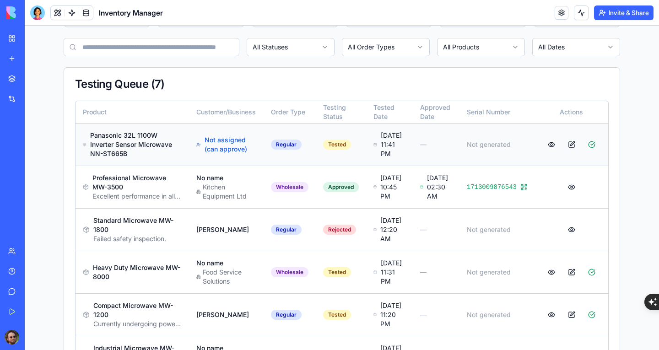
click at [547, 150] on button at bounding box center [551, 144] width 18 height 16
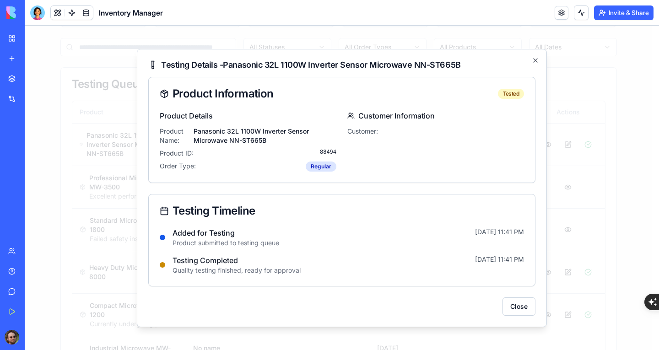
click at [355, 151] on div "Customer Information Customer:" at bounding box center [435, 140] width 177 height 61
click at [535, 60] on icon "button" at bounding box center [535, 60] width 7 height 7
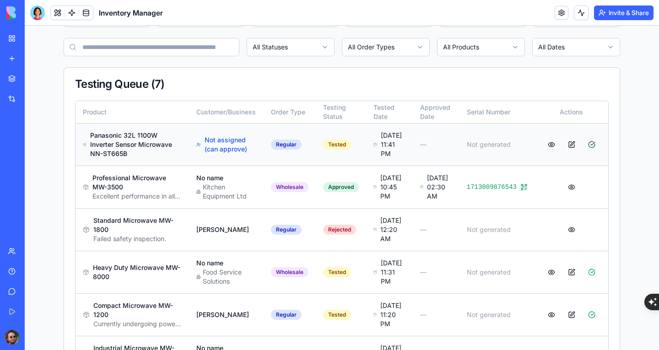
click at [584, 148] on button at bounding box center [591, 144] width 18 height 16
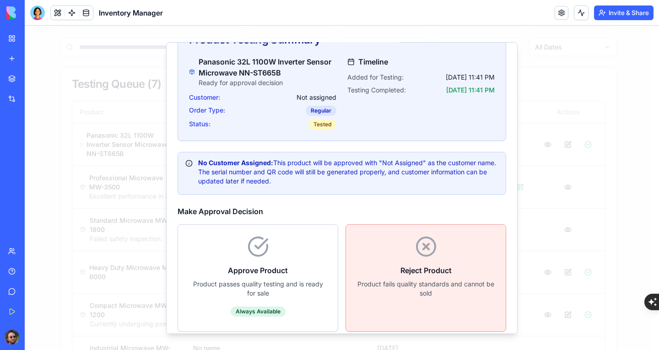
scroll to position [85, 0]
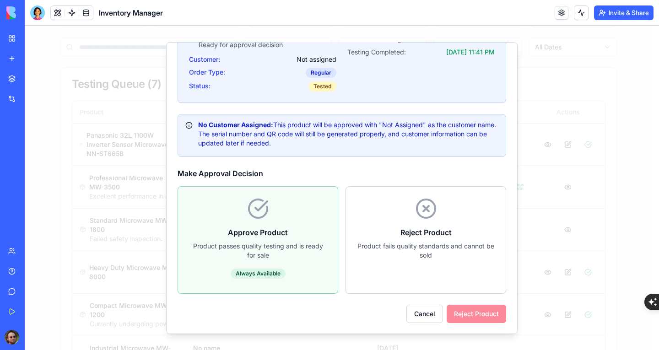
click at [254, 262] on div "Approve Product Product passes quality testing and is ready for sale Always Ava…" at bounding box center [258, 239] width 160 height 107
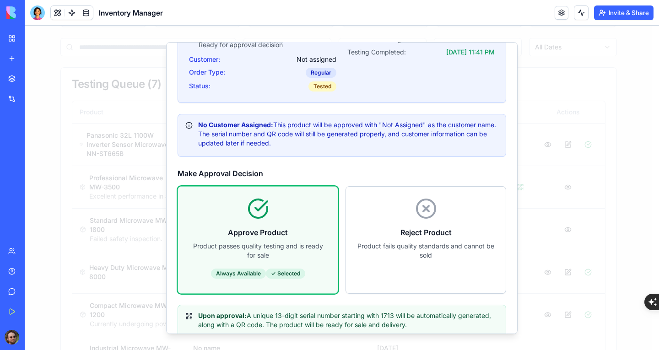
scroll to position [258, 0]
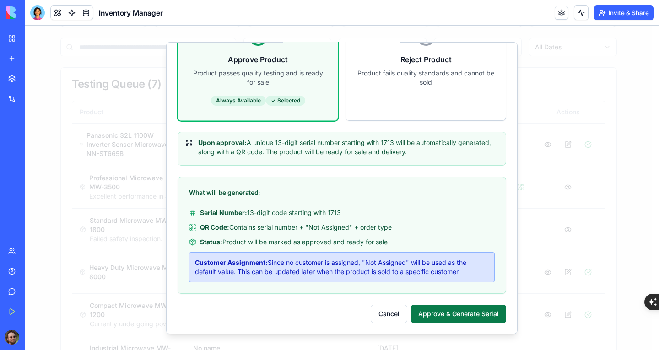
click at [447, 308] on button "Approve & Generate Serial" at bounding box center [458, 313] width 95 height 18
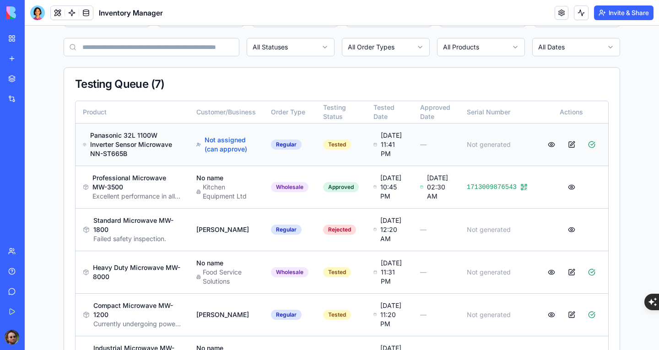
click at [238, 151] on span "Not assigned (can approve)" at bounding box center [230, 144] width 52 height 18
click at [520, 161] on td "Not generated" at bounding box center [496, 144] width 75 height 43
click at [548, 149] on button at bounding box center [551, 144] width 18 height 16
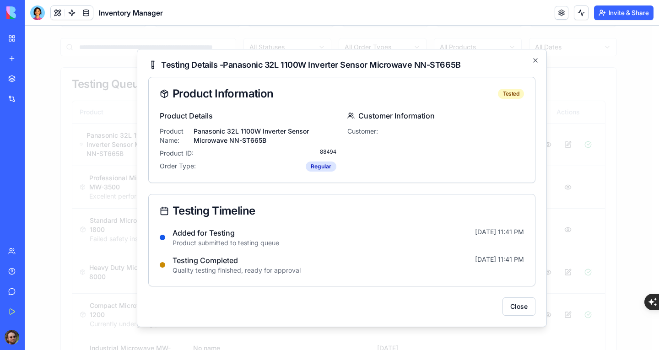
click at [335, 157] on span "88494" at bounding box center [328, 153] width 16 height 9
click at [194, 157] on div "Product ID: 88494" at bounding box center [248, 153] width 177 height 9
click at [522, 301] on button "Close" at bounding box center [518, 306] width 33 height 18
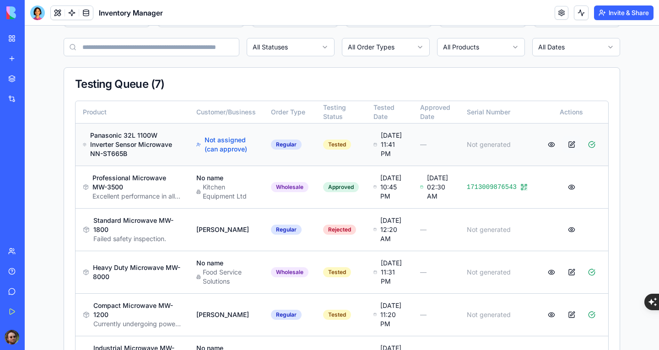
click at [568, 148] on button at bounding box center [571, 144] width 18 height 16
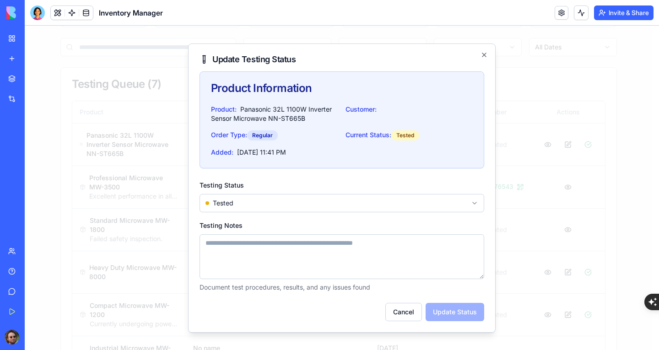
click at [379, 115] on div "Customer:" at bounding box center [408, 114] width 127 height 18
click at [379, 108] on div "Customer:" at bounding box center [408, 114] width 127 height 18
click at [366, 199] on body "Inventory Manager Dashboard Inventory Testing Sales Invoices Expenses Customers…" at bounding box center [338, 167] width 627 height 559
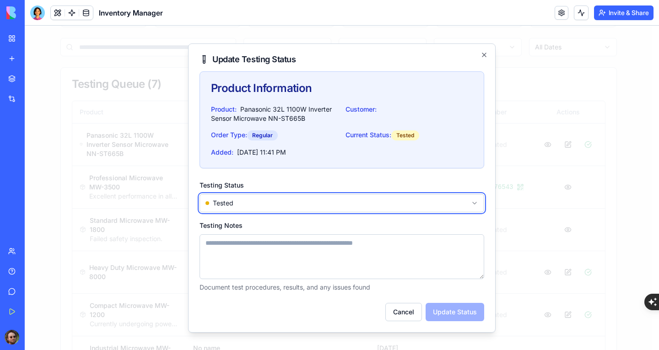
click at [451, 96] on body "Inventory Manager Dashboard Inventory Testing Sales Invoices Expenses Customers…" at bounding box center [338, 167] width 627 height 559
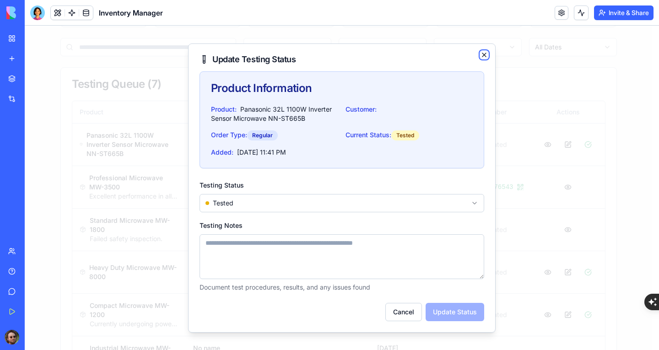
click at [484, 54] on icon "button" at bounding box center [484, 55] width 4 height 4
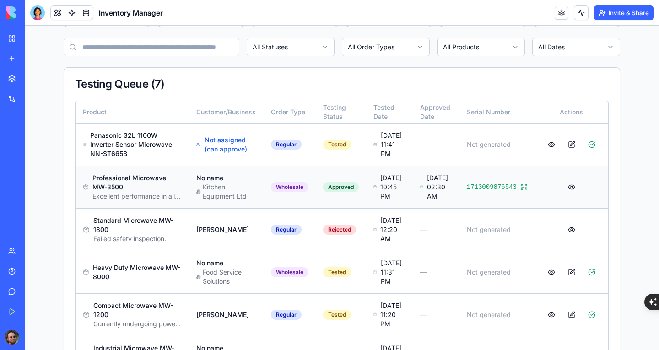
click at [525, 186] on rect at bounding box center [525, 184] width 1 height 1
click at [568, 195] on button at bounding box center [571, 187] width 18 height 16
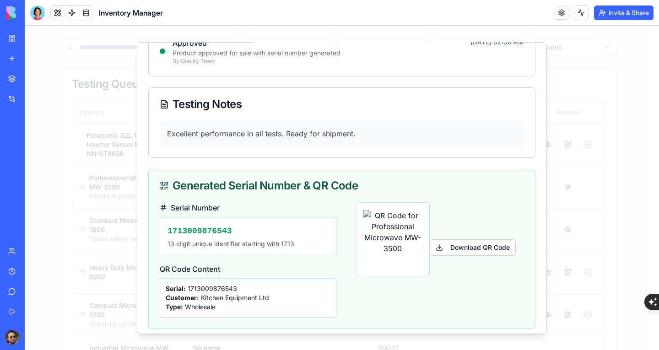
scroll to position [264, 0]
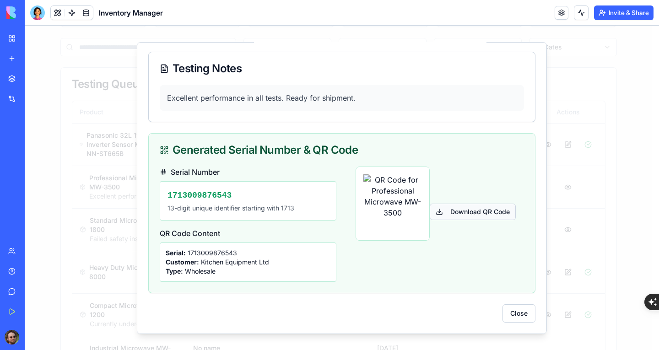
click at [458, 215] on button "Download QR Code" at bounding box center [473, 211] width 86 height 16
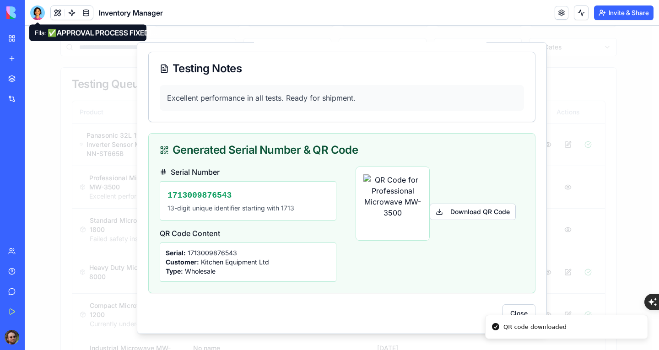
click at [39, 12] on div at bounding box center [37, 12] width 15 height 15
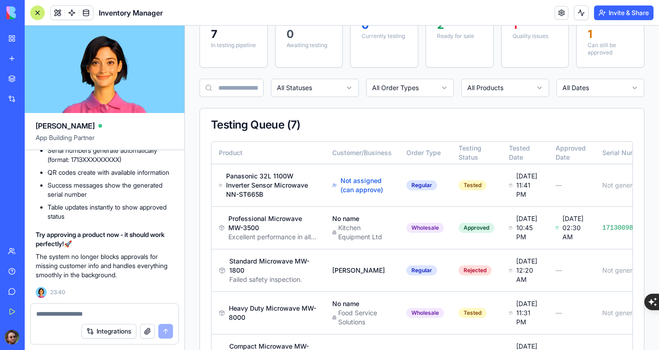
scroll to position [46, 0]
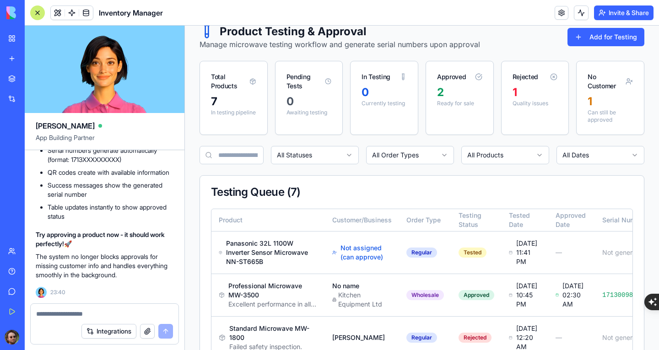
click at [33, 10] on div at bounding box center [37, 12] width 15 height 15
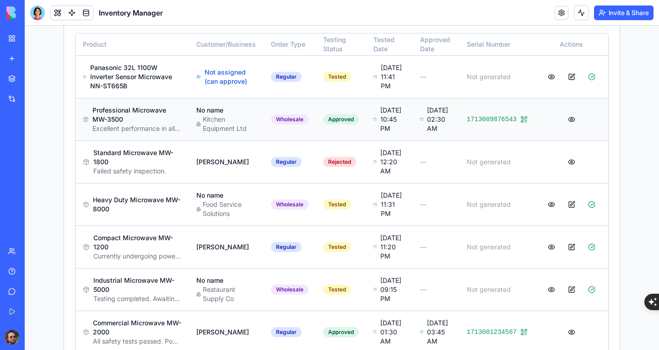
scroll to position [229, 0]
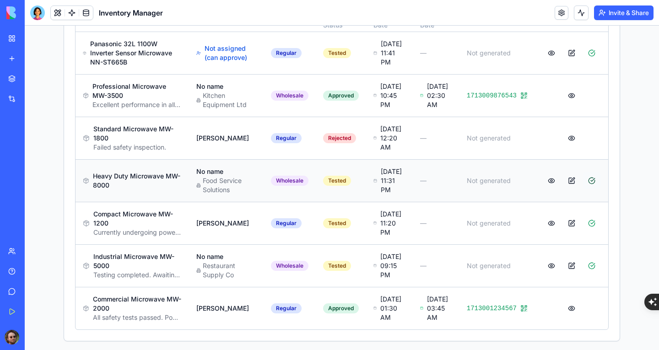
click at [592, 189] on button at bounding box center [591, 180] width 18 height 16
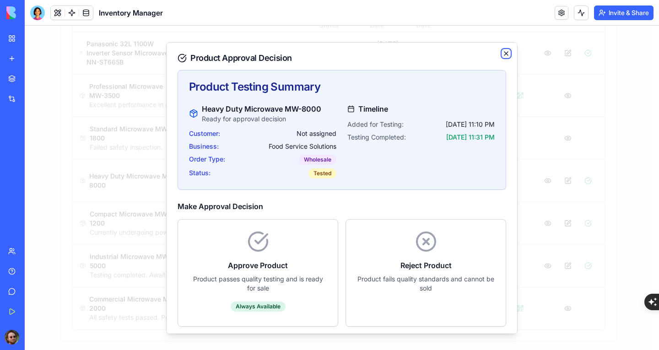
click at [502, 54] on icon "button" at bounding box center [505, 52] width 7 height 7
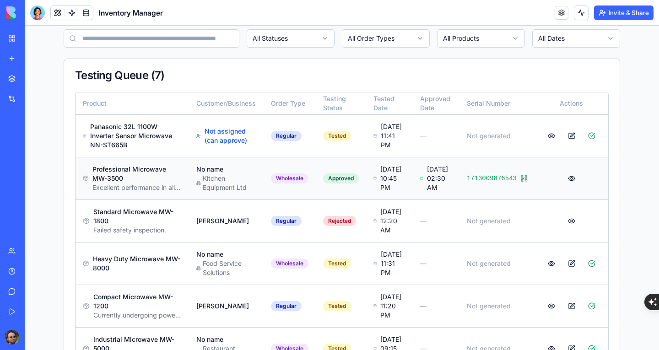
scroll to position [137, 0]
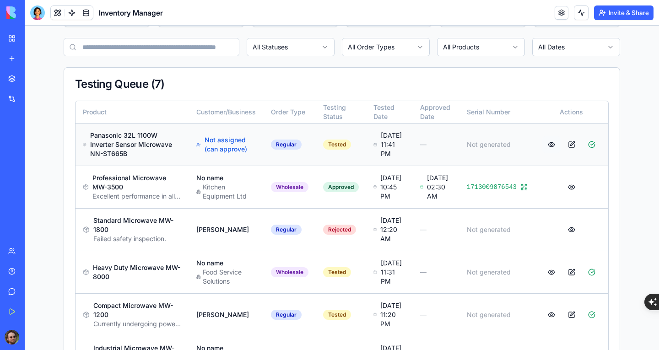
click at [545, 149] on button at bounding box center [551, 144] width 18 height 16
click at [566, 146] on button at bounding box center [571, 144] width 18 height 16
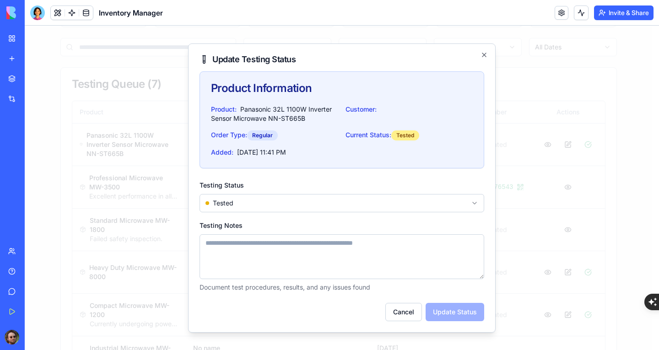
click at [403, 135] on div "Tested" at bounding box center [405, 135] width 28 height 10
click at [223, 122] on span "Panasonic 32L 1100W Inverter Sensor Microwave NN-ST665B" at bounding box center [271, 113] width 121 height 17
click at [370, 259] on textarea "Testing Notes" at bounding box center [341, 256] width 285 height 45
click at [411, 318] on button "Cancel" at bounding box center [403, 312] width 37 height 18
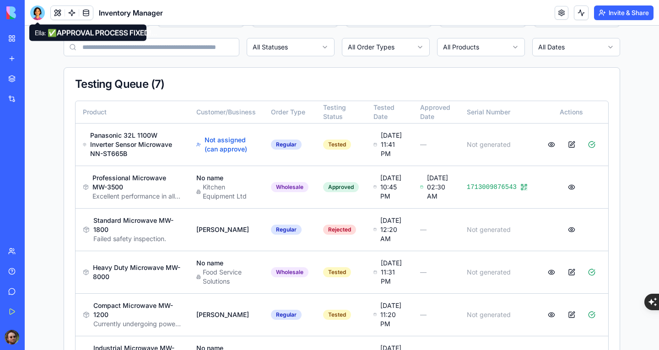
click at [38, 15] on div at bounding box center [37, 12] width 15 height 15
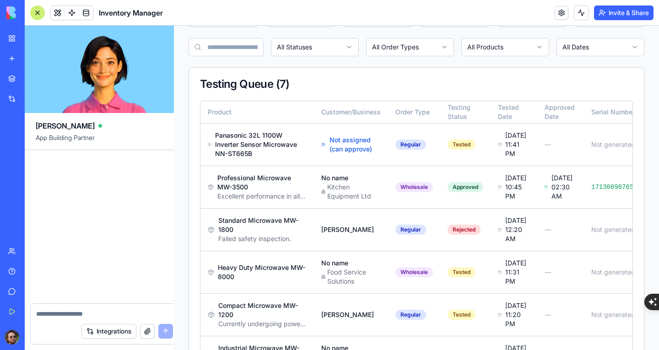
scroll to position [32166, 0]
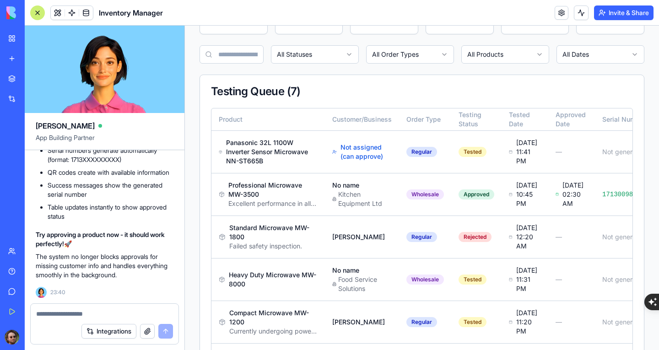
click at [103, 311] on textarea at bounding box center [104, 313] width 137 height 9
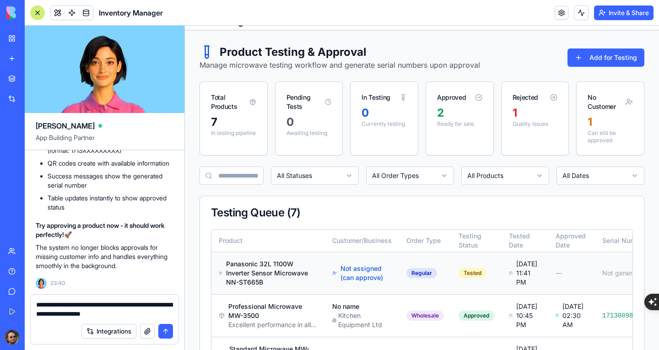
scroll to position [9, 0]
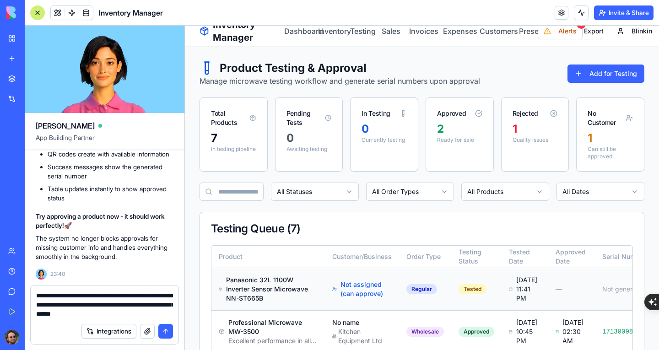
type textarea "**********"
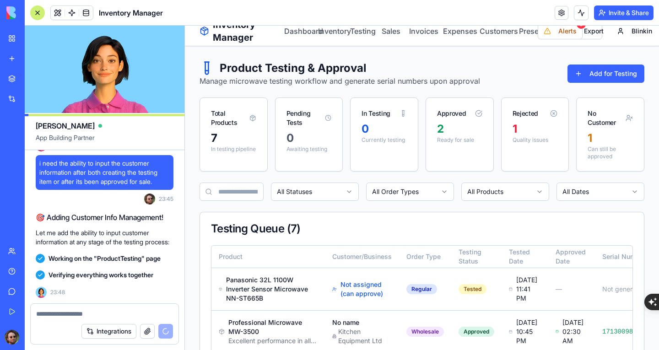
scroll to position [32823, 0]
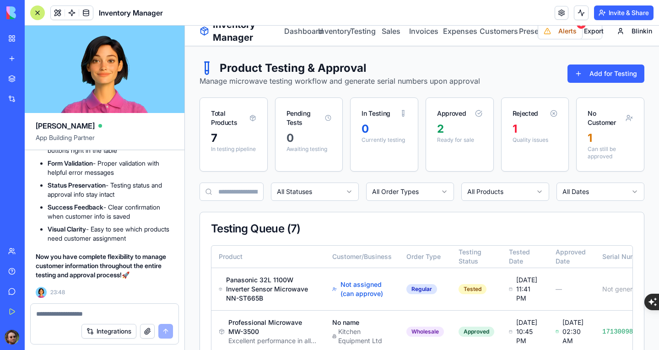
click at [32, 12] on div at bounding box center [37, 12] width 15 height 15
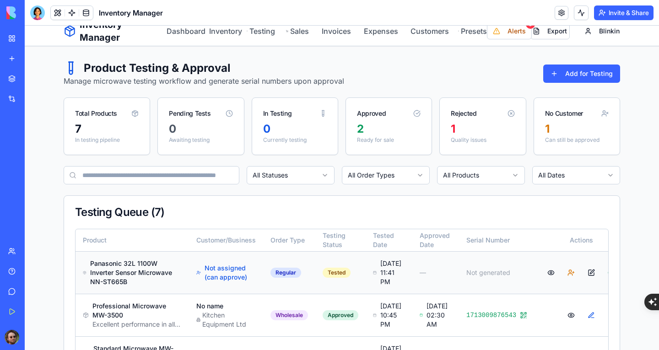
scroll to position [146, 0]
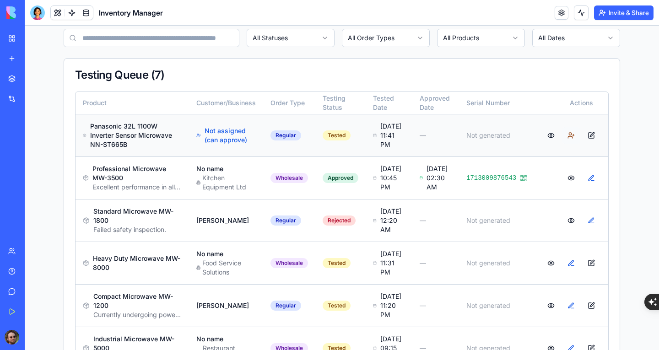
click at [562, 144] on button at bounding box center [571, 135] width 18 height 16
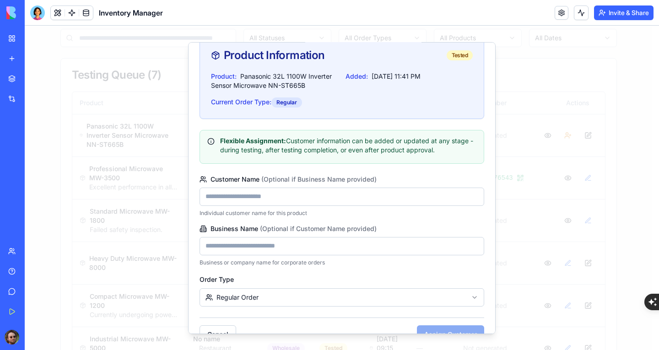
scroll to position [53, 0]
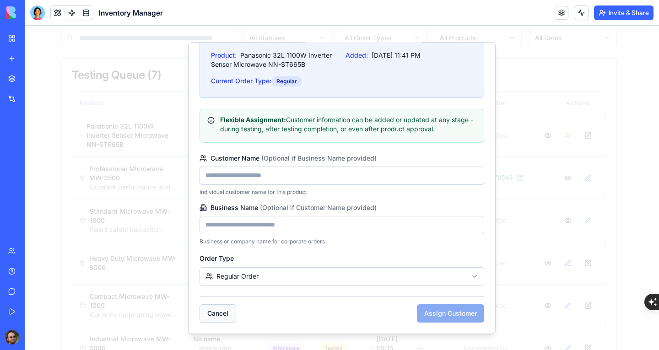
click at [235, 312] on button "Cancel" at bounding box center [217, 313] width 37 height 18
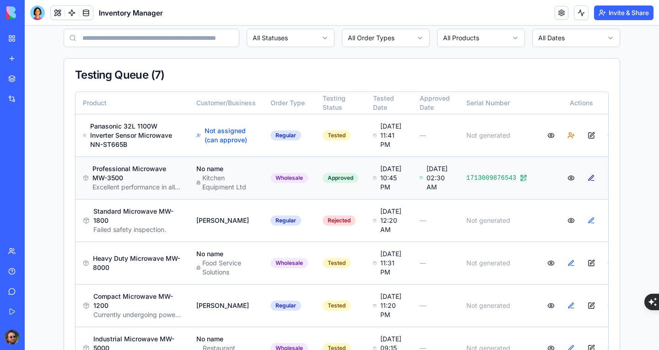
click at [582, 186] on button at bounding box center [591, 178] width 18 height 16
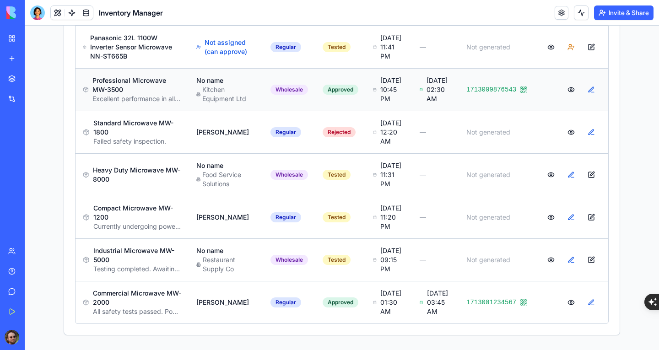
scroll to position [192, 0]
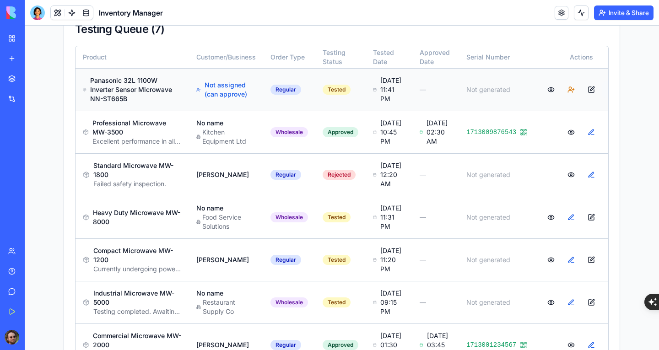
click at [602, 98] on button at bounding box center [611, 89] width 18 height 16
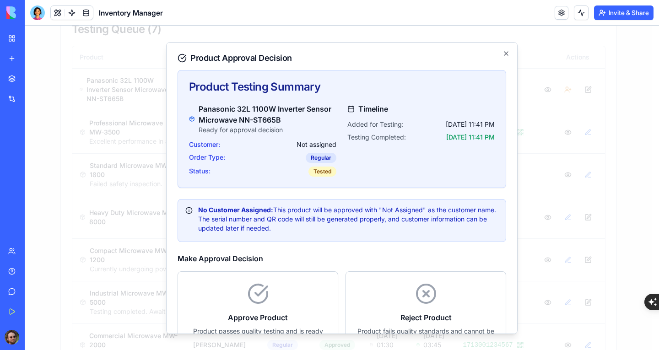
scroll to position [85, 0]
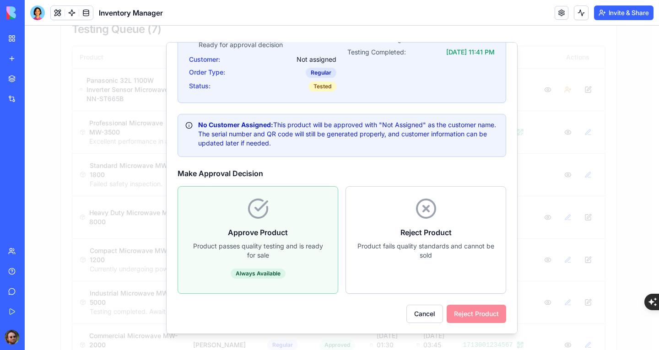
click at [271, 230] on h4 "Approve Product" at bounding box center [258, 231] width 138 height 11
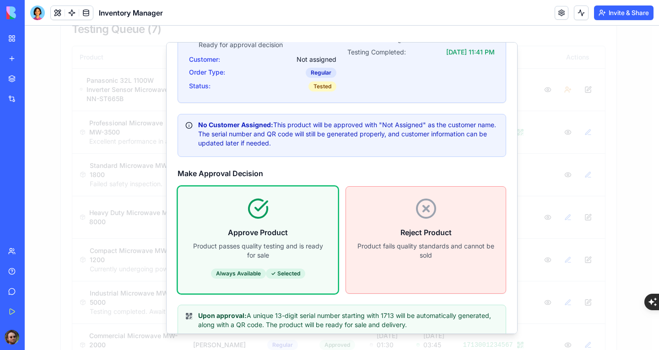
scroll to position [258, 0]
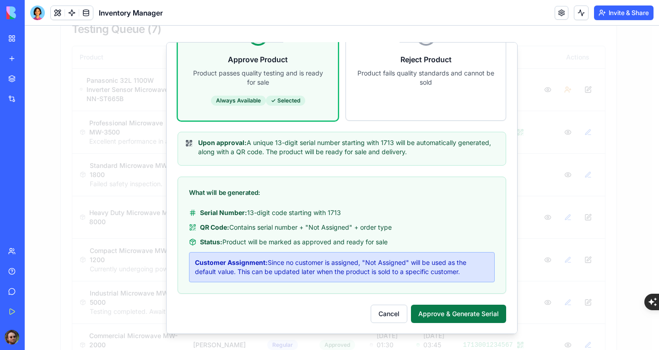
click at [446, 307] on button "Approve & Generate Serial" at bounding box center [458, 313] width 95 height 18
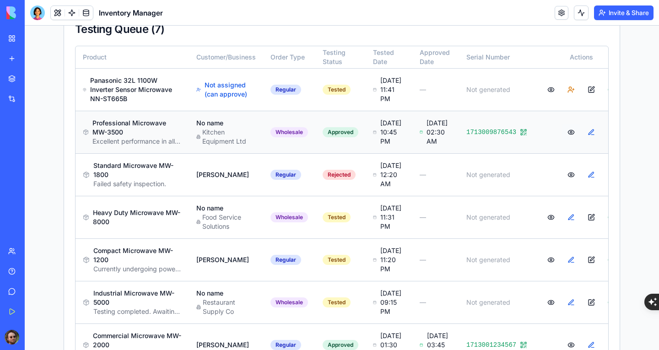
click at [562, 140] on button at bounding box center [571, 132] width 18 height 16
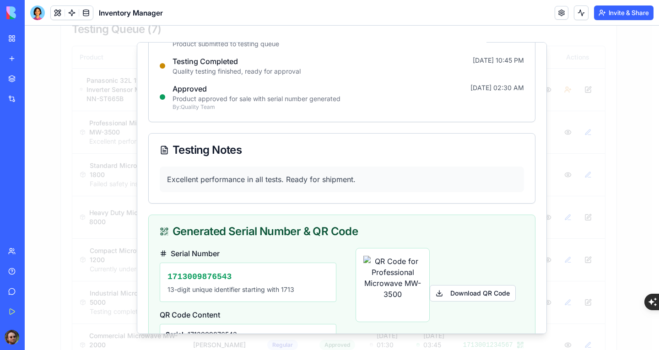
scroll to position [264, 0]
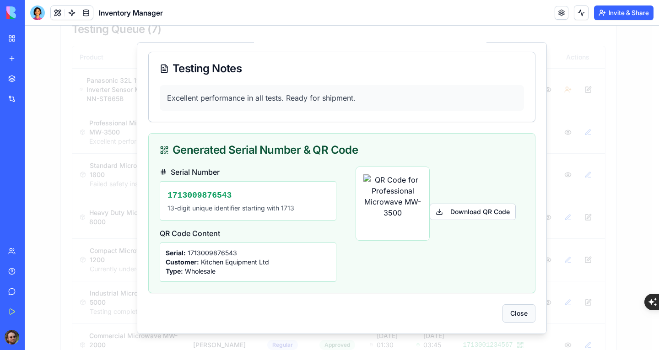
click at [511, 311] on button "Close" at bounding box center [518, 313] width 33 height 18
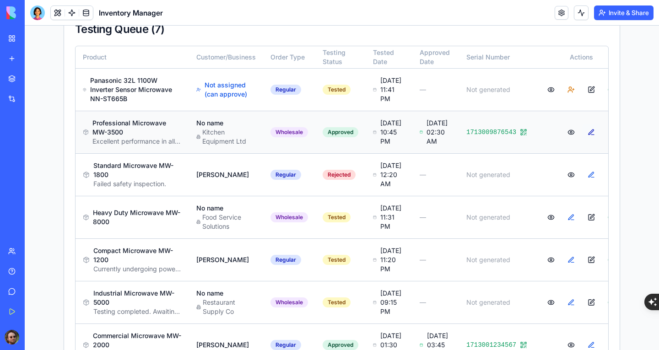
click at [582, 140] on button at bounding box center [591, 132] width 18 height 16
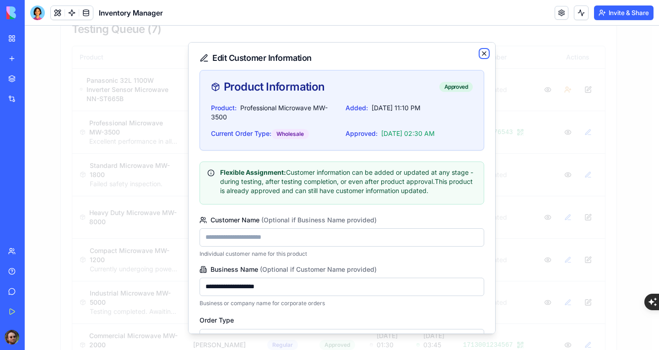
click at [480, 52] on icon "button" at bounding box center [483, 52] width 7 height 7
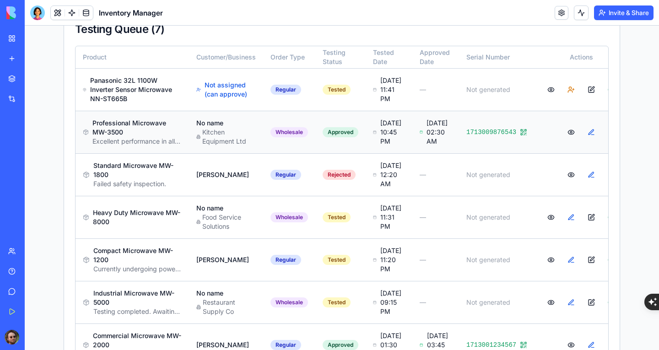
click at [593, 140] on div at bounding box center [581, 132] width 79 height 16
click at [582, 140] on button at bounding box center [591, 132] width 18 height 16
click at [562, 140] on button at bounding box center [571, 132] width 18 height 16
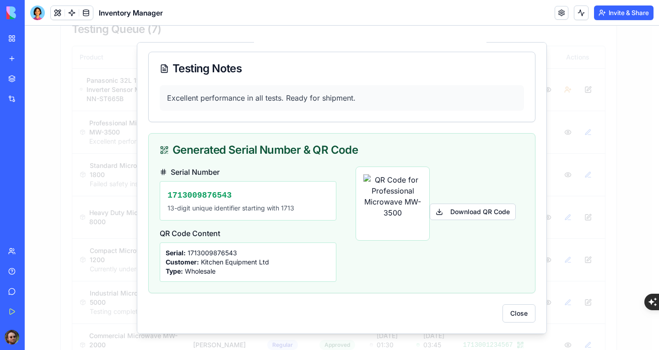
scroll to position [127, 0]
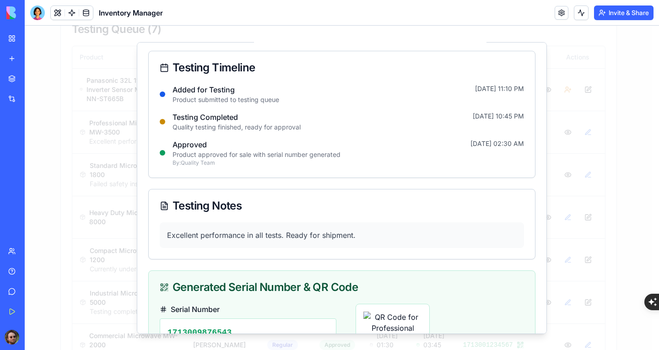
click at [337, 158] on p "Product approved for sale with serial number generated" at bounding box center [347, 154] width 351 height 9
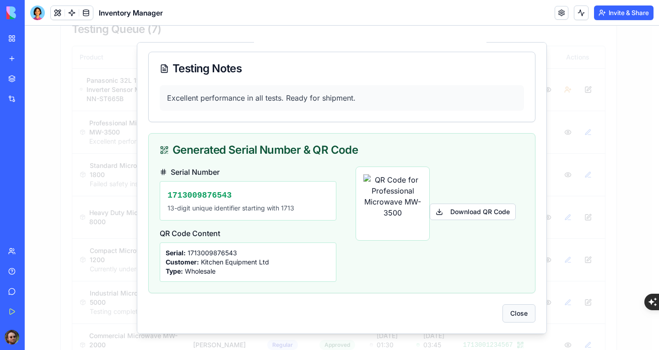
click at [505, 309] on button "Close" at bounding box center [518, 313] width 33 height 18
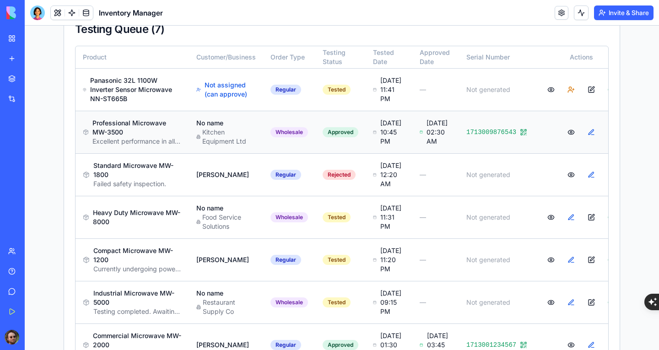
click at [592, 140] on div at bounding box center [581, 132] width 79 height 16
click at [602, 98] on button at bounding box center [611, 89] width 18 height 16
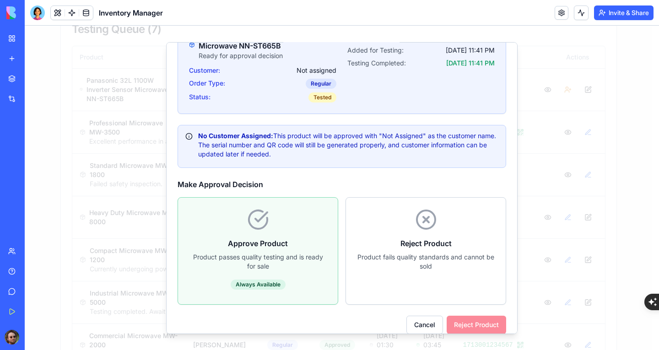
scroll to position [85, 0]
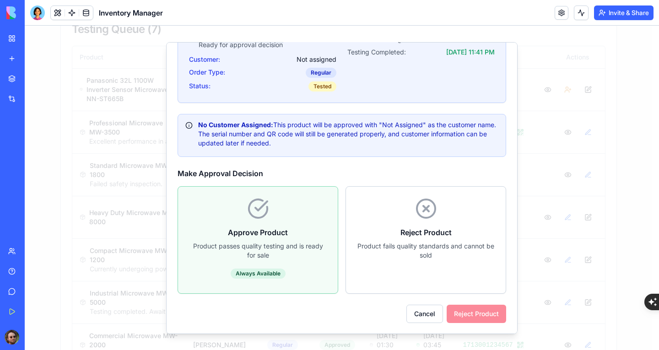
click at [284, 232] on h4 "Approve Product" at bounding box center [258, 231] width 138 height 11
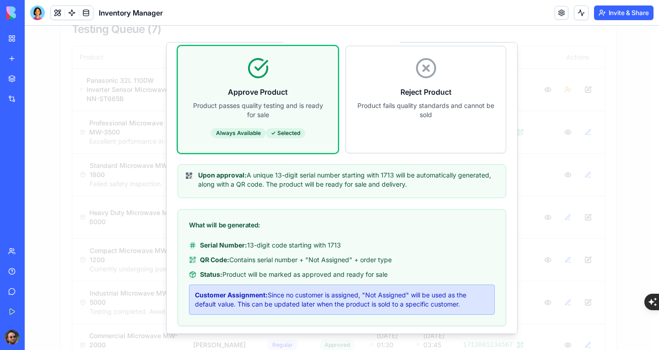
scroll to position [258, 0]
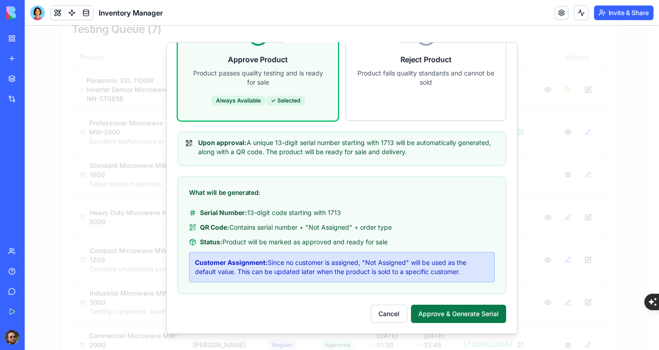
click at [430, 311] on button "Approve & Generate Serial" at bounding box center [458, 313] width 95 height 18
